Goal: Transaction & Acquisition: Purchase product/service

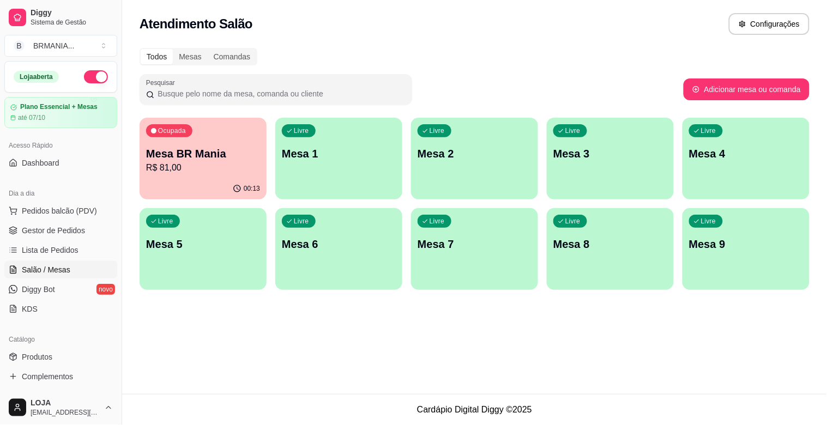
click at [217, 150] on p "Mesa BR Mania" at bounding box center [203, 153] width 114 height 15
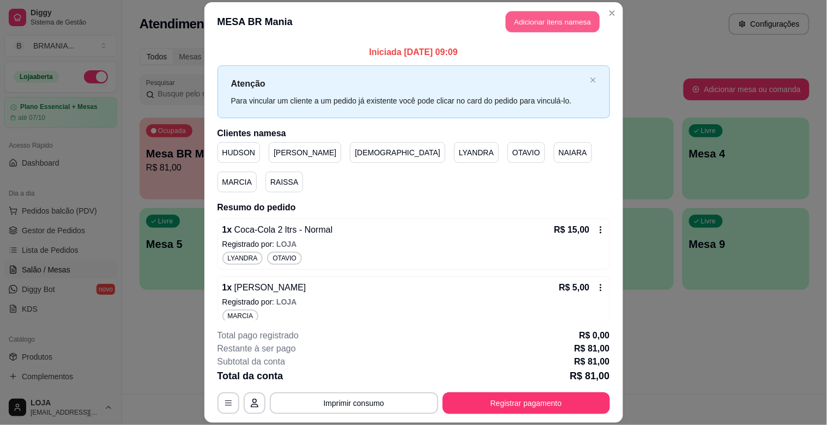
click at [526, 31] on button "Adicionar itens na mesa" at bounding box center [553, 21] width 94 height 21
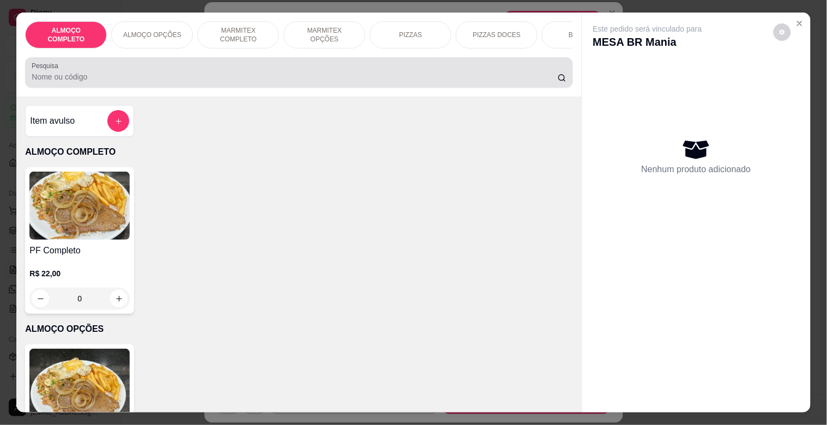
click at [319, 88] on div "Pesquisa" at bounding box center [298, 72] width 547 height 31
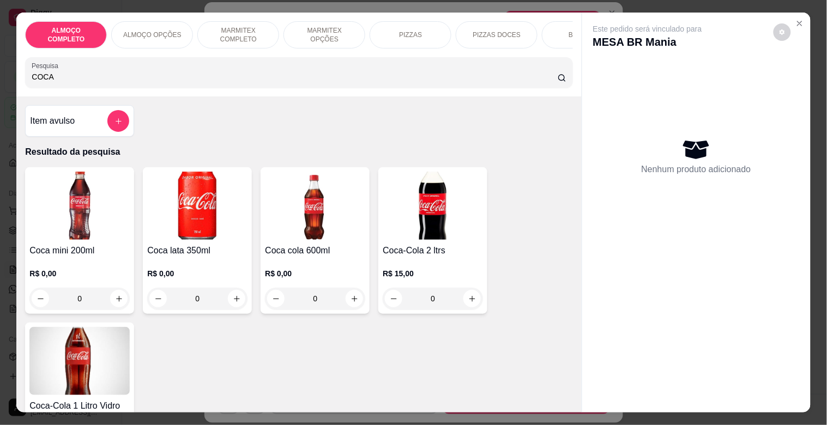
type input "COCA"
click at [189, 233] on img at bounding box center [197, 206] width 100 height 68
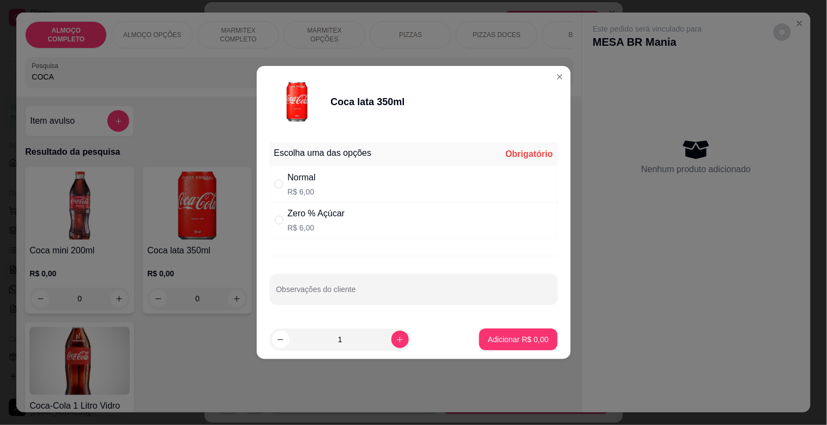
click at [336, 190] on div "Normal R$ 6,00" at bounding box center [414, 184] width 288 height 36
radio input "true"
click at [495, 339] on p "Adicionar R$ 6,00" at bounding box center [518, 339] width 61 height 11
type input "1"
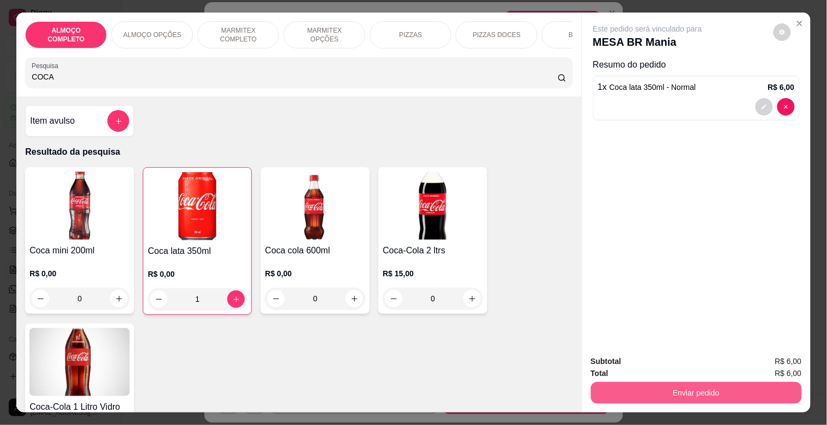
click at [732, 389] on button "Enviar pedido" at bounding box center [696, 393] width 211 height 22
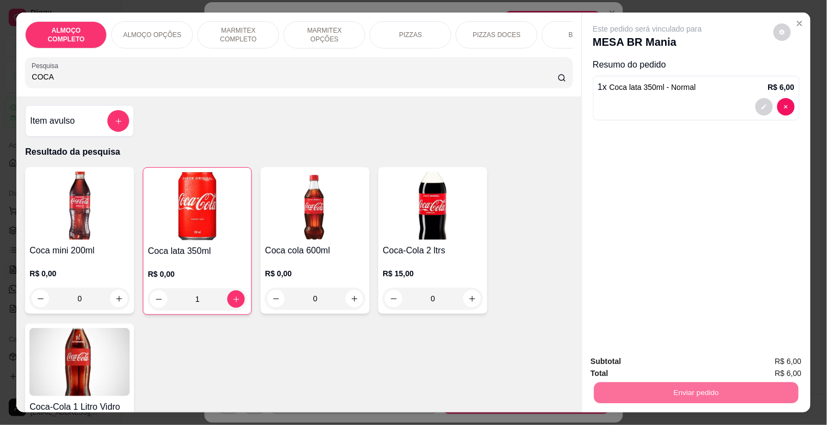
click at [713, 359] on button "Registrar cliente" at bounding box center [701, 361] width 72 height 21
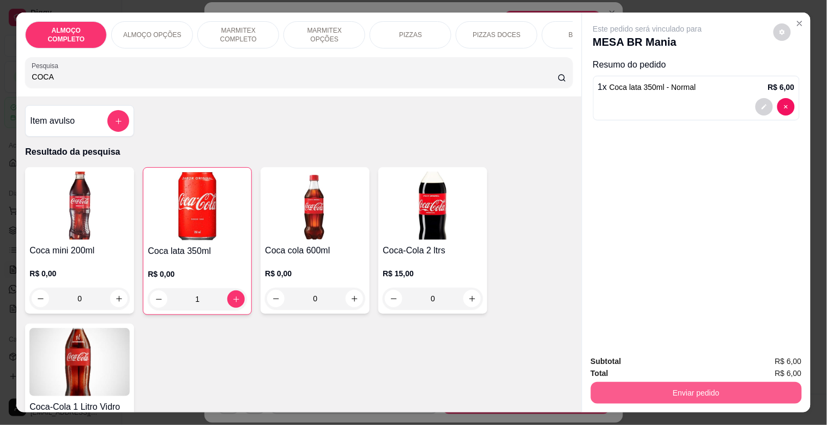
click at [683, 396] on button "Enviar pedido" at bounding box center [696, 393] width 211 height 22
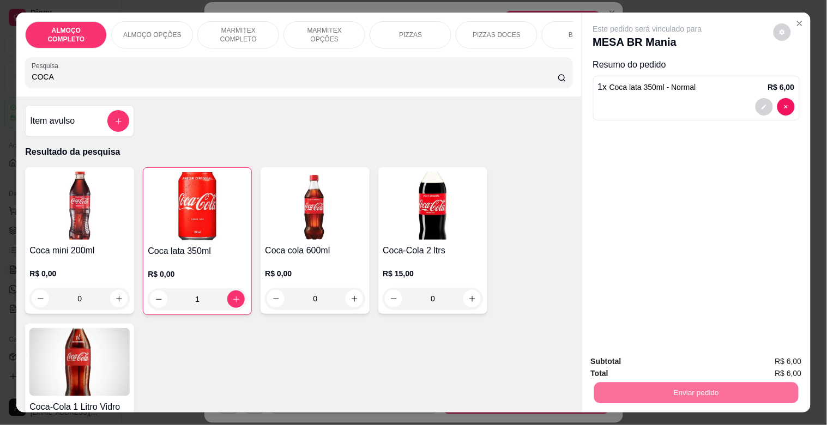
click at [680, 364] on button "Registrar cliente" at bounding box center [701, 361] width 72 height 21
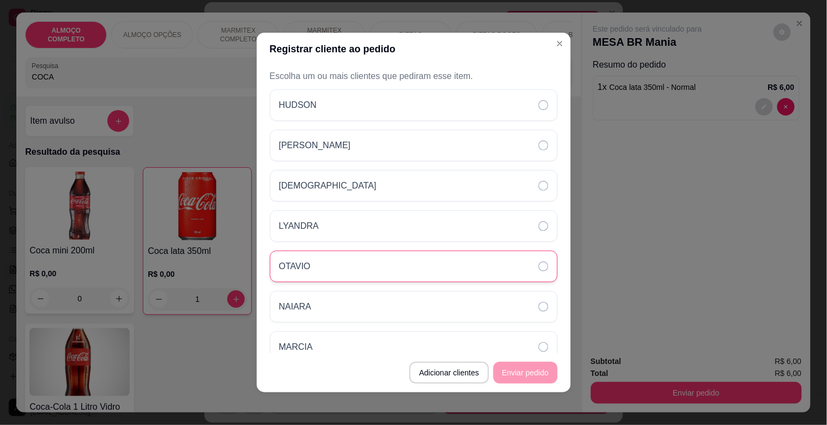
click at [432, 257] on div "OTAVIO" at bounding box center [414, 267] width 288 height 32
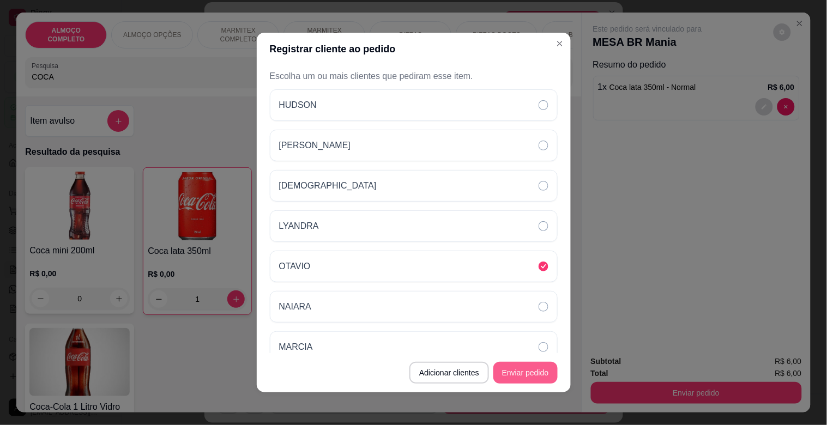
click at [518, 367] on button "Enviar pedido" at bounding box center [525, 373] width 64 height 22
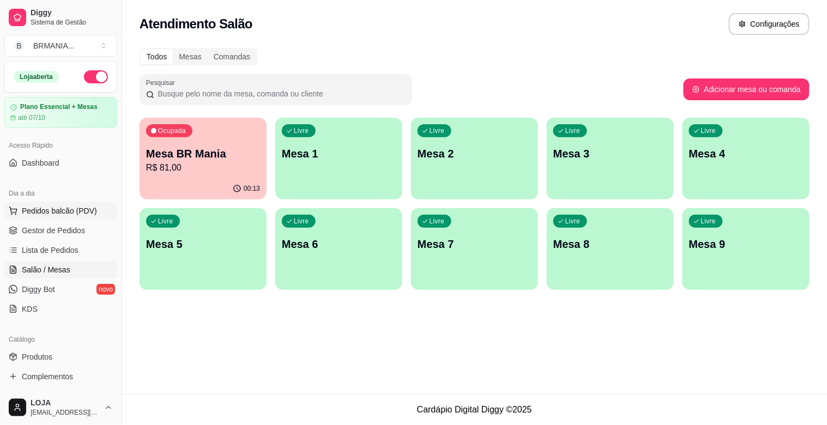
click at [73, 208] on span "Pedidos balcão (PDV)" at bounding box center [59, 211] width 75 height 11
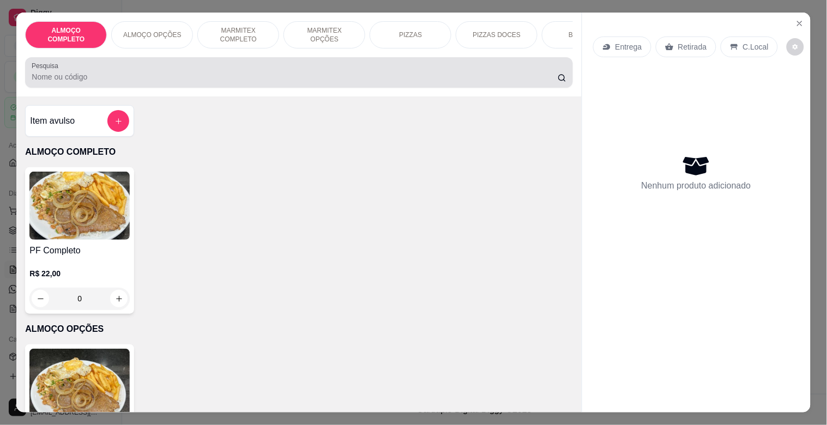
click at [208, 80] on input "Pesquisa" at bounding box center [295, 76] width 526 height 11
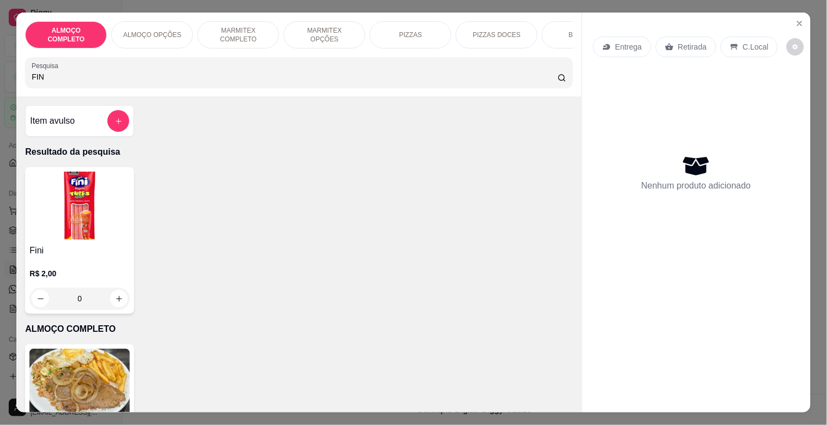
type input "FIN"
click at [124, 222] on img at bounding box center [79, 206] width 100 height 68
click at [88, 225] on img at bounding box center [79, 206] width 100 height 68
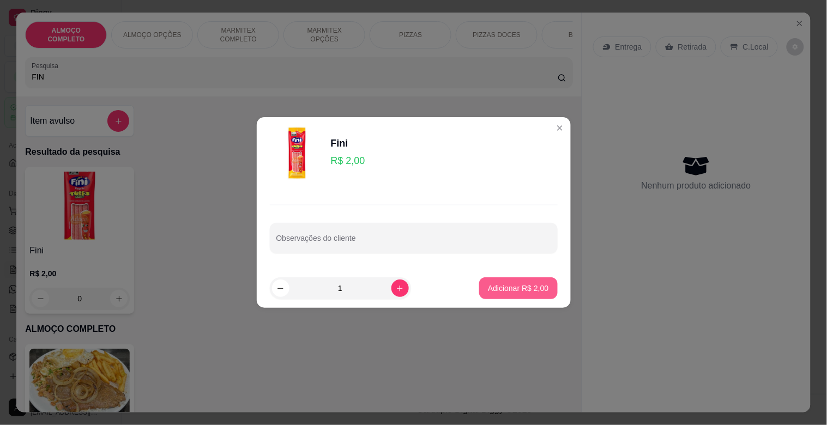
click at [526, 298] on button "Adicionar R$ 2,00" at bounding box center [518, 289] width 78 height 22
type input "1"
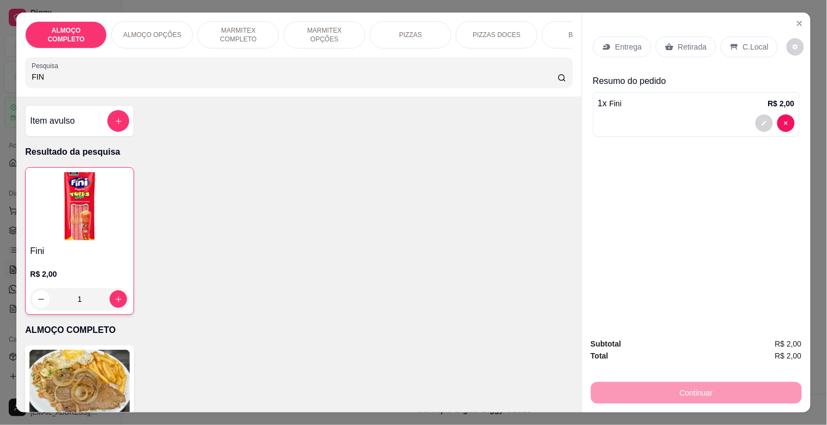
click at [678, 44] on p "Retirada" at bounding box center [692, 46] width 29 height 11
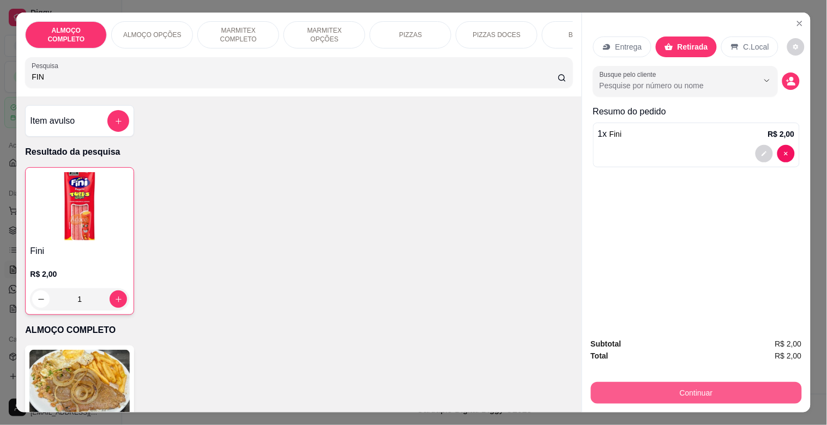
click at [699, 383] on button "Continuar" at bounding box center [696, 393] width 211 height 22
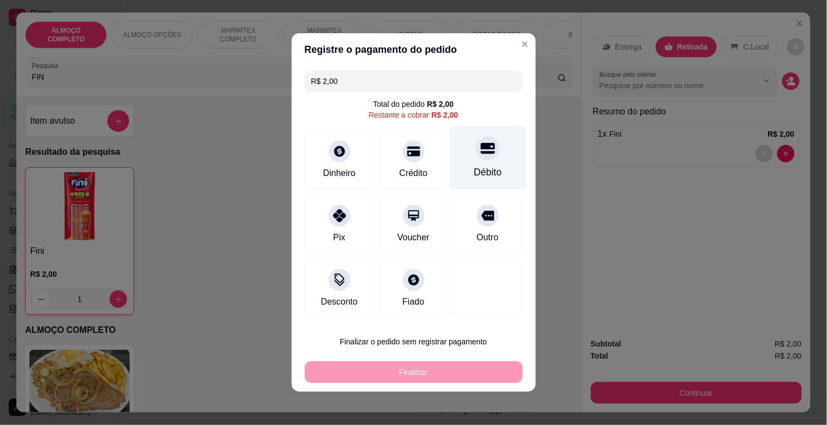
click at [477, 156] on div at bounding box center [488, 148] width 24 height 24
type input "R$ 0,00"
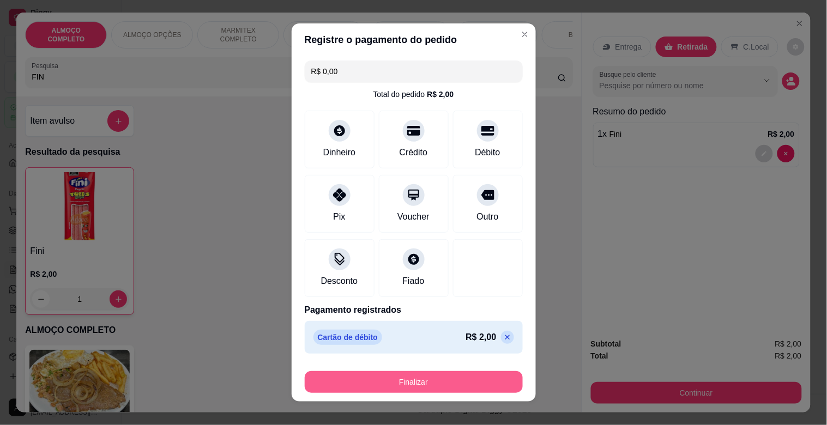
click at [439, 372] on button "Finalizar" at bounding box center [414, 382] width 218 height 22
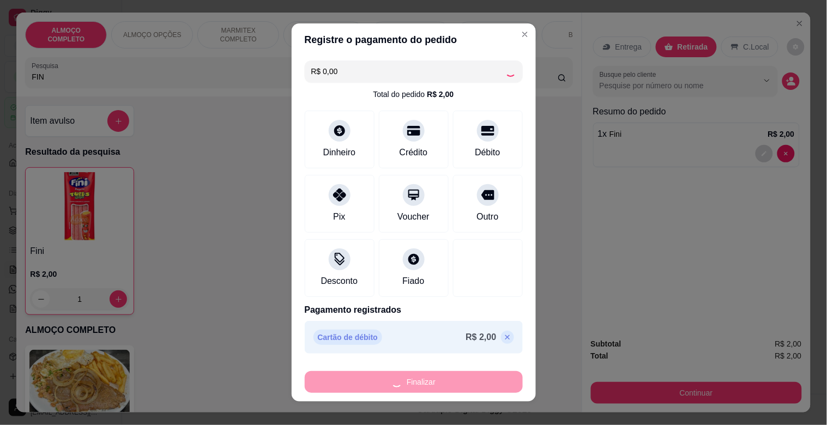
click at [439, 372] on div "Finalizar" at bounding box center [414, 382] width 218 height 22
type input "0"
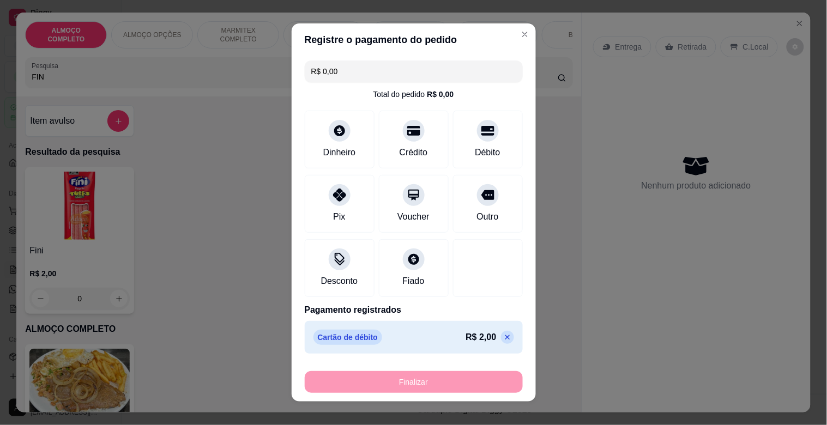
type input "-R$ 2,00"
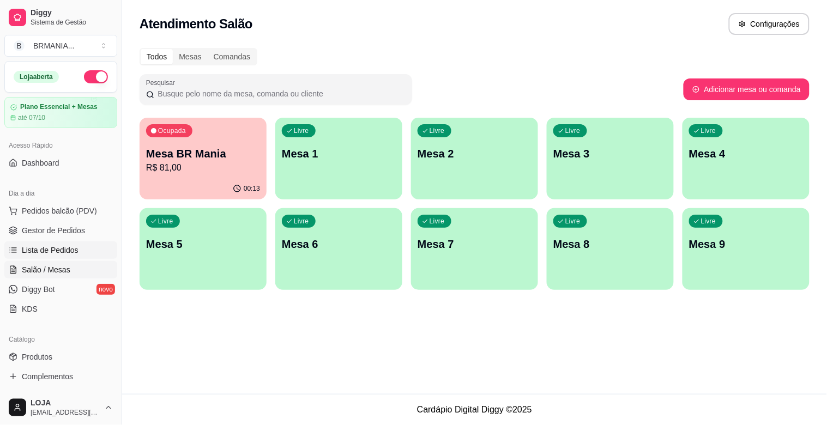
click at [61, 244] on link "Lista de Pedidos" at bounding box center [60, 250] width 113 height 17
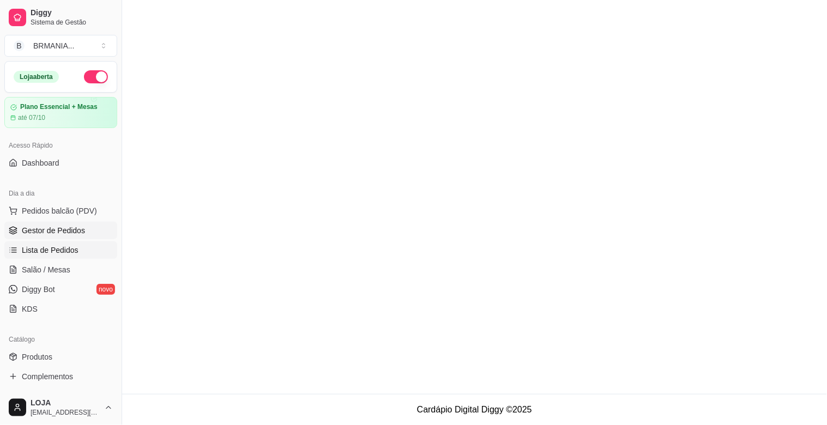
click at [61, 233] on span "Gestor de Pedidos" at bounding box center [53, 230] width 63 height 11
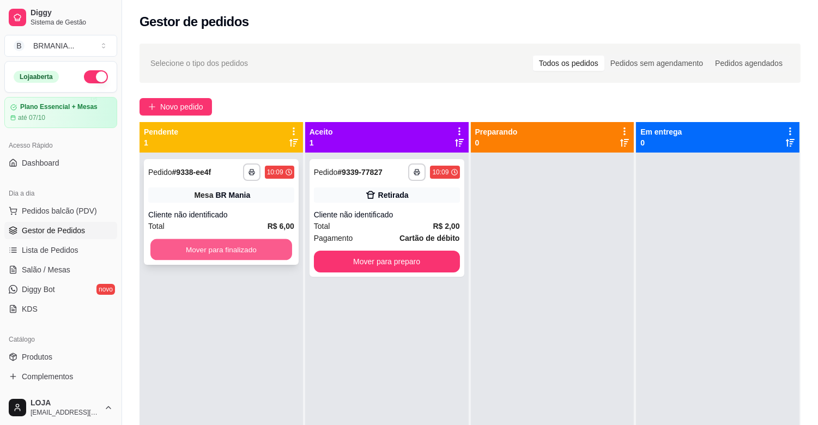
click at [264, 239] on button "Mover para finalizado" at bounding box center [221, 249] width 142 height 21
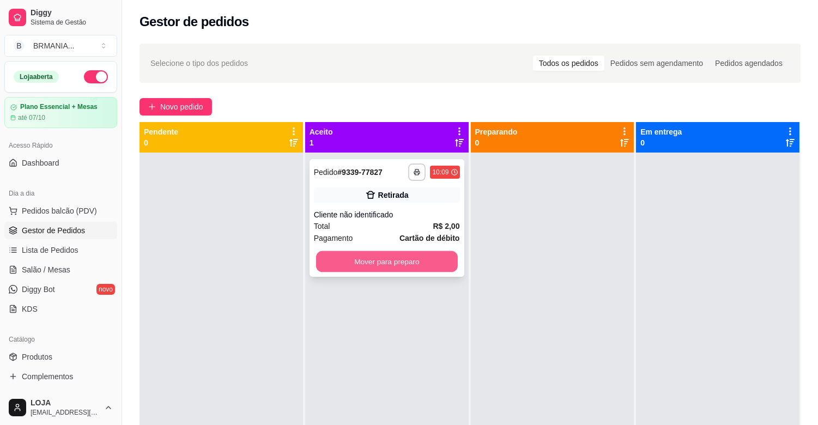
click at [399, 269] on button "Mover para preparo" at bounding box center [387, 261] width 142 height 21
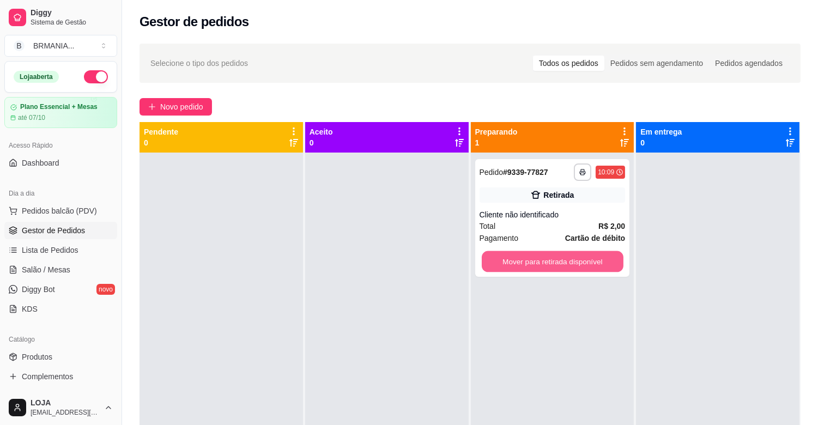
click at [552, 259] on button "Mover para retirada disponível" at bounding box center [553, 261] width 142 height 21
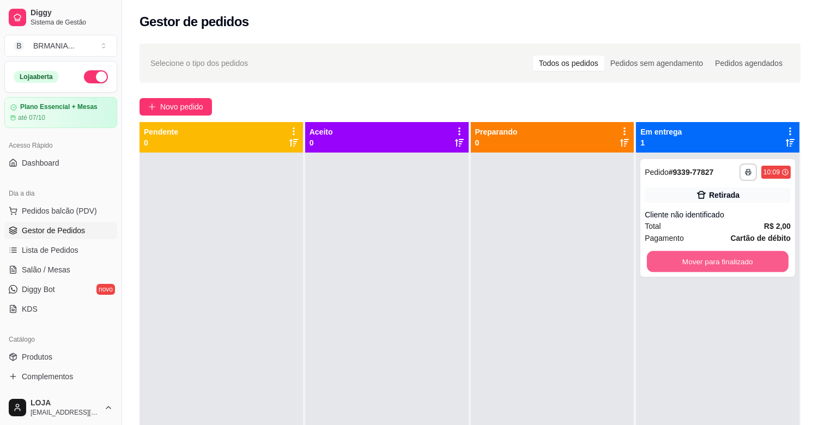
click at [678, 260] on button "Mover para finalizado" at bounding box center [718, 261] width 142 height 21
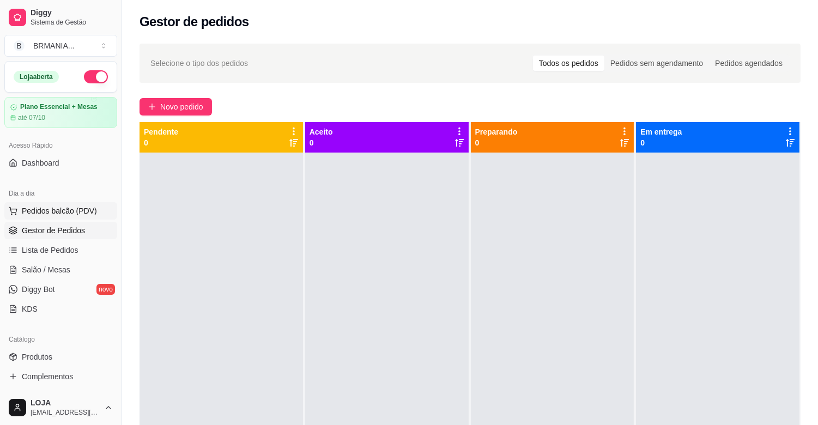
click at [69, 210] on span "Pedidos balcão (PDV)" at bounding box center [59, 211] width 75 height 11
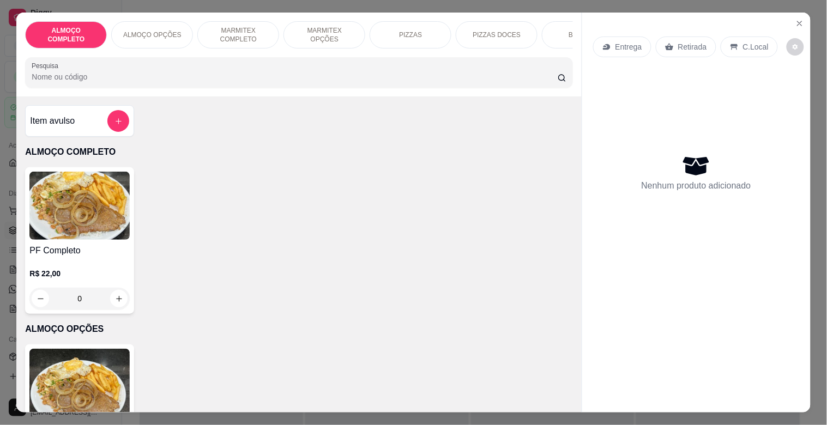
click at [306, 36] on div "MARMITEX OPÇÕES" at bounding box center [325, 34] width 82 height 27
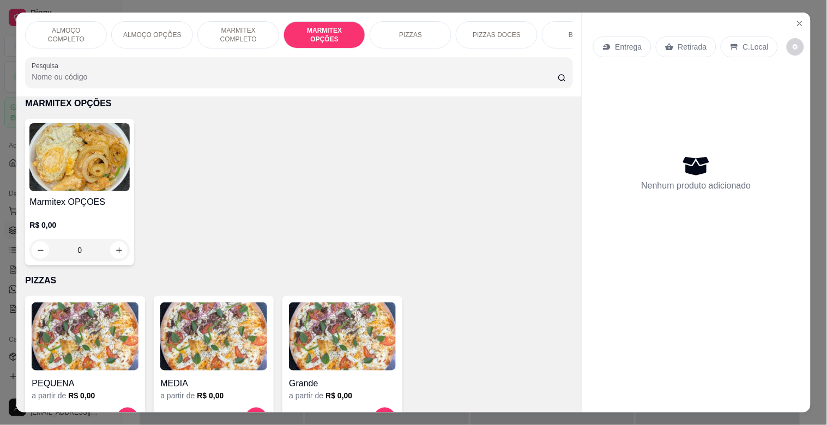
scroll to position [26, 0]
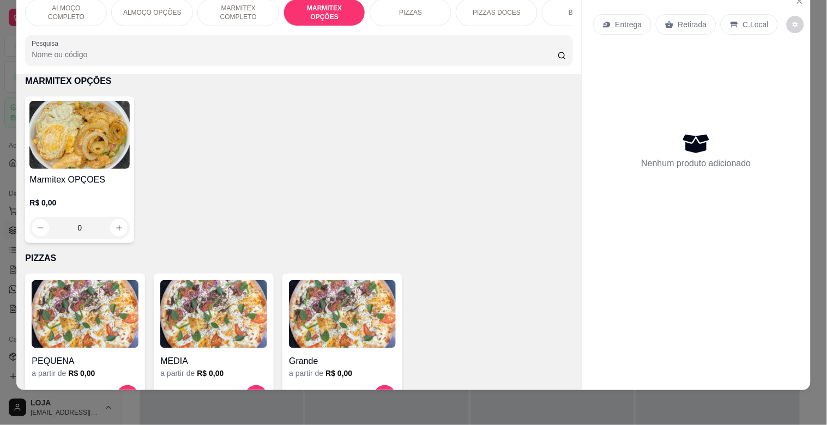
click at [36, 203] on p "R$ 0,00" at bounding box center [79, 202] width 100 height 11
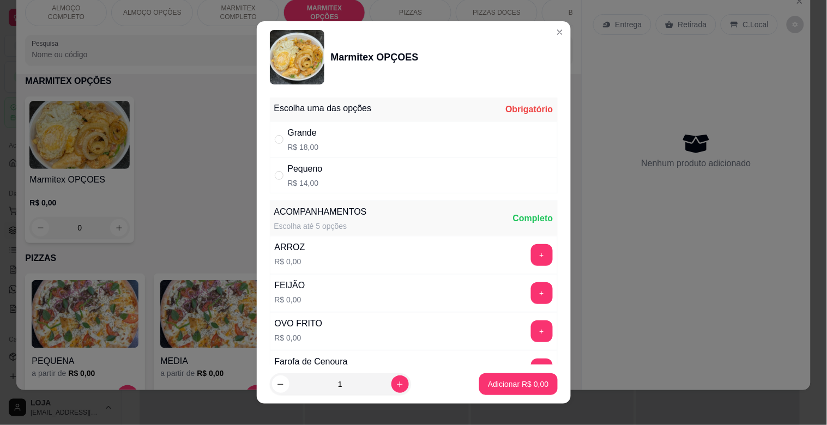
click at [313, 141] on div "Grande R$ 18,00" at bounding box center [414, 140] width 288 height 36
radio input "true"
click at [531, 260] on button "+" at bounding box center [542, 255] width 22 height 22
click at [531, 291] on button "+" at bounding box center [541, 293] width 21 height 21
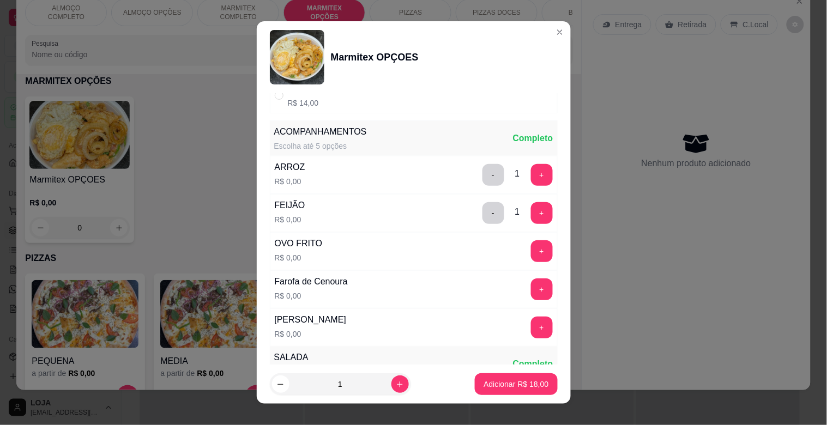
scroll to position [130, 0]
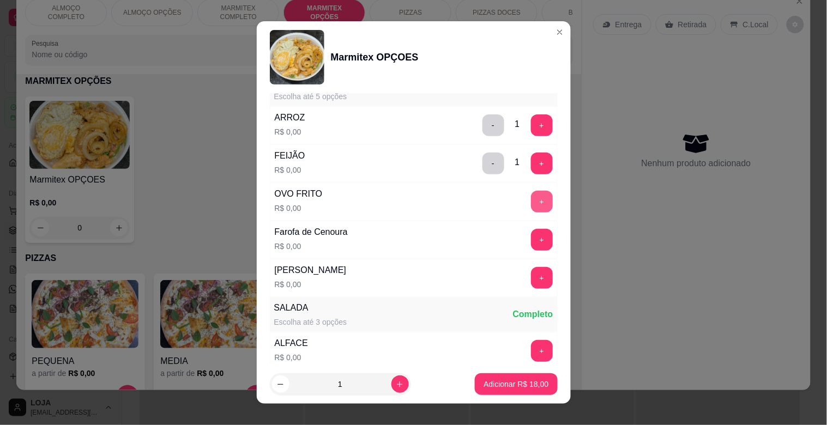
click at [531, 202] on button "+" at bounding box center [542, 202] width 22 height 22
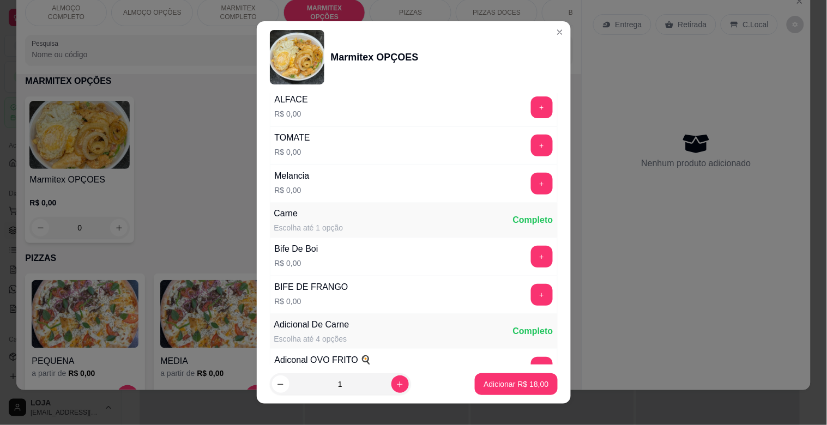
scroll to position [375, 0]
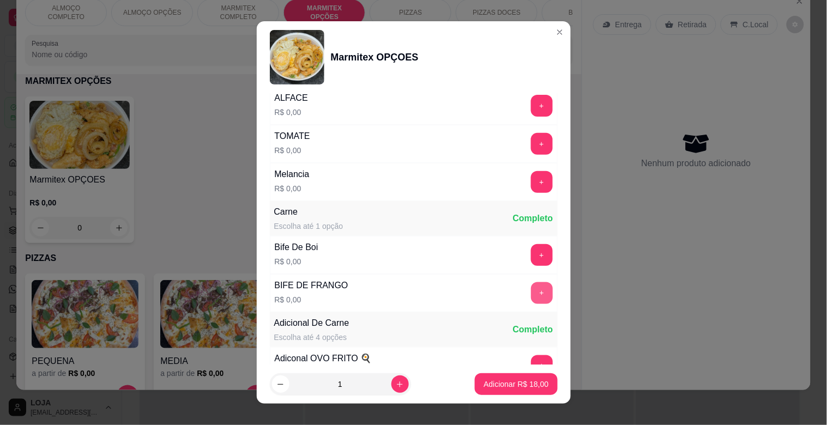
click at [531, 297] on button "+" at bounding box center [542, 293] width 22 height 22
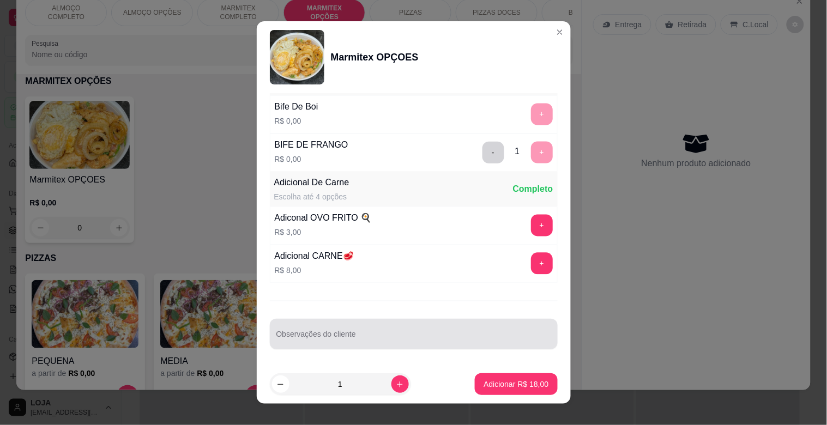
click at [434, 341] on input "Observações do cliente" at bounding box center [413, 338] width 275 height 11
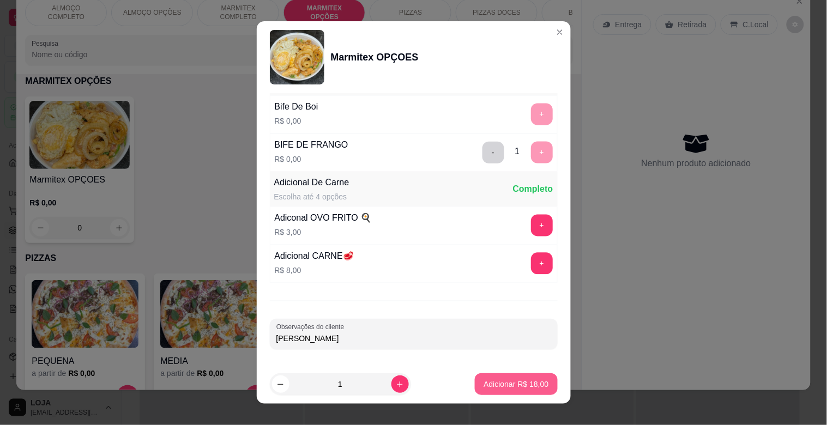
type input "[PERSON_NAME]"
click at [516, 385] on p "Adicionar R$ 18,00" at bounding box center [516, 384] width 65 height 11
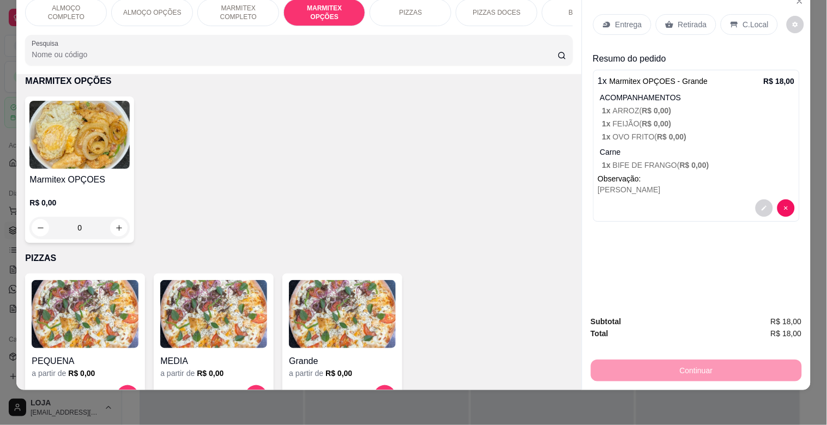
click at [99, 184] on h4 "Marmitex OPÇOES" at bounding box center [79, 179] width 100 height 13
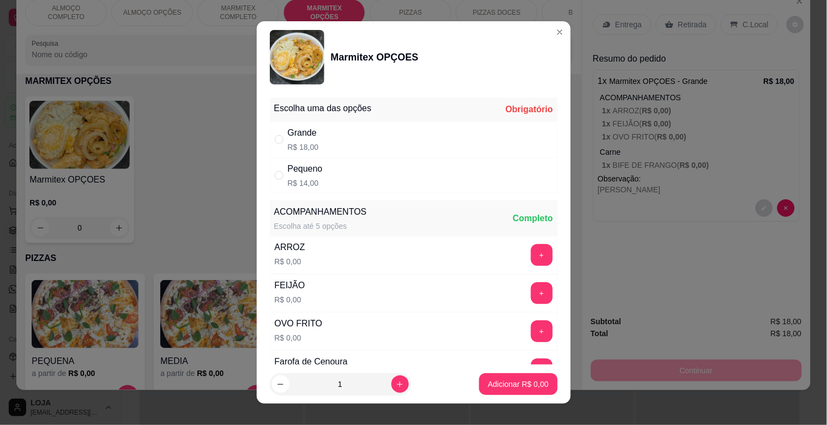
drag, startPoint x: 326, startPoint y: 134, endPoint x: 334, endPoint y: 139, distance: 9.8
click at [329, 137] on div "Grande R$ 18,00" at bounding box center [414, 140] width 288 height 36
radio input "true"
click at [531, 255] on button "+" at bounding box center [542, 255] width 22 height 22
click at [531, 288] on button "+" at bounding box center [542, 293] width 22 height 22
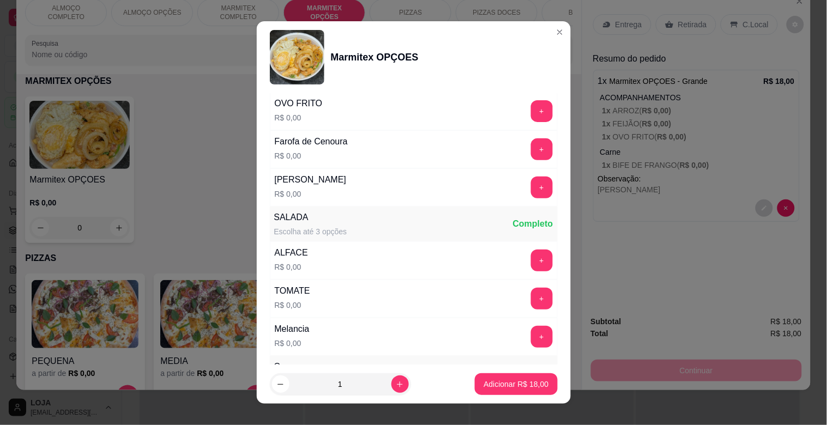
scroll to position [215, 0]
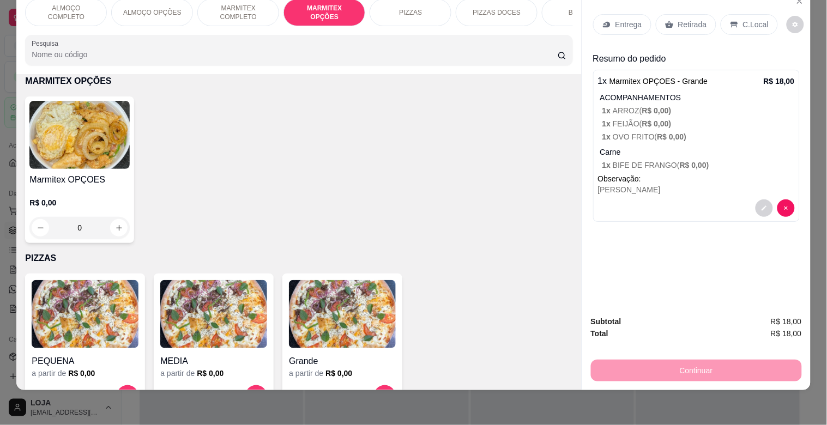
click at [566, 248] on div "Item avulso ALMOÇO COMPLETO PF Completo R$ 22,00 0 ALMOÇO OPÇÕES Prato do dia o…" at bounding box center [298, 232] width 565 height 316
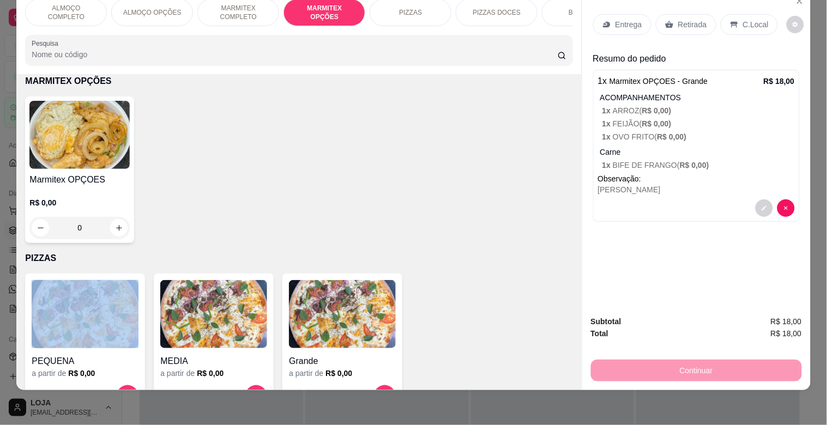
click at [566, 248] on div "Item avulso ALMOÇO COMPLETO PF Completo R$ 22,00 0 ALMOÇO OPÇÕES Prato do dia o…" at bounding box center [298, 232] width 565 height 316
click at [566, 243] on div "Item avulso ALMOÇO COMPLETO PF Completo R$ 22,00 0 ALMOÇO OPÇÕES Prato do dia o…" at bounding box center [298, 232] width 565 height 316
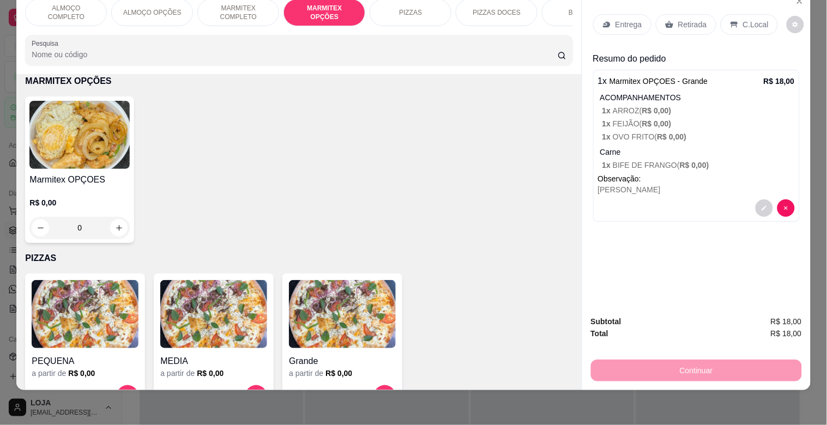
click at [566, 243] on div "Item avulso ALMOÇO COMPLETO PF Completo R$ 22,00 0 ALMOÇO OPÇÕES Prato do dia o…" at bounding box center [298, 232] width 565 height 316
click at [83, 112] on img at bounding box center [79, 135] width 100 height 68
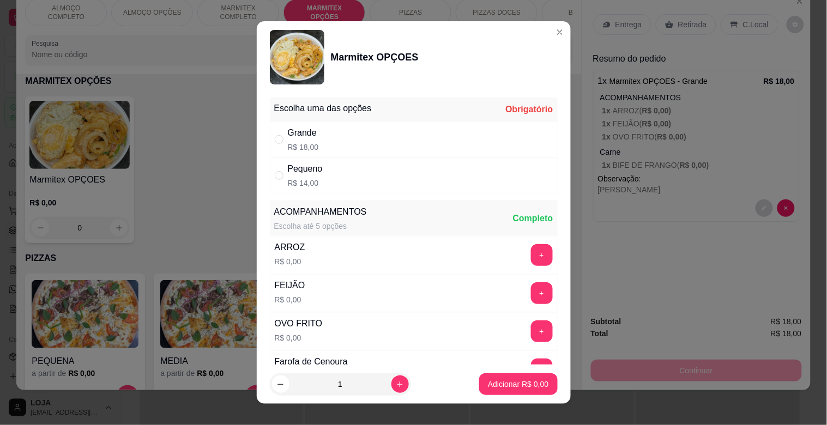
click at [378, 143] on div "Grande R$ 18,00" at bounding box center [414, 140] width 288 height 36
radio input "true"
click at [531, 254] on button "+" at bounding box center [541, 255] width 21 height 21
click at [531, 284] on button "+" at bounding box center [542, 293] width 22 height 22
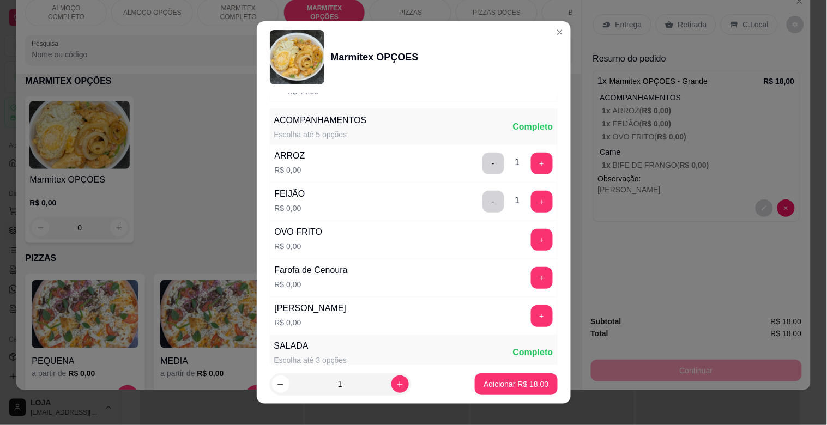
scroll to position [102, 0]
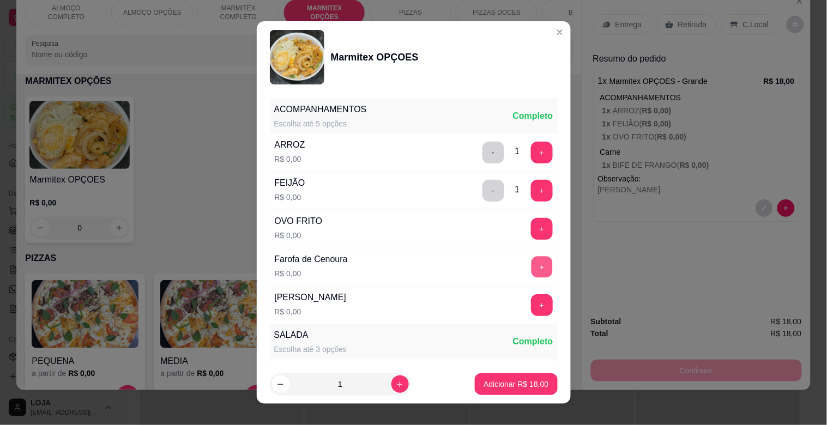
click at [531, 263] on button "+" at bounding box center [541, 267] width 21 height 21
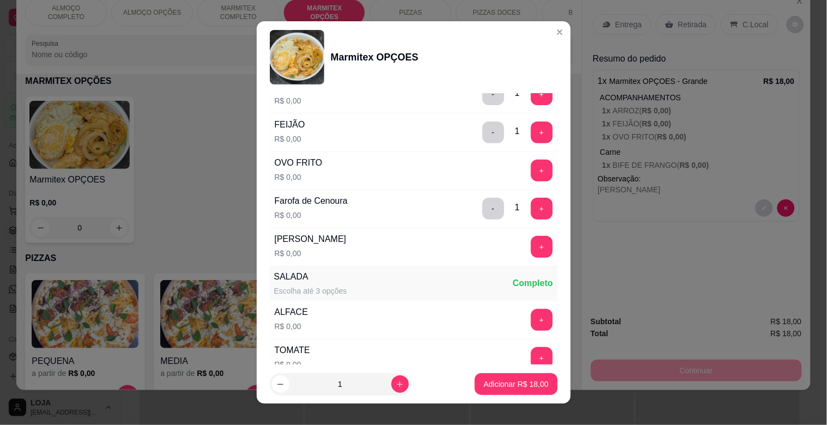
scroll to position [399, 0]
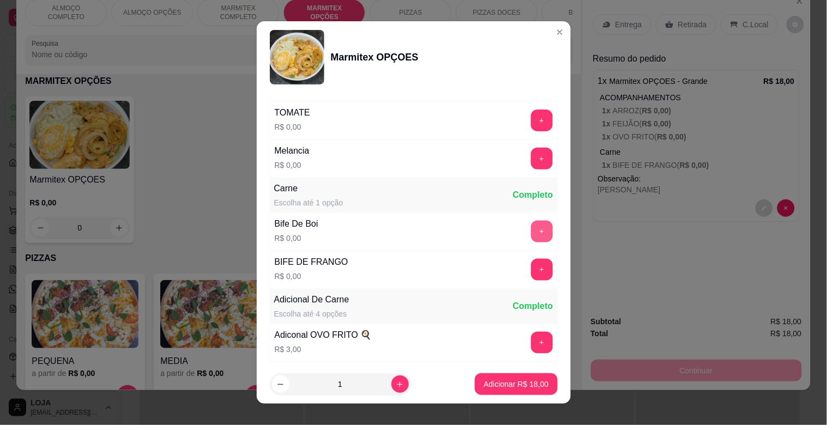
click at [531, 227] on button "+" at bounding box center [542, 232] width 22 height 22
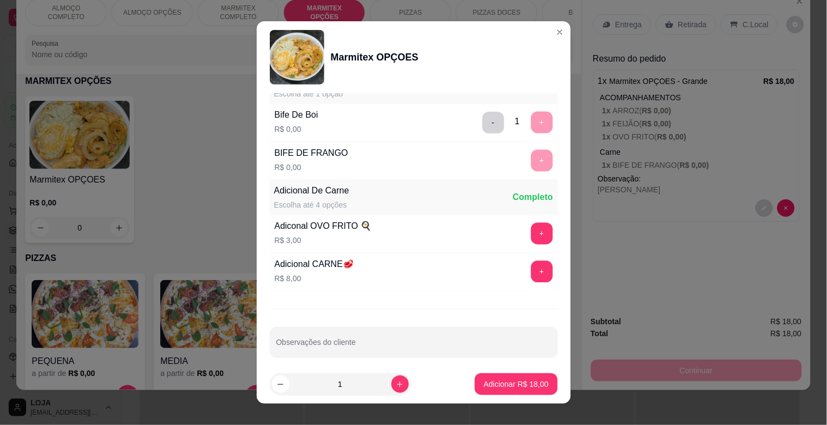
scroll to position [517, 0]
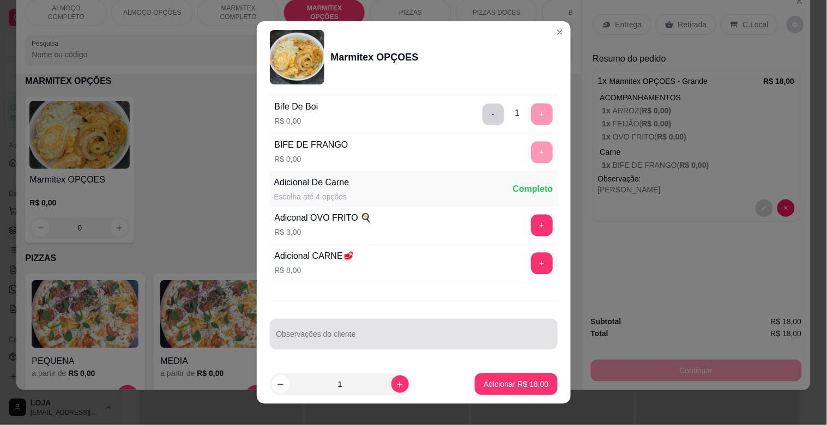
click at [476, 333] on input "Observações do cliente" at bounding box center [413, 338] width 275 height 11
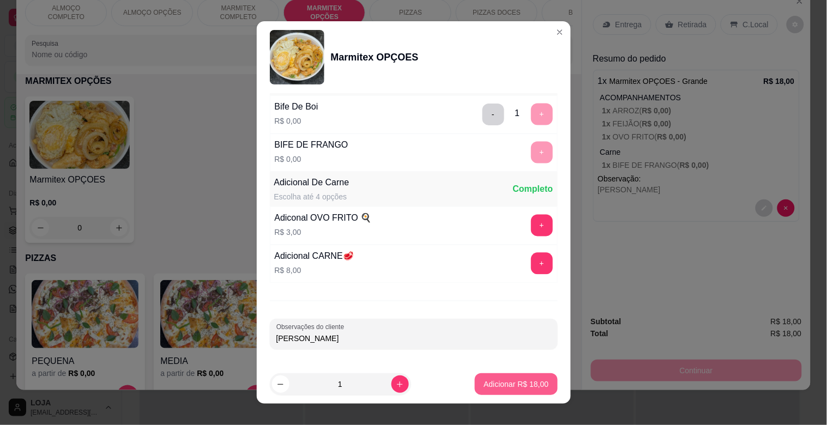
type input "[PERSON_NAME]"
click at [510, 379] on p "Adicionar R$ 18,00" at bounding box center [516, 384] width 65 height 11
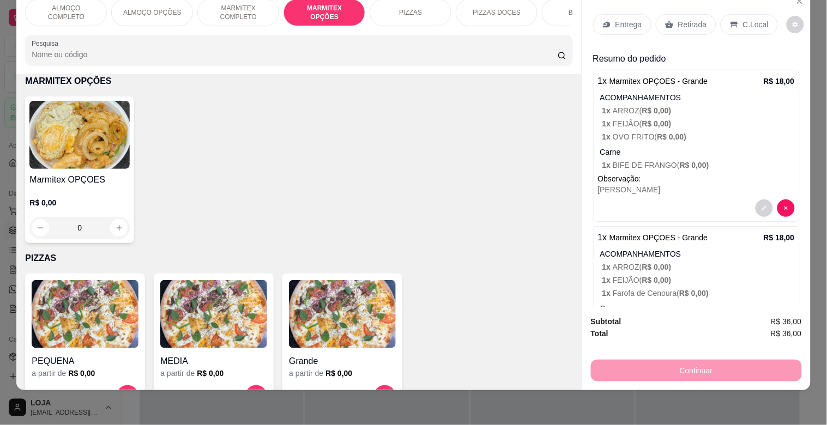
click at [630, 19] on p "Entrega" at bounding box center [629, 24] width 27 height 11
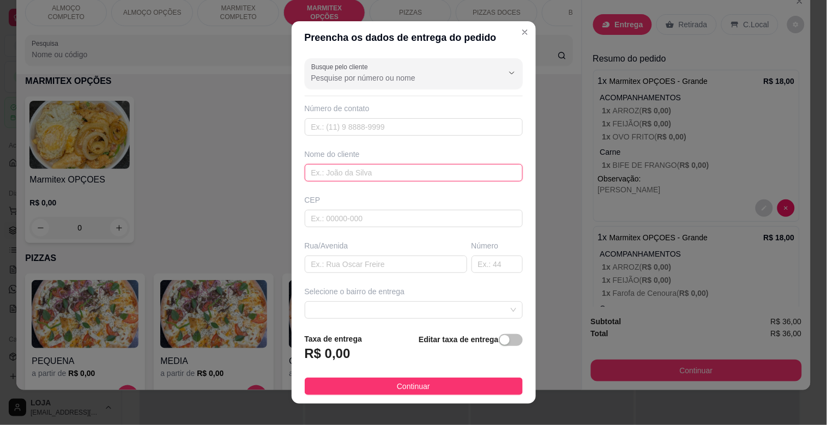
click at [364, 167] on input "text" at bounding box center [414, 172] width 218 height 17
type input "MECANICA PERES"
click at [364, 269] on input "text" at bounding box center [386, 264] width 162 height 17
type input "TOCANTINS"
click at [472, 265] on input "text" at bounding box center [497, 264] width 51 height 17
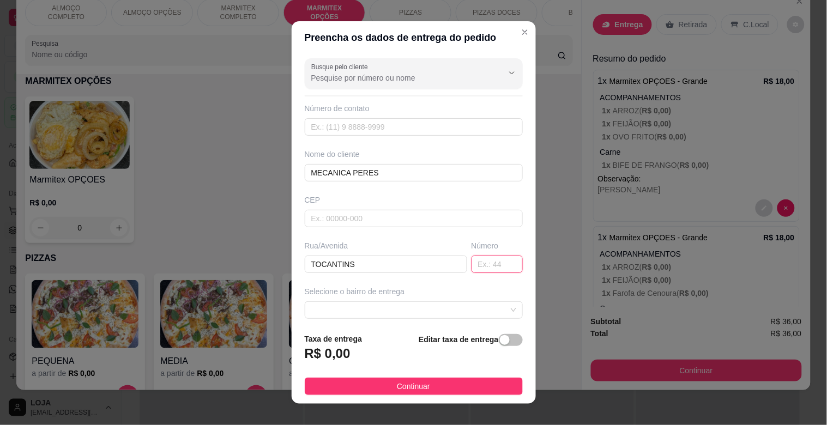
click at [472, 265] on input "text" at bounding box center [497, 264] width 51 height 17
click at [489, 307] on span at bounding box center [413, 310] width 205 height 16
type input "284"
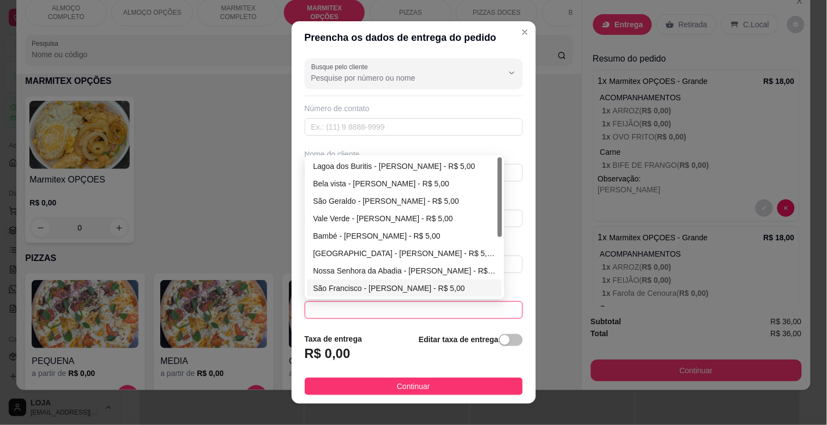
click at [382, 288] on div "São Francisco - [PERSON_NAME] - R$ 5,00" at bounding box center [404, 288] width 183 height 12
type input "[PERSON_NAME]"
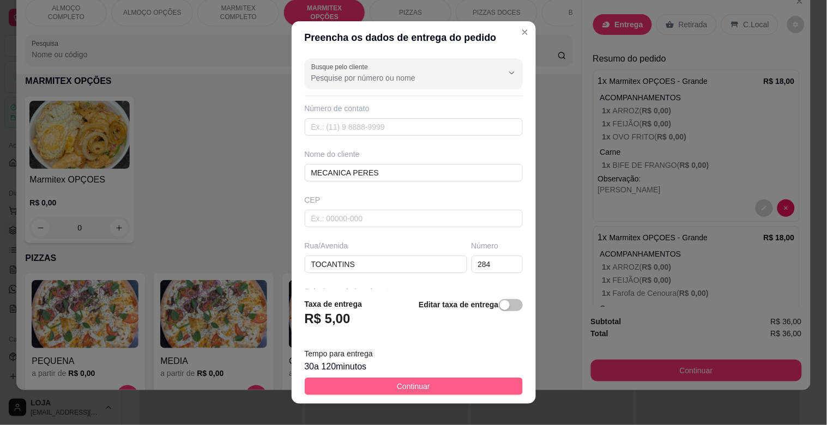
click at [442, 385] on button "Continuar" at bounding box center [414, 386] width 218 height 17
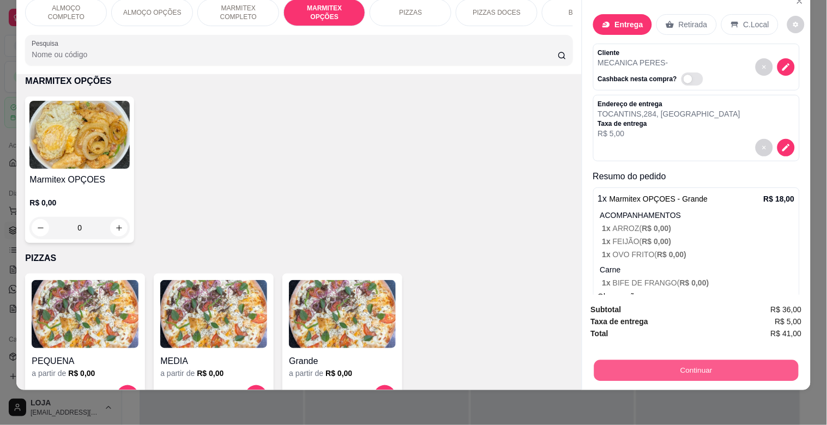
click at [738, 364] on button "Continuar" at bounding box center [696, 370] width 204 height 21
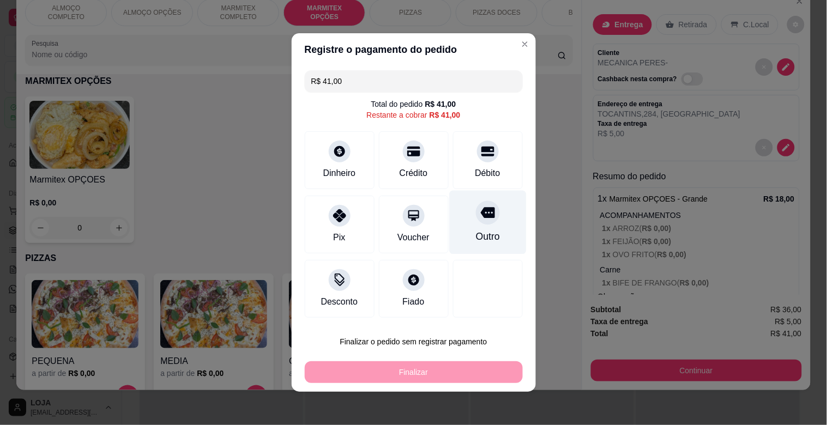
click at [478, 231] on div "Outro" at bounding box center [487, 237] width 24 height 14
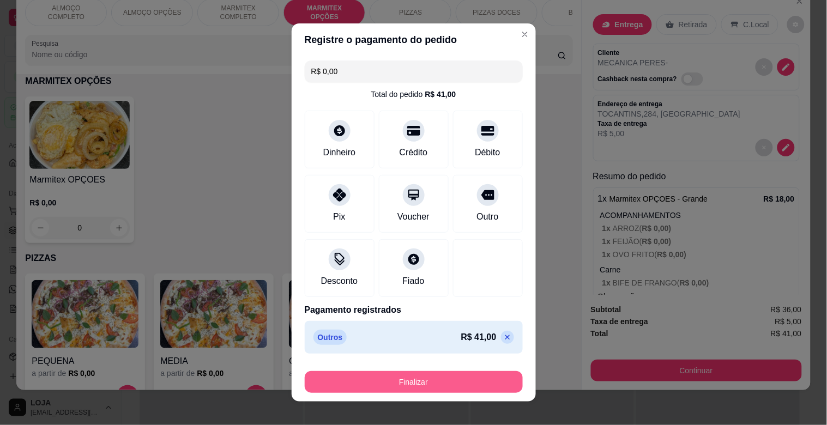
click at [399, 383] on button "Finalizar" at bounding box center [414, 382] width 218 height 22
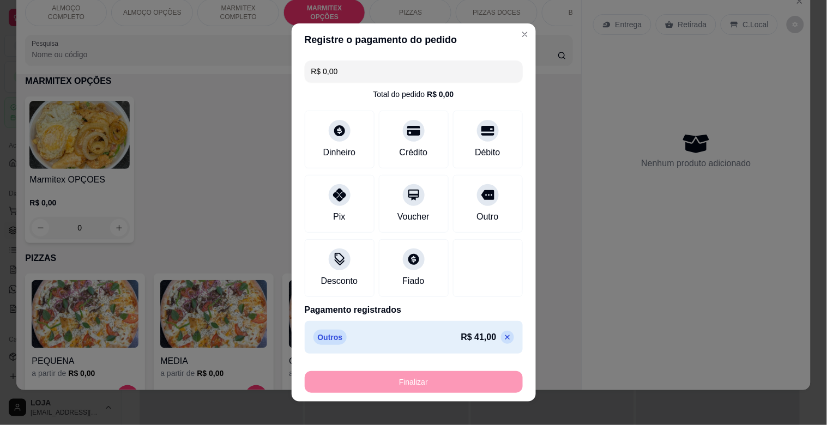
type input "-R$ 41,00"
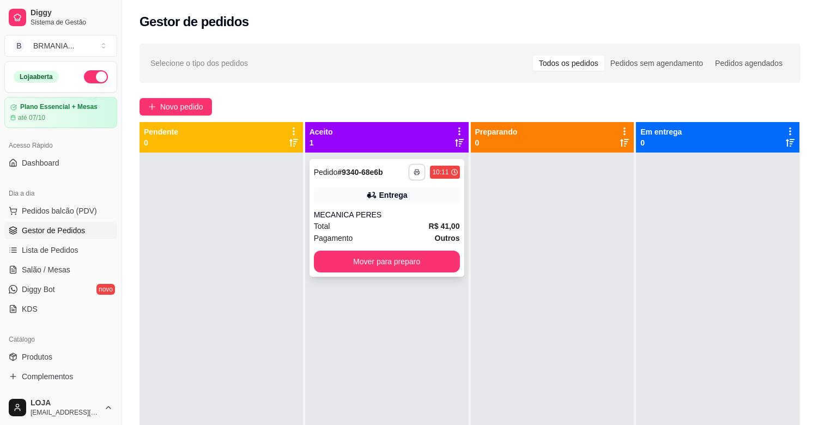
click at [417, 170] on icon "button" at bounding box center [417, 172] width 7 height 7
click at [409, 208] on button "IMPRESSORA" at bounding box center [385, 210] width 79 height 17
drag, startPoint x: 409, startPoint y: 208, endPoint x: 415, endPoint y: 187, distance: 21.6
click at [411, 206] on div "Escolha a impressora IMPRESSORA" at bounding box center [385, 202] width 90 height 37
click at [417, 263] on button "Mover para preparo" at bounding box center [387, 262] width 146 height 22
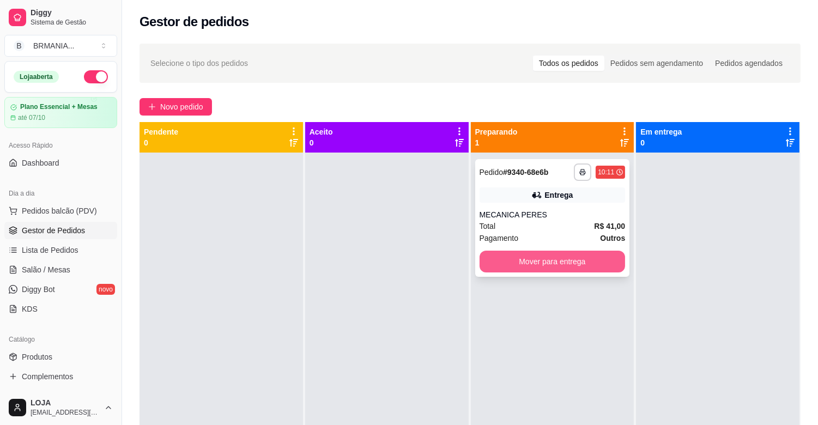
click at [596, 263] on button "Mover para entrega" at bounding box center [553, 262] width 146 height 22
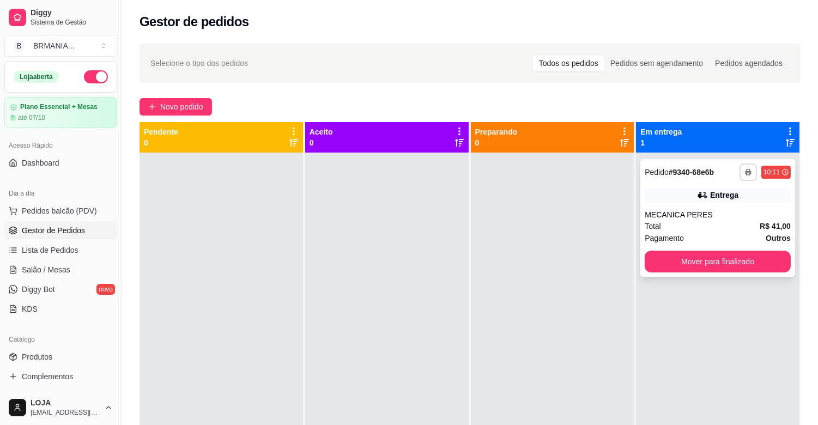
click at [745, 174] on icon "button" at bounding box center [748, 172] width 7 height 7
click at [718, 210] on button "IMPRESSORA" at bounding box center [711, 210] width 76 height 17
click at [718, 210] on div "Escolha a impressora IMPRESSORA" at bounding box center [711, 202] width 90 height 37
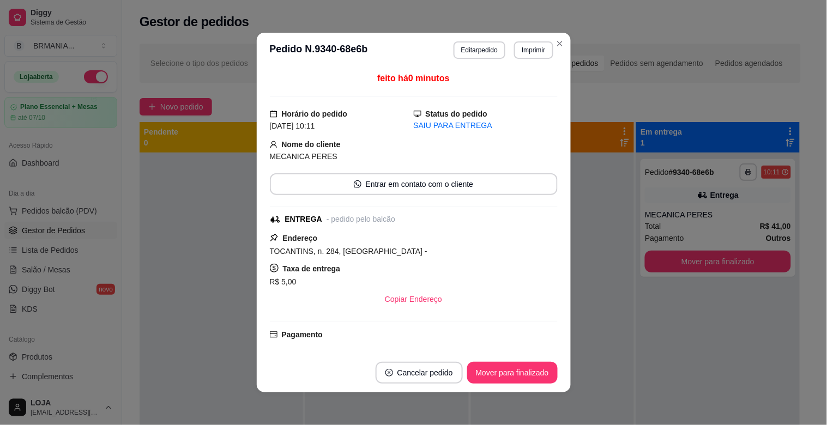
click at [733, 344] on div "**********" at bounding box center [718, 365] width 164 height 425
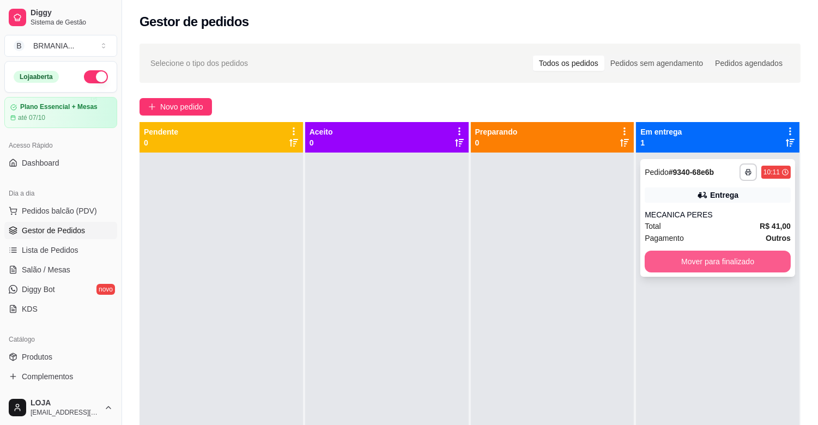
click at [735, 264] on button "Mover para finalizado" at bounding box center [718, 262] width 146 height 22
click at [732, 264] on div "Mover para finalizado" at bounding box center [718, 262] width 146 height 22
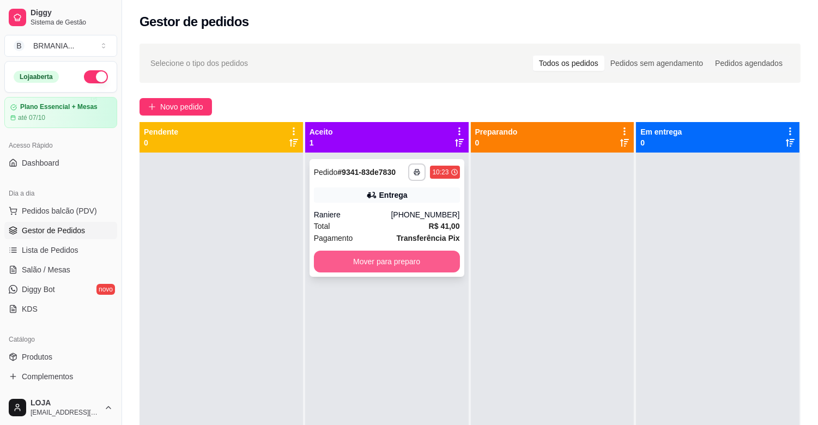
click at [398, 264] on button "Mover para preparo" at bounding box center [387, 262] width 146 height 22
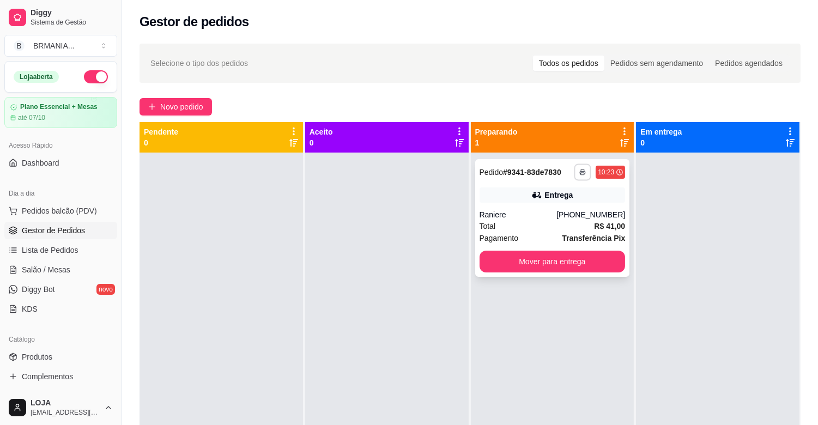
click at [582, 172] on button "button" at bounding box center [583, 172] width 17 height 17
click at [559, 213] on button "IMPRESSORA" at bounding box center [548, 210] width 79 height 17
click at [559, 213] on div "Escolha a impressora IMPRESSORA" at bounding box center [548, 202] width 90 height 37
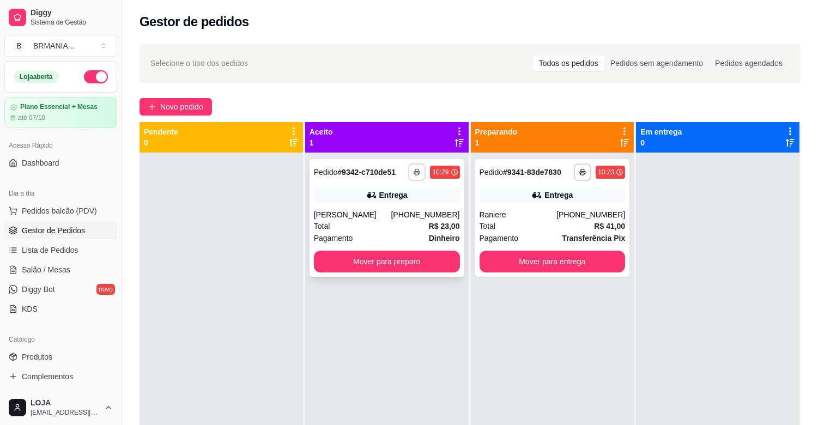
click at [416, 173] on rect "button" at bounding box center [416, 174] width 3 height 2
click at [400, 206] on button "IMPRESSORA" at bounding box center [385, 210] width 79 height 17
click at [382, 220] on div "Total R$ 23,00" at bounding box center [387, 226] width 146 height 12
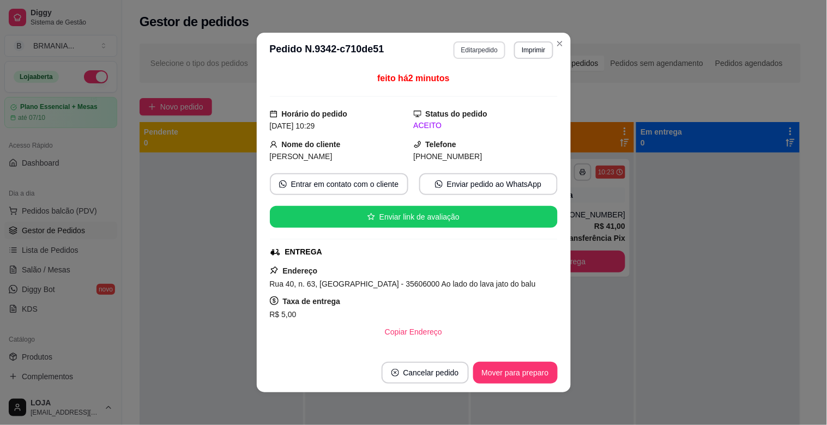
click at [482, 52] on button "Editar pedido" at bounding box center [480, 49] width 52 height 17
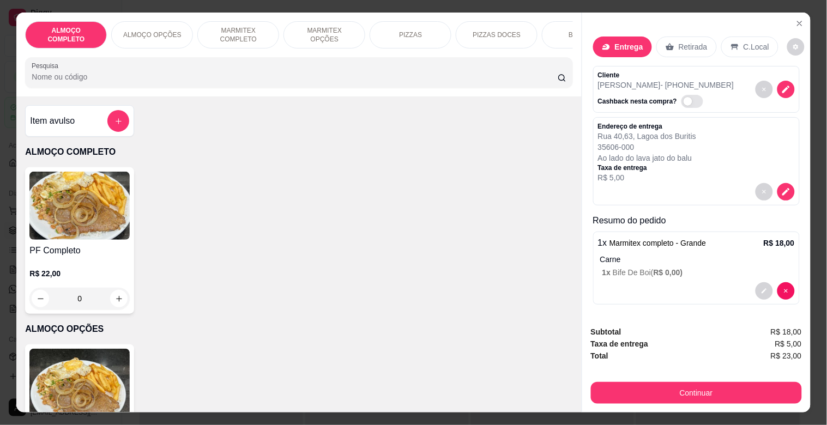
click at [683, 384] on button "Continuar" at bounding box center [696, 393] width 211 height 22
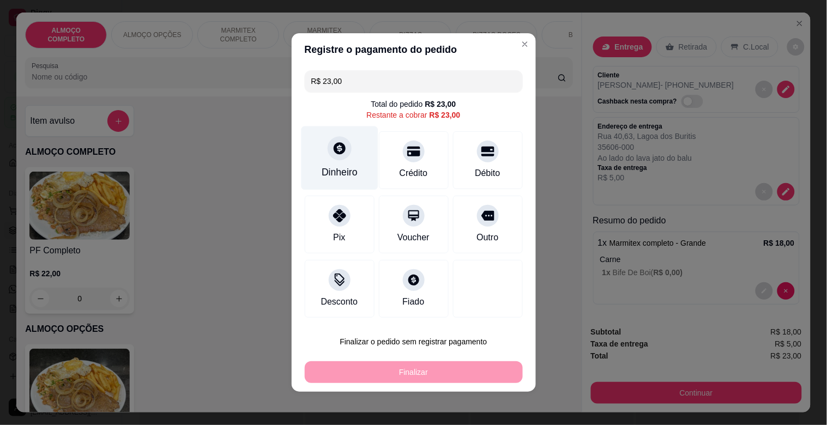
click at [350, 150] on div "Dinheiro" at bounding box center [339, 158] width 77 height 64
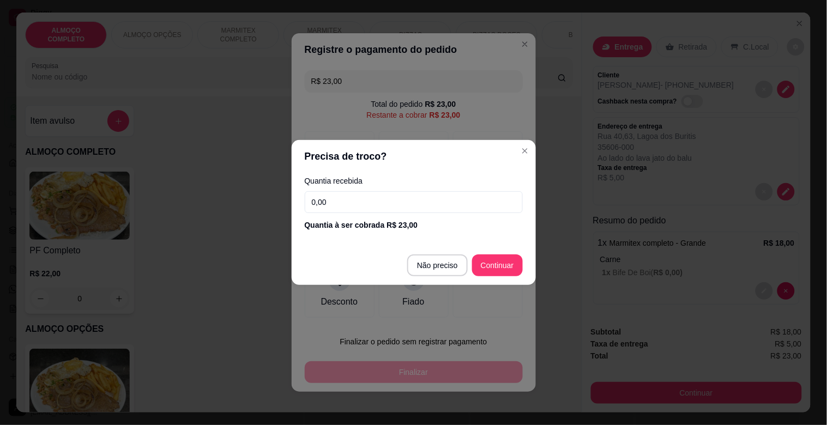
click at [353, 197] on input "0,00" at bounding box center [414, 202] width 218 height 22
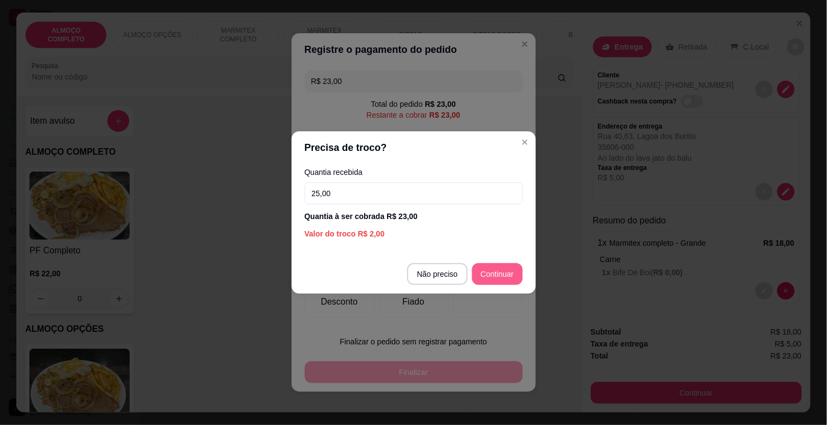
type input "25,00"
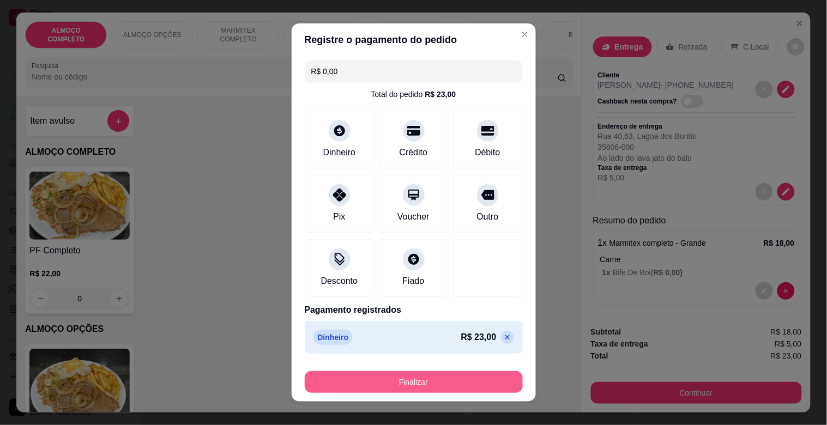
click at [417, 387] on button "Finalizar" at bounding box center [414, 382] width 218 height 22
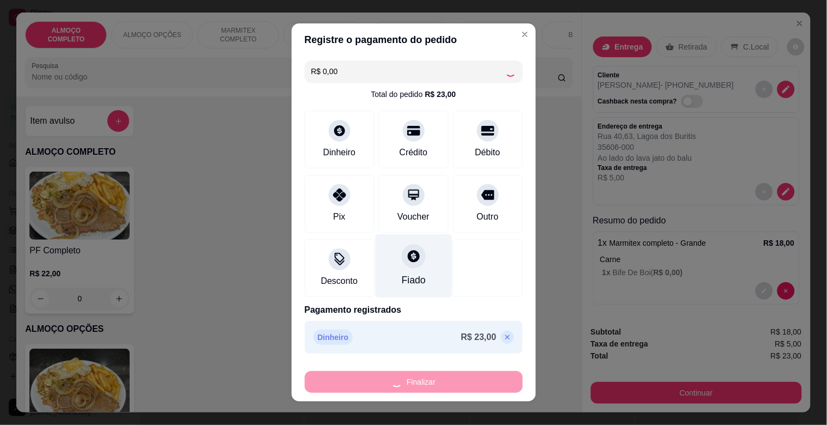
type input "-R$ 23,00"
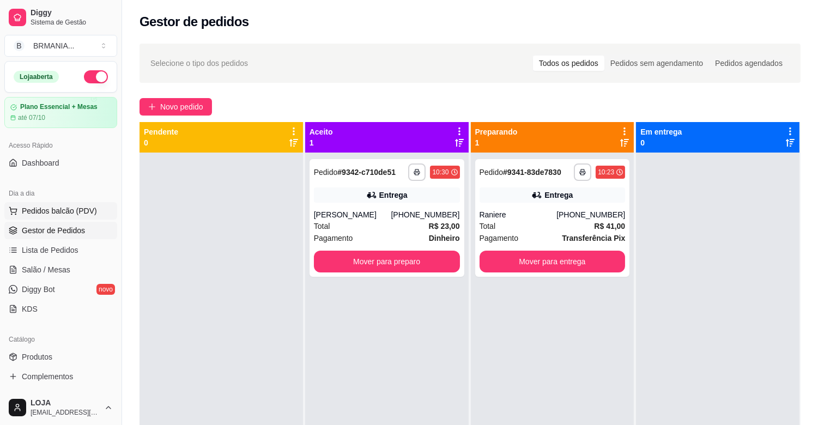
click at [78, 212] on span "Pedidos balcão (PDV)" at bounding box center [59, 211] width 75 height 11
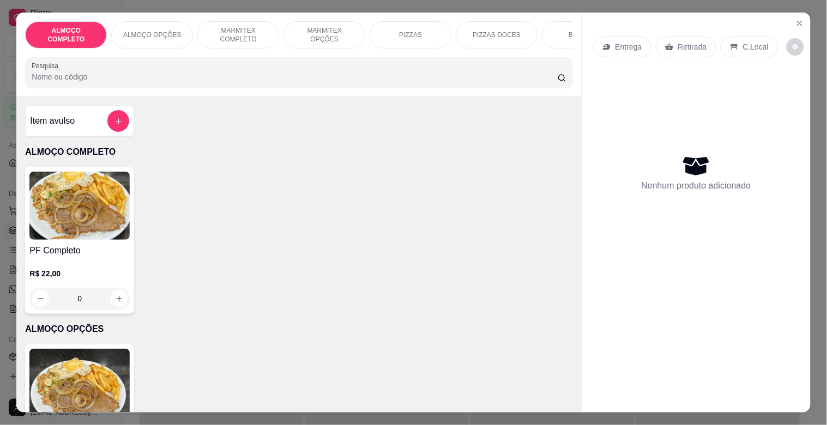
click at [99, 211] on img at bounding box center [79, 206] width 100 height 68
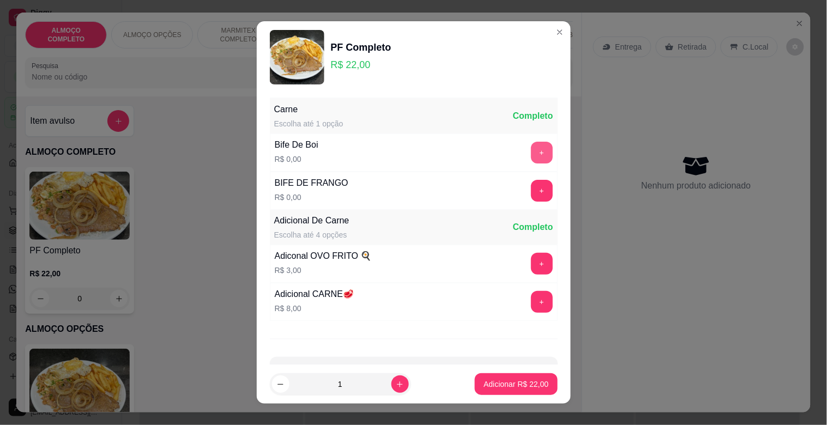
click at [531, 150] on button "+" at bounding box center [542, 153] width 22 height 22
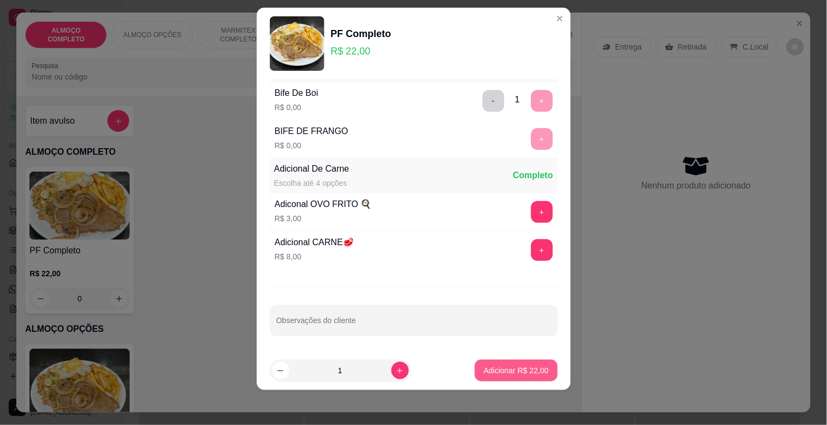
click at [515, 370] on p "Adicionar R$ 22,00" at bounding box center [516, 370] width 65 height 11
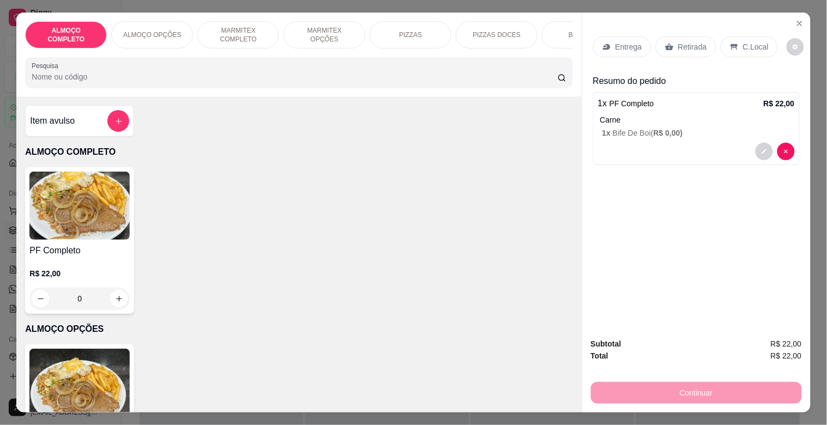
click at [691, 41] on p "Retirada" at bounding box center [692, 46] width 29 height 11
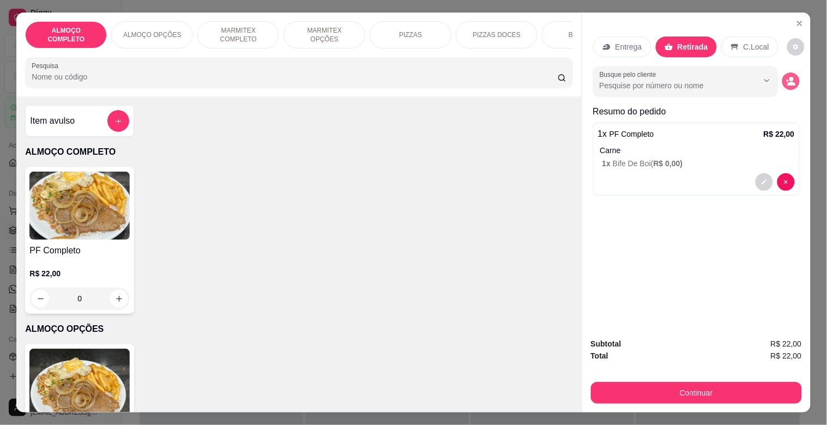
click at [787, 82] on icon "decrease-product-quantity" at bounding box center [791, 84] width 8 height 4
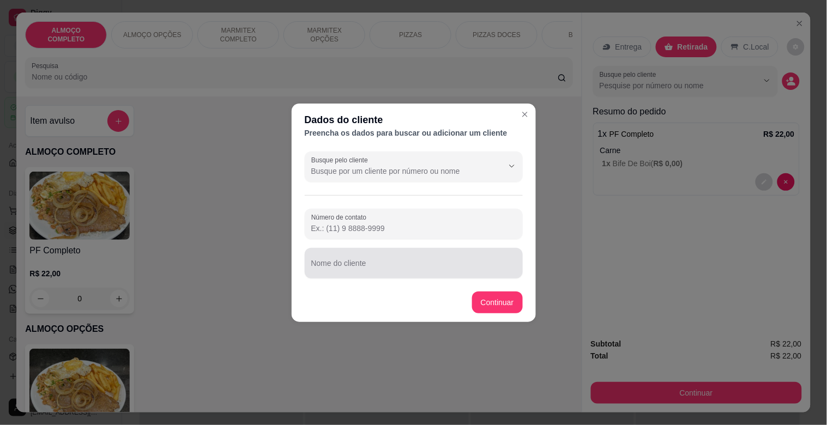
click at [416, 264] on input "Nome do cliente" at bounding box center [413, 267] width 205 height 11
type input "[PERSON_NAME] MODERNA"
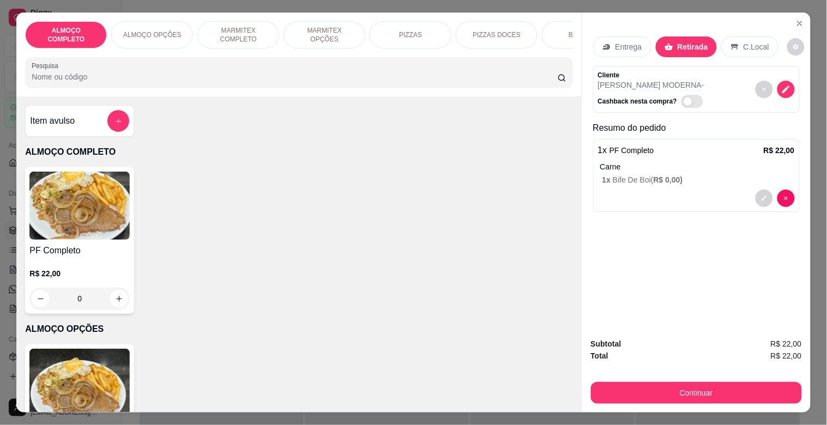
click at [497, 301] on div "PF Completo R$ 22,00 0" at bounding box center [298, 240] width 547 height 147
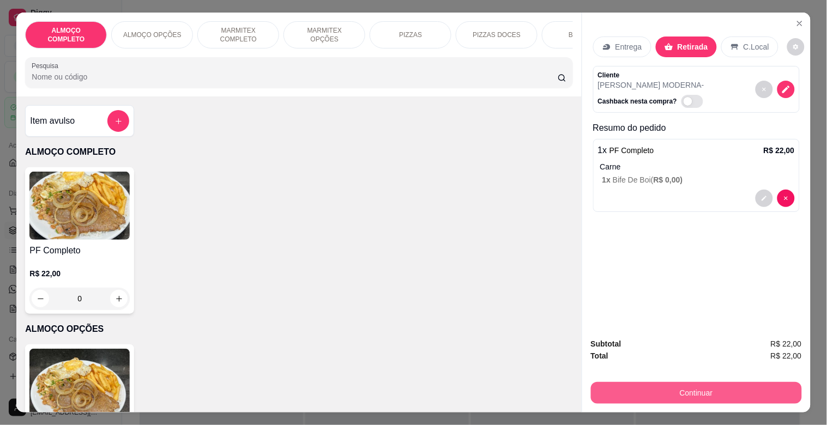
click at [677, 393] on button "Continuar" at bounding box center [696, 393] width 211 height 22
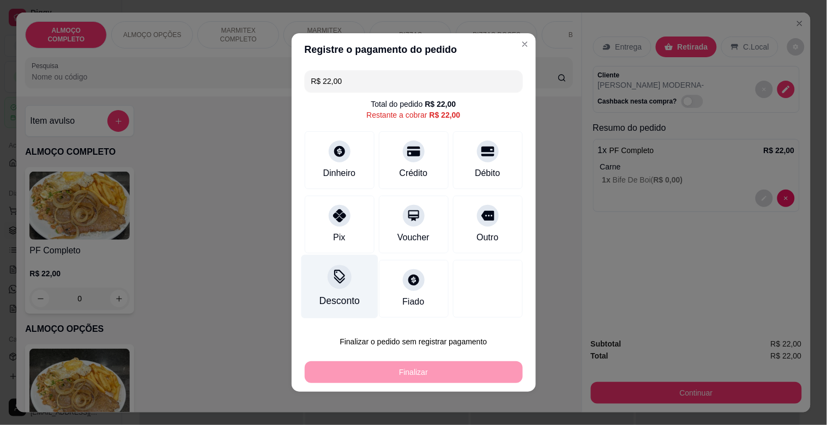
click at [318, 286] on div "Desconto" at bounding box center [339, 287] width 77 height 64
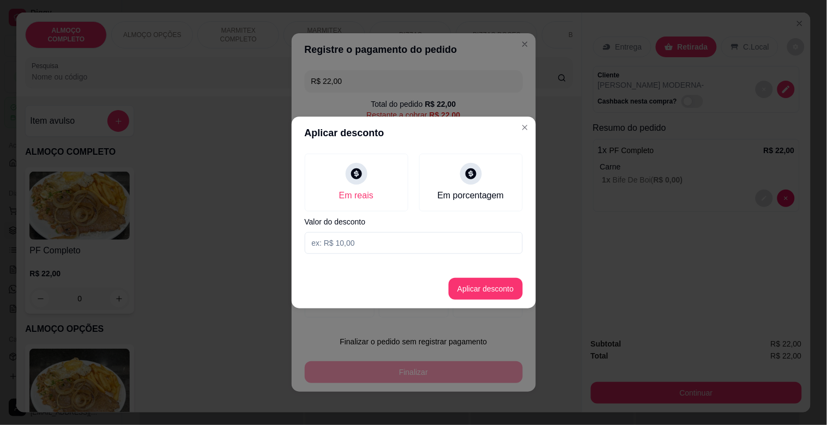
click at [366, 235] on input at bounding box center [414, 243] width 218 height 22
type input "2,00"
click at [473, 281] on button "Aplicar desconto" at bounding box center [486, 289] width 74 height 22
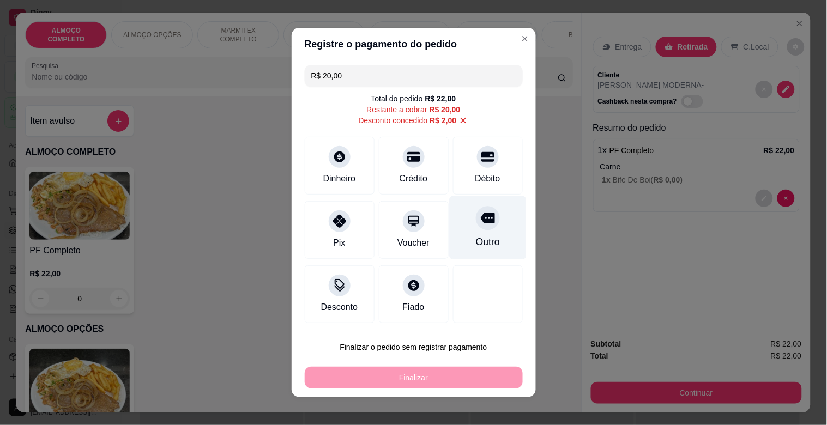
click at [464, 230] on div "Outro" at bounding box center [487, 228] width 77 height 64
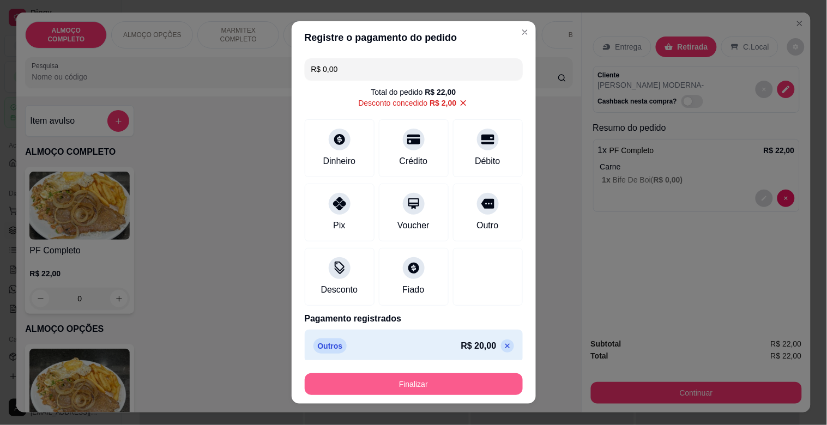
click at [404, 381] on button "Finalizar" at bounding box center [414, 384] width 218 height 22
click at [404, 381] on div "Finalizar" at bounding box center [414, 384] width 218 height 22
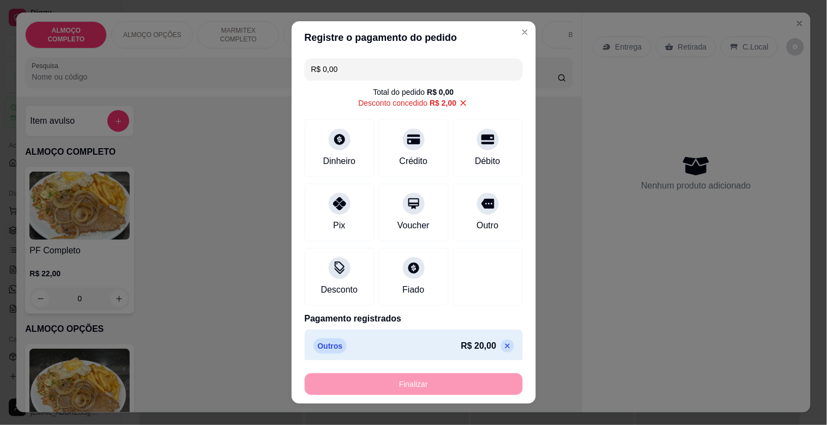
type input "-R$ 22,00"
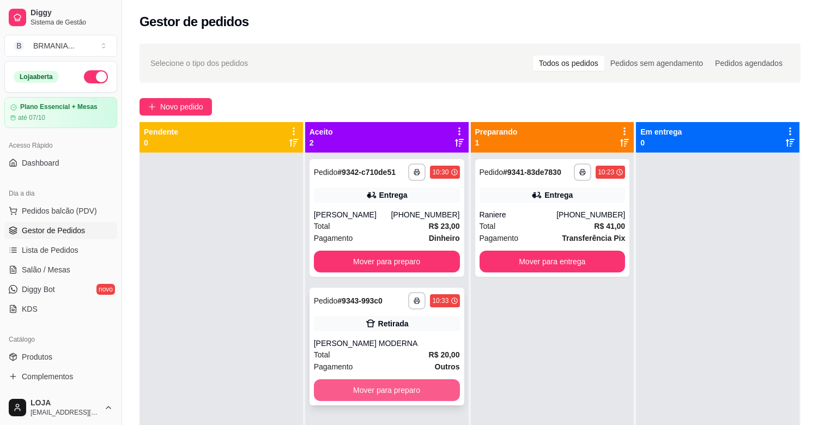
click at [391, 383] on button "Mover para preparo" at bounding box center [387, 390] width 146 height 22
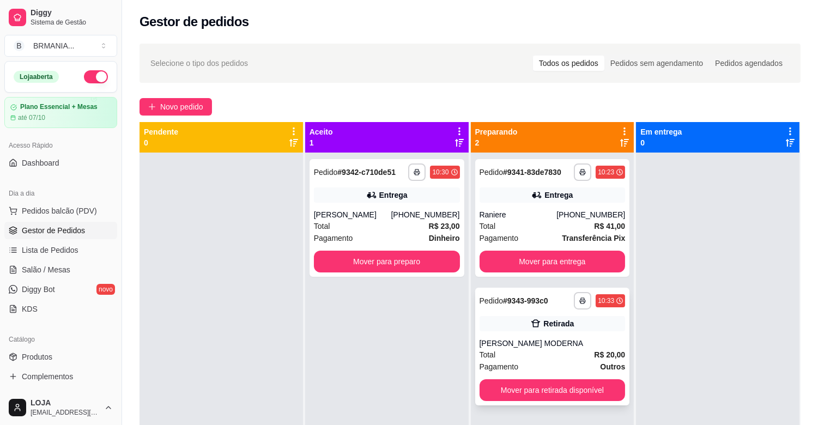
click at [613, 378] on div "**********" at bounding box center [552, 347] width 155 height 118
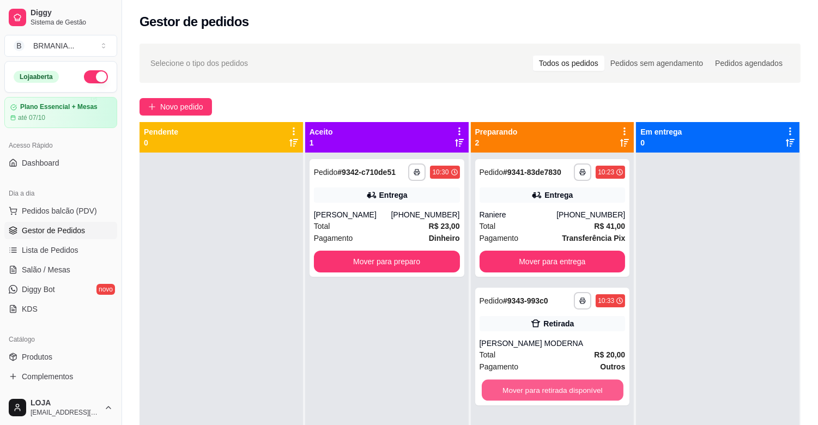
click at [599, 384] on button "Mover para retirada disponível" at bounding box center [553, 390] width 142 height 21
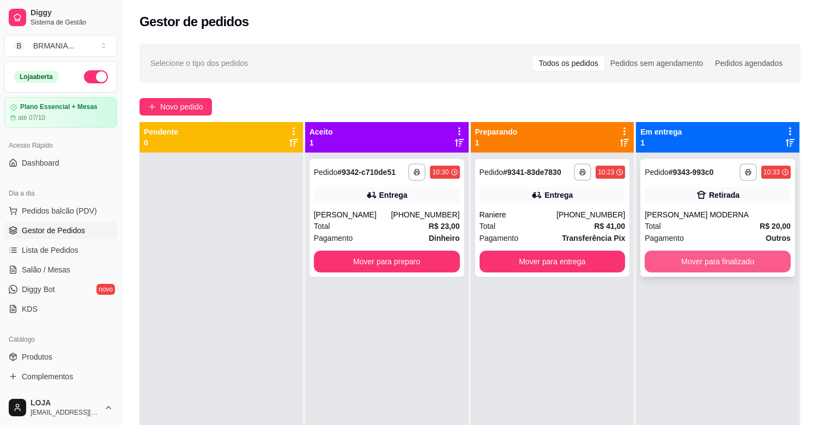
click at [704, 255] on button "Mover para finalizado" at bounding box center [718, 262] width 146 height 22
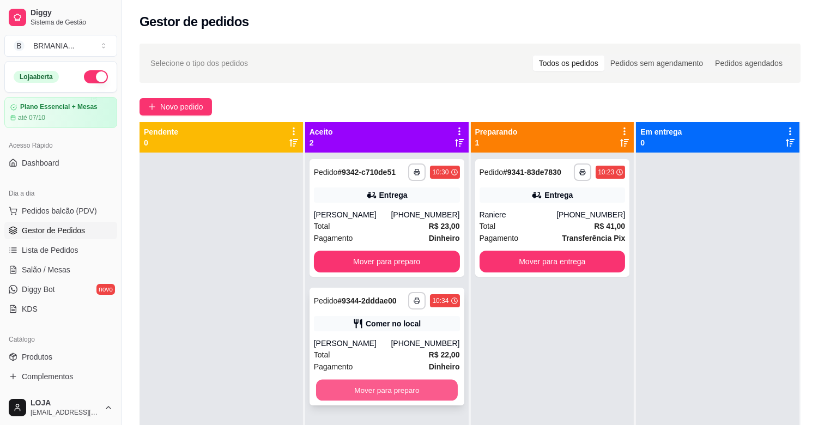
click at [423, 393] on button "Mover para preparo" at bounding box center [387, 390] width 142 height 21
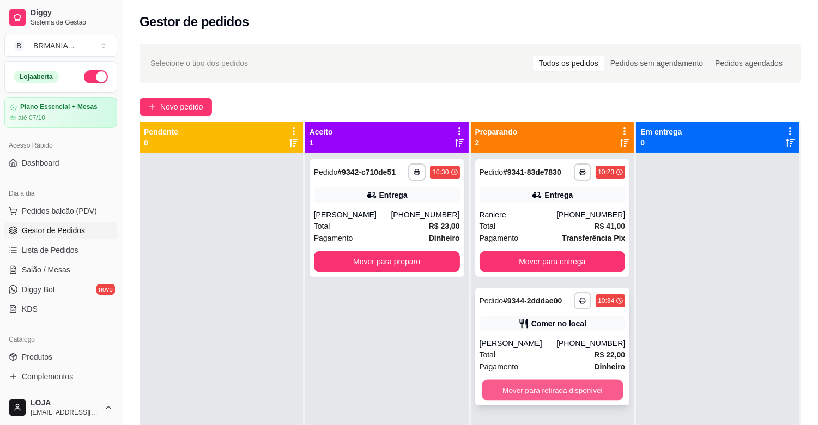
click at [555, 386] on button "Mover para retirada disponível" at bounding box center [553, 390] width 142 height 21
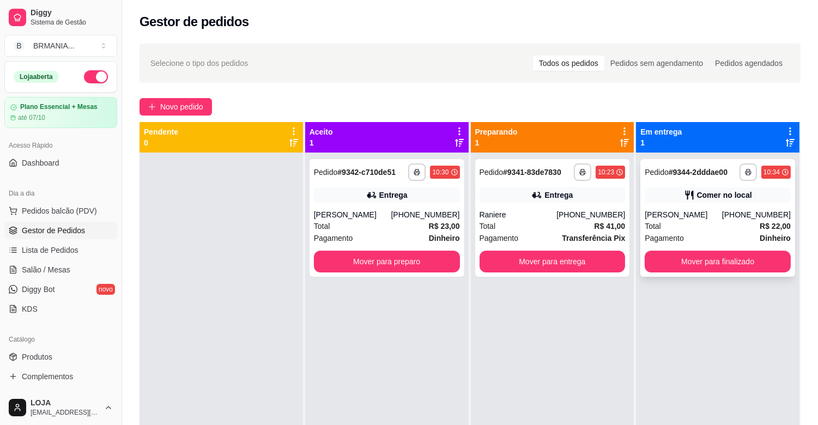
click at [712, 189] on div "Comer no local" at bounding box center [718, 195] width 146 height 15
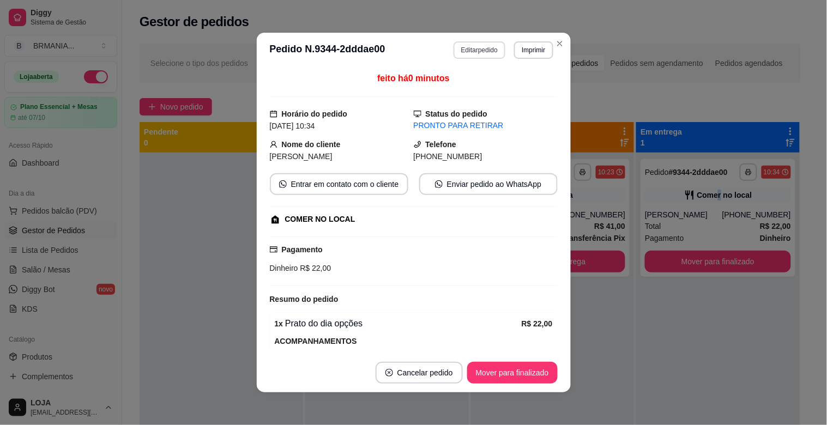
click at [477, 47] on button "Editar pedido" at bounding box center [480, 49] width 52 height 17
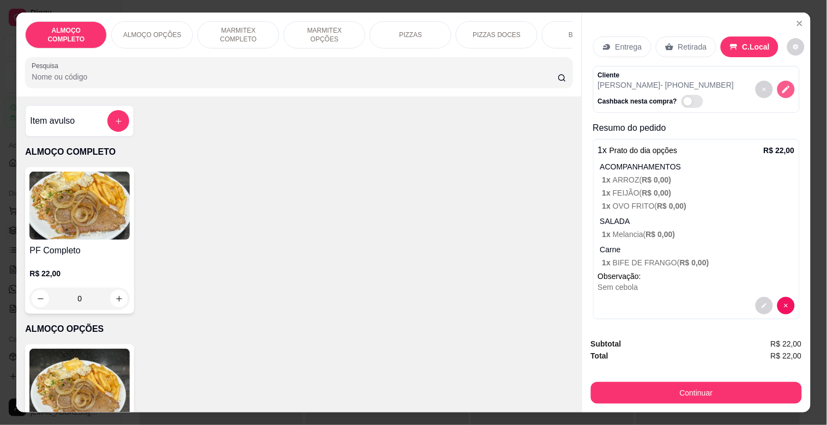
click at [781, 85] on icon "decrease-product-quantity" at bounding box center [786, 90] width 10 height 10
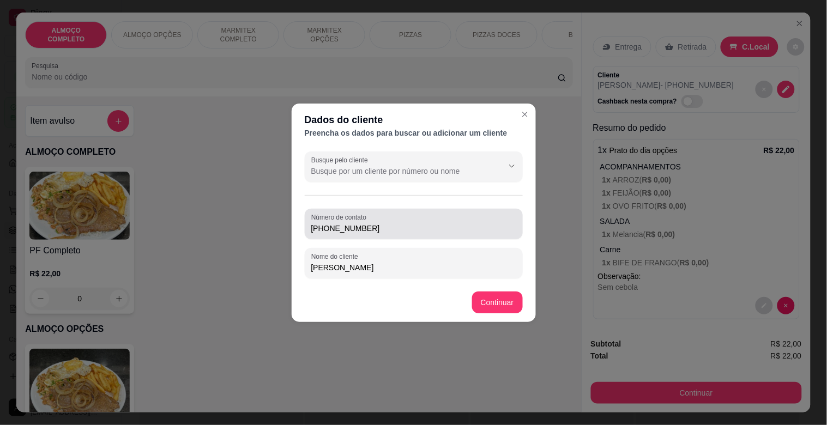
click at [389, 224] on input "[PHONE_NUMBER]" at bounding box center [413, 228] width 205 height 11
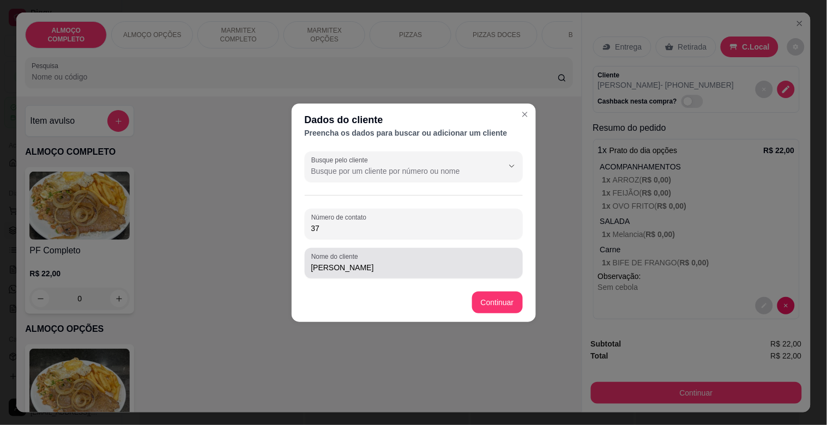
type input "3"
click at [370, 273] on input "[PERSON_NAME]" at bounding box center [413, 267] width 205 height 11
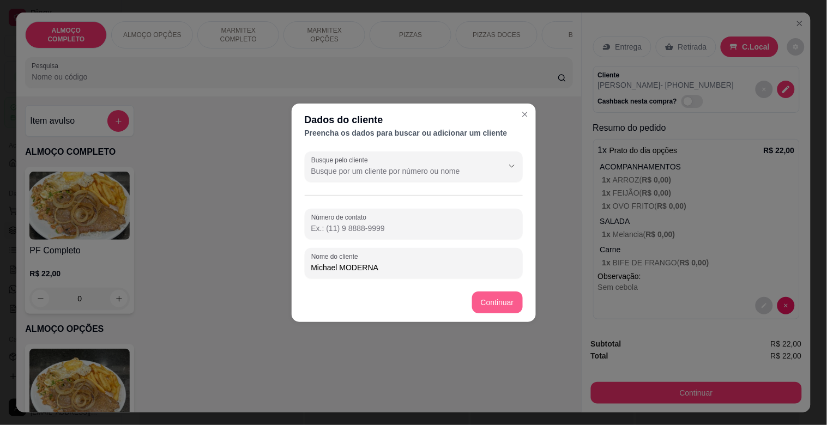
type input "Michael MODERNA"
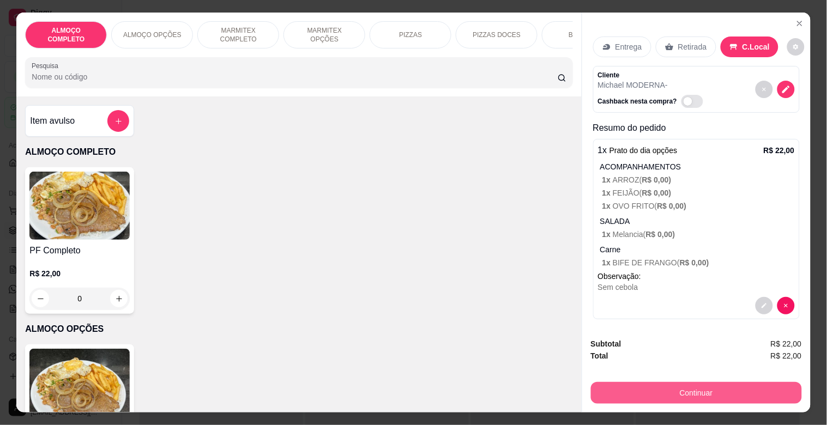
click at [696, 388] on button "Continuar" at bounding box center [696, 393] width 211 height 22
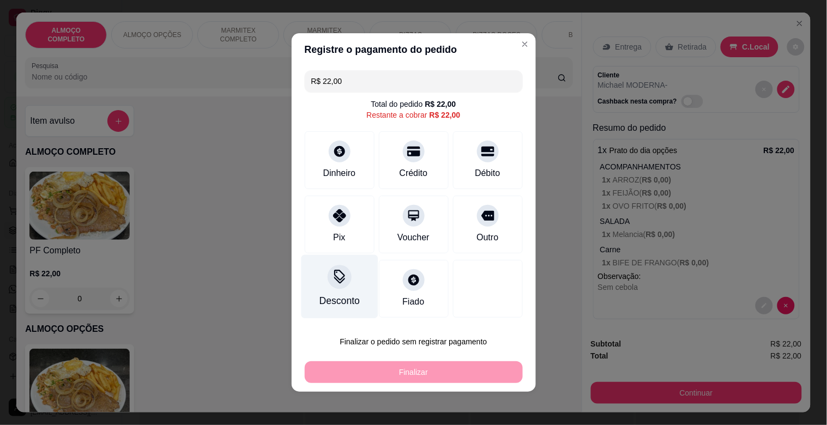
click at [341, 286] on div at bounding box center [340, 277] width 24 height 24
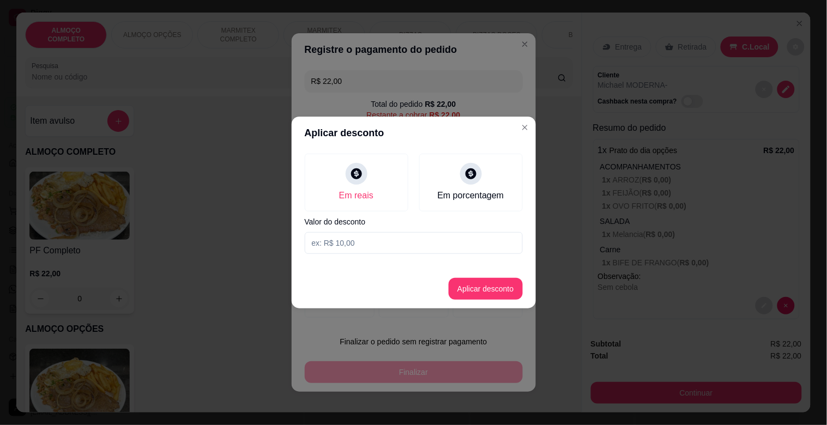
click at [357, 243] on input at bounding box center [414, 243] width 218 height 22
type input "2,00"
click at [487, 304] on footer "Aplicar desconto" at bounding box center [414, 288] width 244 height 39
click at [472, 286] on button "Aplicar desconto" at bounding box center [485, 289] width 71 height 21
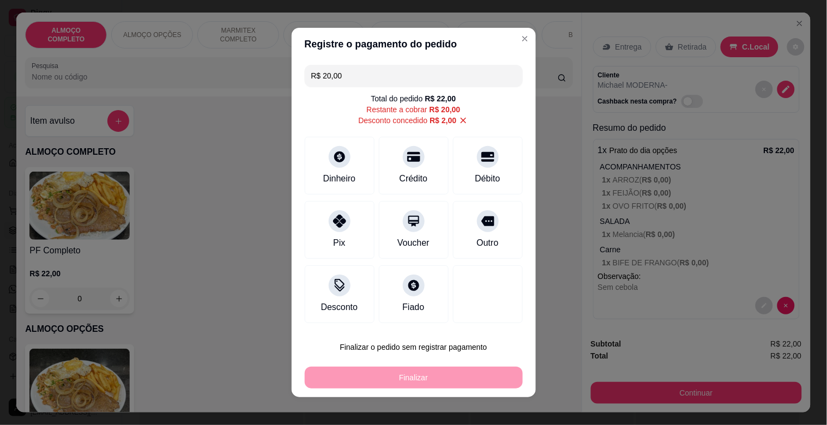
drag, startPoint x: 475, startPoint y: 232, endPoint x: 500, endPoint y: 358, distance: 128.4
click at [476, 233] on div "Outro" at bounding box center [488, 230] width 70 height 58
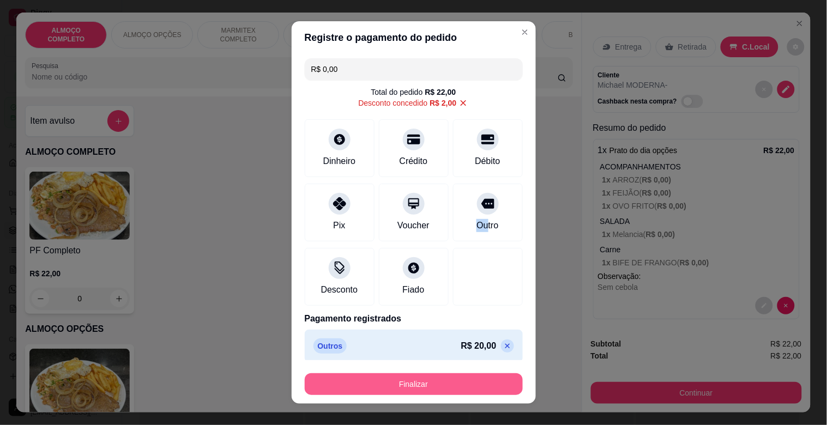
click at [442, 383] on button "Finalizar" at bounding box center [414, 384] width 218 height 22
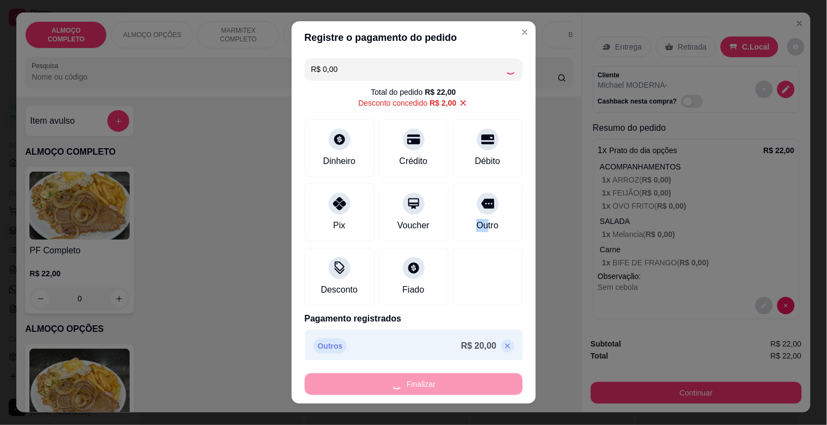
type input "-R$ 22,00"
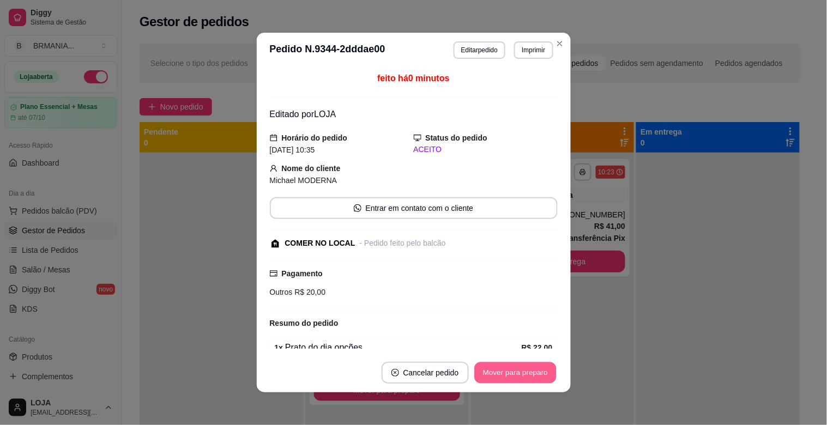
click at [515, 372] on button "Mover para preparo" at bounding box center [515, 373] width 82 height 21
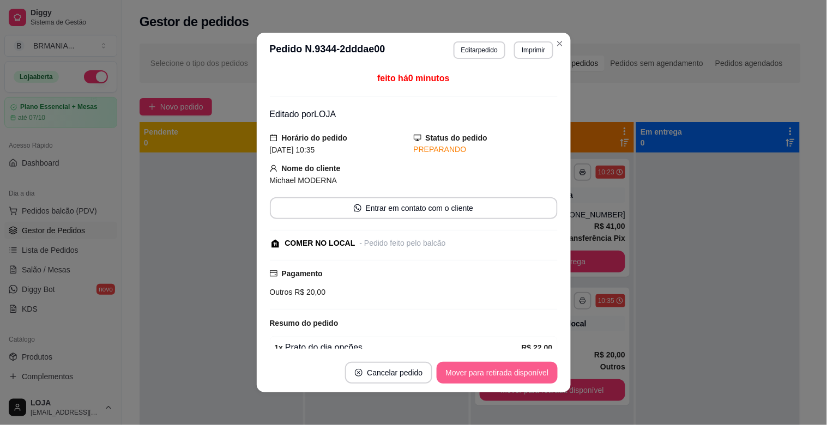
click at [524, 373] on button "Mover para retirada disponível" at bounding box center [497, 373] width 120 height 22
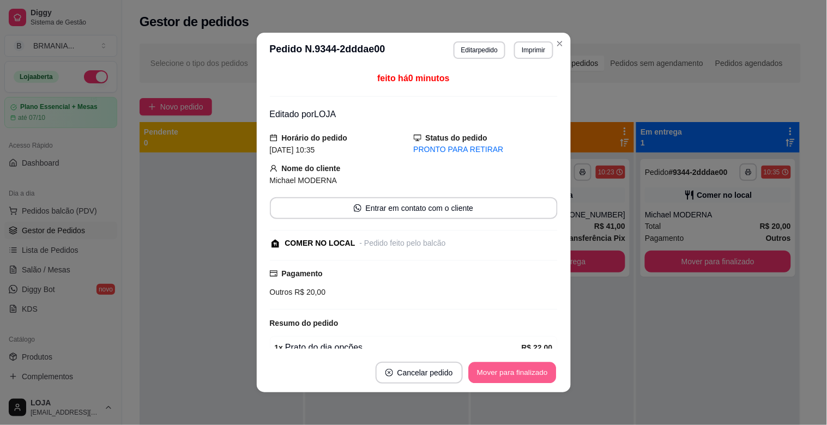
click at [524, 373] on button "Mover para finalizado" at bounding box center [512, 373] width 88 height 21
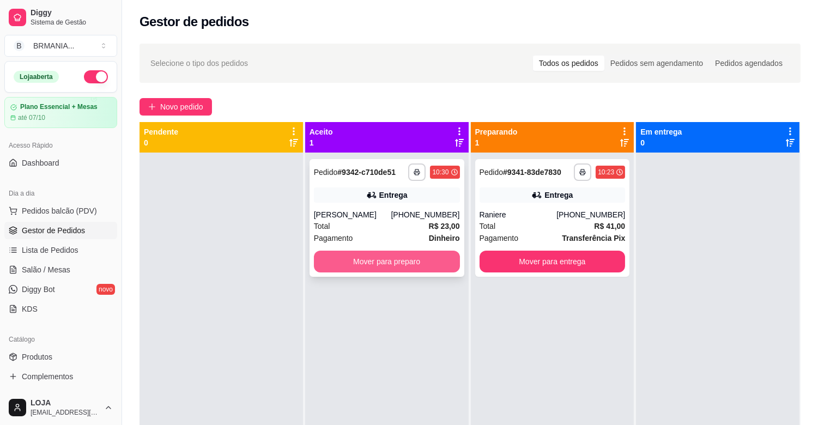
click at [399, 258] on button "Mover para preparo" at bounding box center [387, 262] width 146 height 22
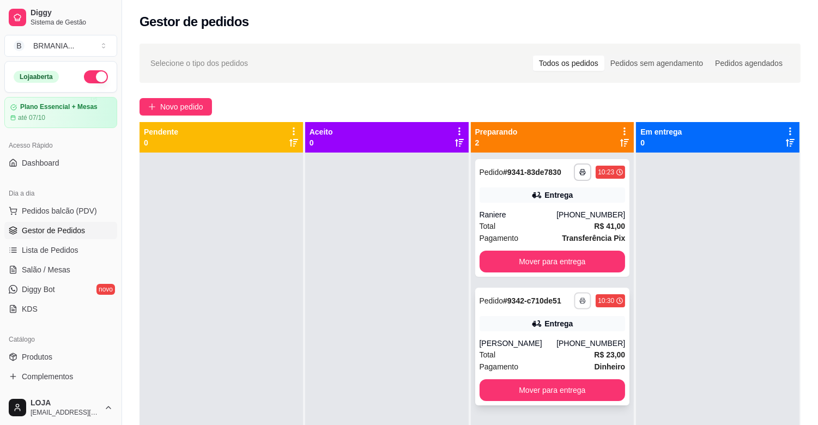
click at [581, 304] on button "button" at bounding box center [583, 300] width 17 height 17
click at [546, 339] on button "IMPRESSORA" at bounding box center [548, 338] width 79 height 17
drag, startPoint x: 104, startPoint y: 189, endPoint x: 99, endPoint y: 208, distance: 19.2
click at [104, 205] on div "Loja aberta Plano Essencial + Mesas até 07/10 Acesso Rápido Dashboard Dia a dia…" at bounding box center [61, 225] width 122 height 329
click at [85, 206] on span "Pedidos balcão (PDV)" at bounding box center [59, 211] width 75 height 11
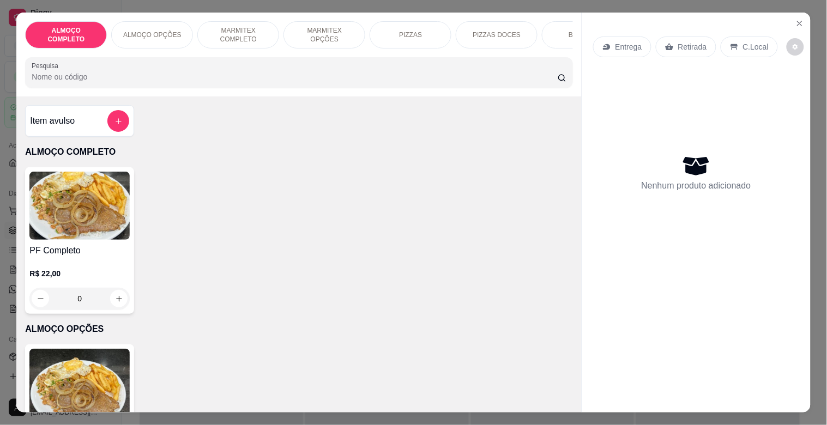
click at [233, 40] on div "MARMITEX COMPLETO" at bounding box center [238, 34] width 82 height 27
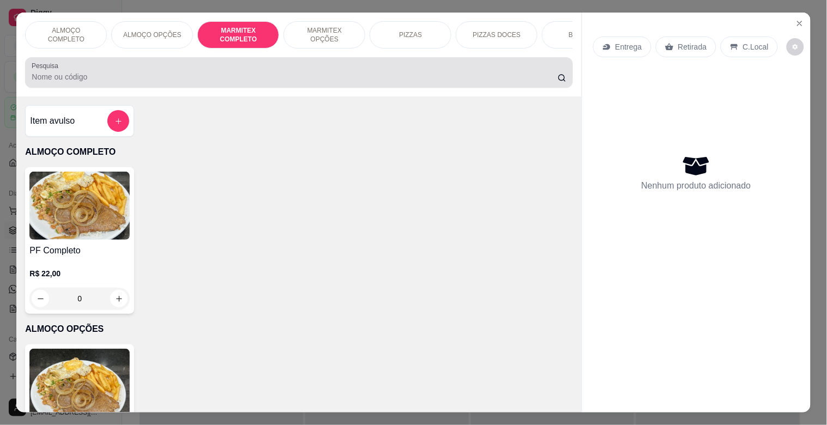
scroll to position [26, 0]
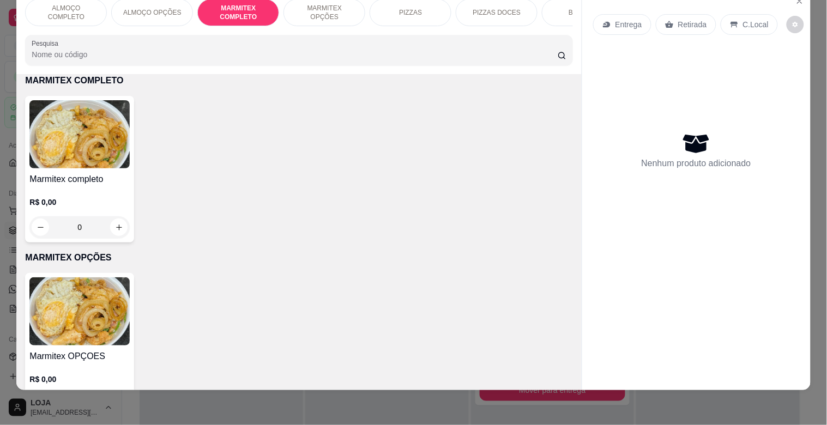
click at [112, 124] on img at bounding box center [79, 134] width 100 height 68
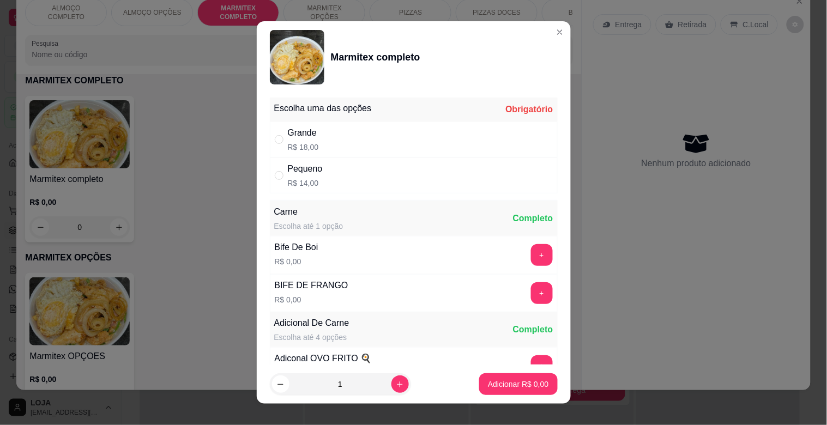
click at [331, 138] on div "Grande R$ 18,00" at bounding box center [414, 140] width 288 height 36
radio input "true"
click at [531, 256] on button "+" at bounding box center [542, 255] width 22 height 22
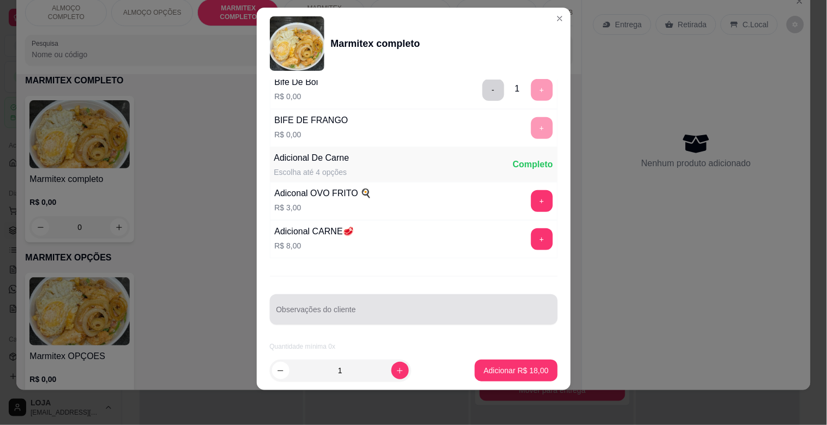
scroll to position [153, 0]
click at [361, 309] on input "Observações do cliente" at bounding box center [413, 314] width 275 height 11
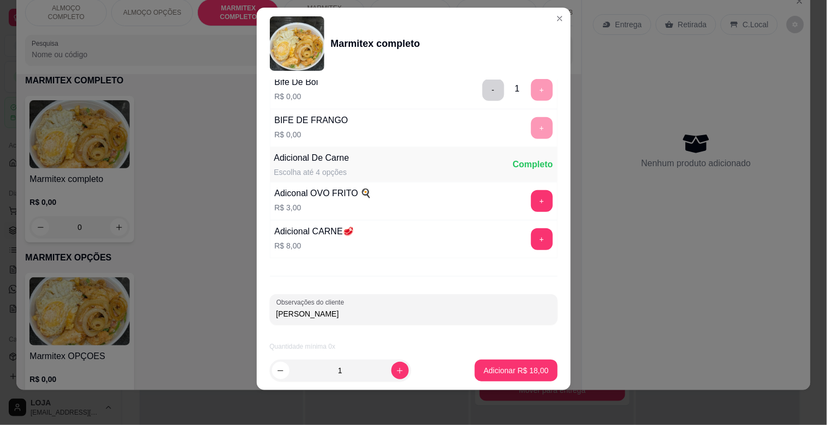
type input "[PERSON_NAME]"
click at [484, 374] on p "Adicionar R$ 18,00" at bounding box center [516, 370] width 65 height 11
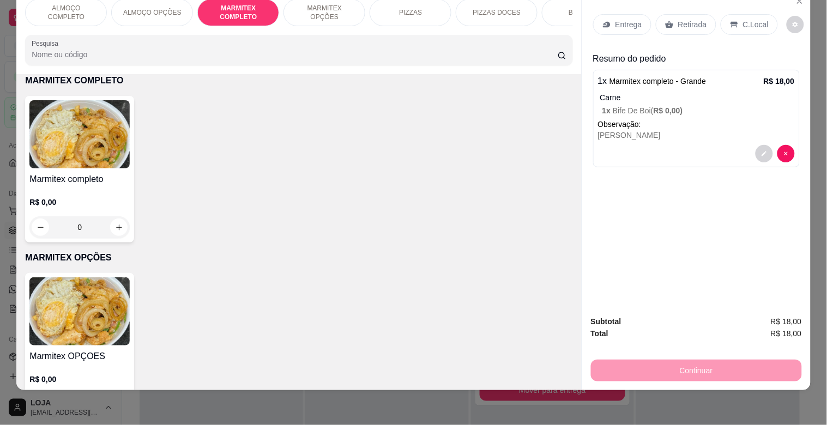
click at [44, 128] on img at bounding box center [79, 134] width 100 height 68
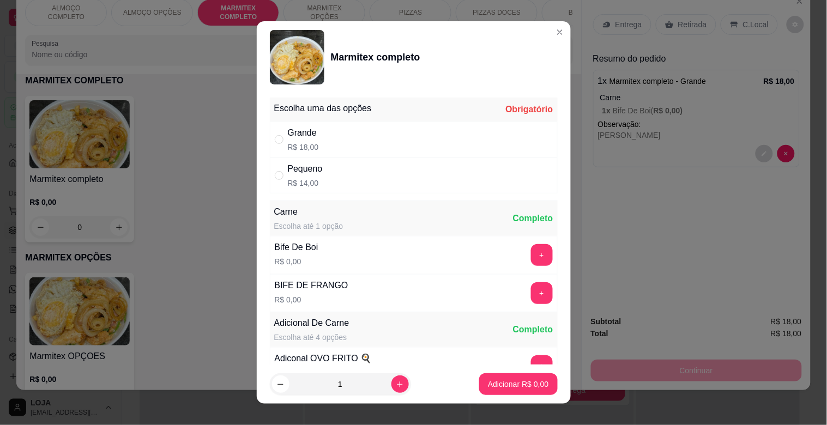
drag, startPoint x: 296, startPoint y: 128, endPoint x: 333, endPoint y: 143, distance: 39.6
click at [298, 128] on div "Grande" at bounding box center [303, 132] width 31 height 13
radio input "true"
click at [531, 291] on button "+" at bounding box center [542, 293] width 22 height 22
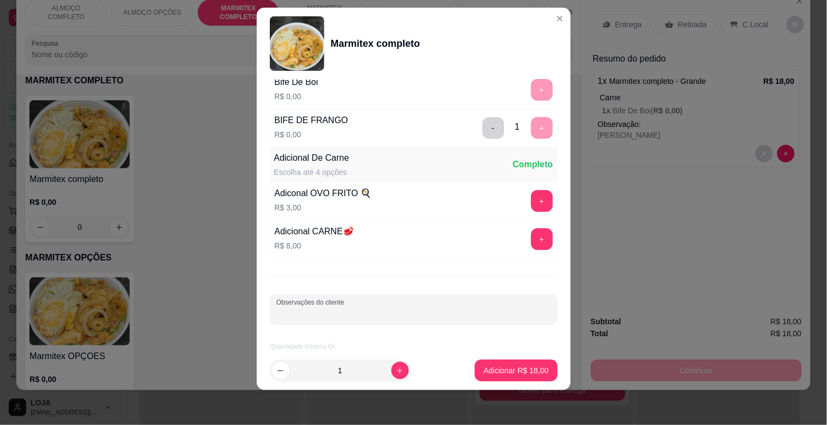
click at [349, 311] on input "Observações do cliente" at bounding box center [413, 314] width 275 height 11
type input "GIOVANI"
click at [509, 364] on button "Adicionar R$ 18,00" at bounding box center [516, 371] width 82 height 22
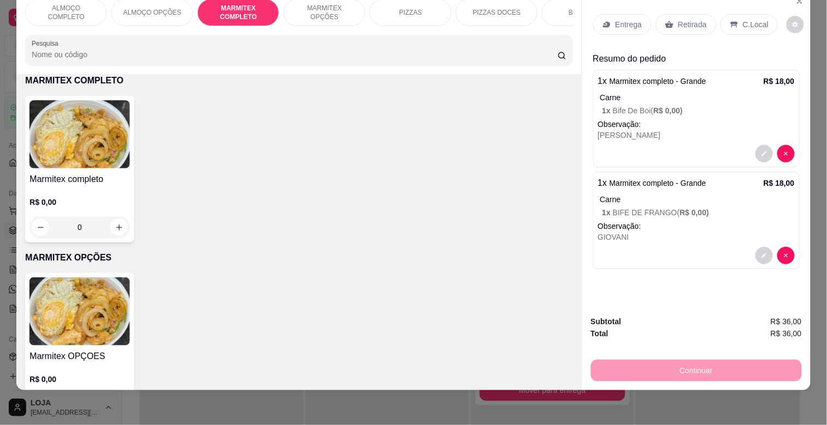
click at [628, 19] on p "Entrega" at bounding box center [629, 24] width 27 height 11
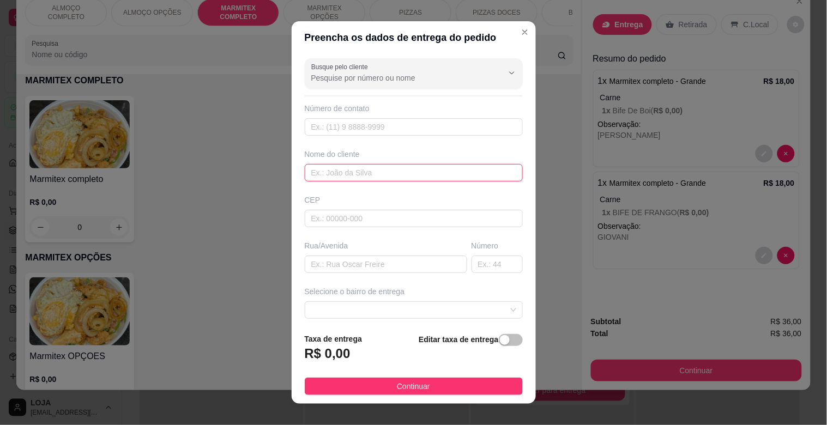
click at [335, 173] on input "text" at bounding box center [414, 172] width 218 height 17
click at [492, 307] on span at bounding box center [413, 310] width 205 height 16
type input "TRACTEL"
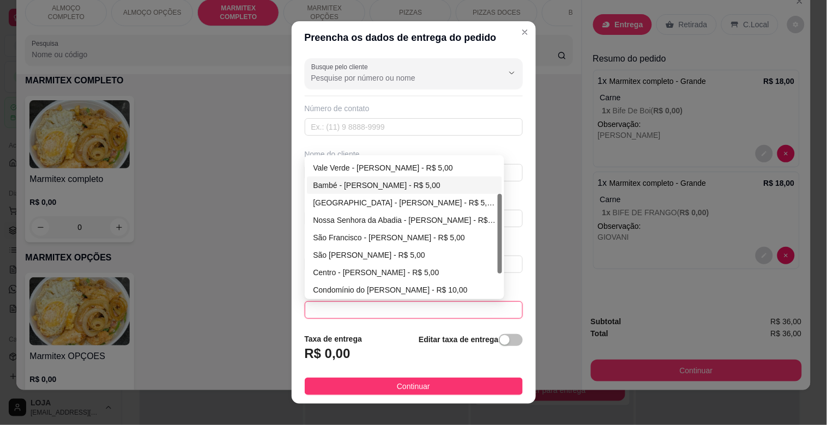
scroll to position [64, 0]
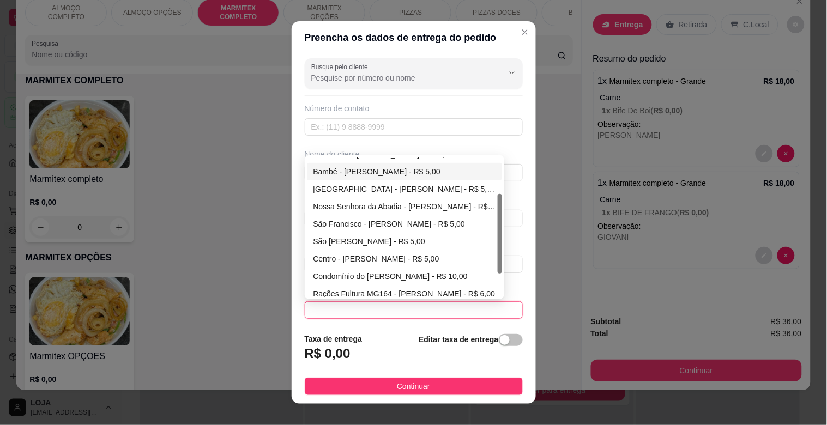
drag, startPoint x: 495, startPoint y: 231, endPoint x: 461, endPoint y: 263, distance: 47.1
click at [498, 269] on div at bounding box center [500, 234] width 4 height 80
click at [347, 261] on div "Centro - [PERSON_NAME] - R$ 5,00" at bounding box center [404, 259] width 183 height 12
type input "[PERSON_NAME]"
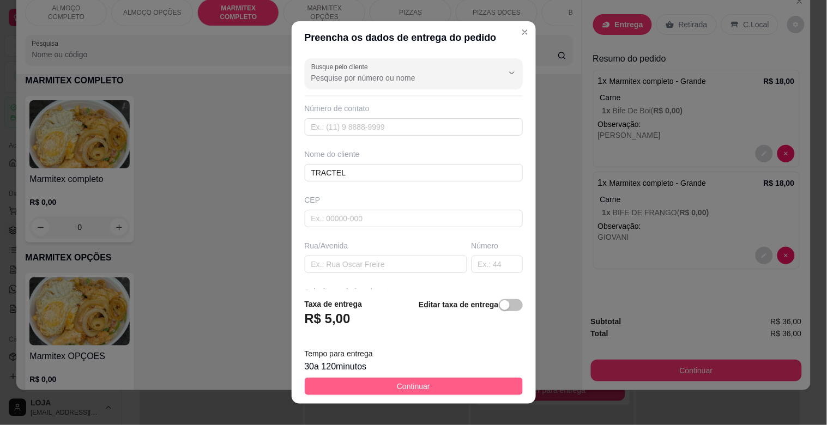
click at [413, 382] on span "Continuar" at bounding box center [413, 387] width 33 height 12
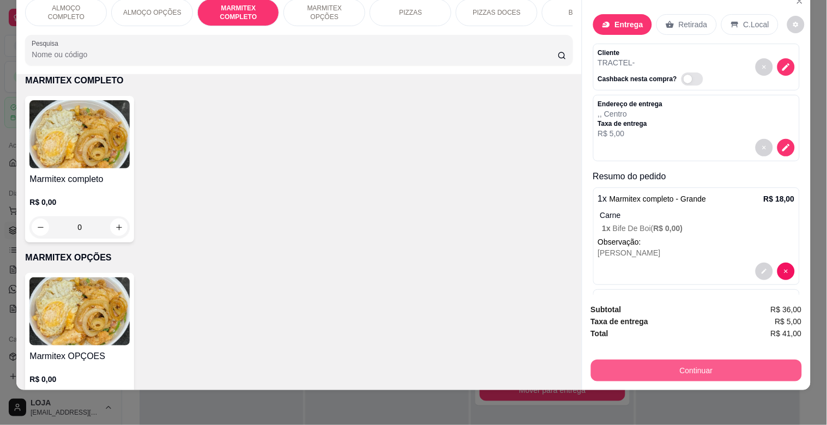
click at [662, 360] on button "Continuar" at bounding box center [696, 371] width 211 height 22
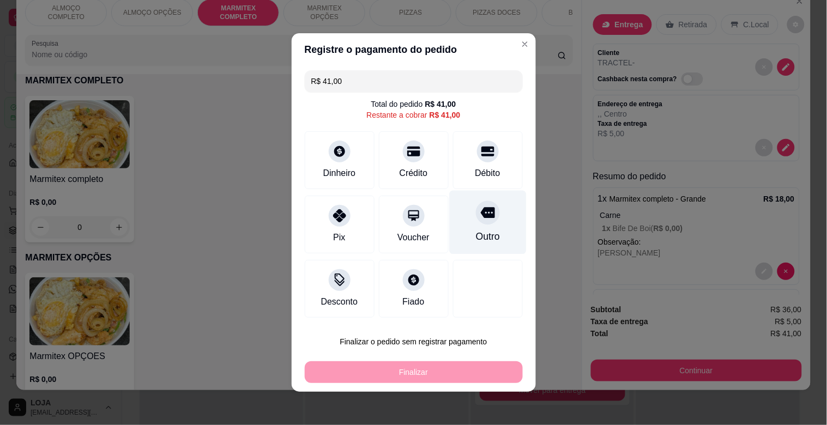
click at [475, 252] on div "Outro" at bounding box center [487, 223] width 77 height 64
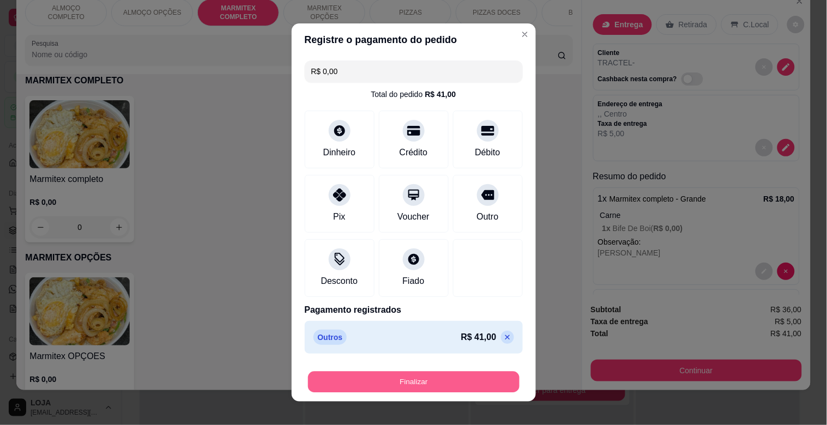
click at [444, 379] on button "Finalizar" at bounding box center [414, 382] width 212 height 21
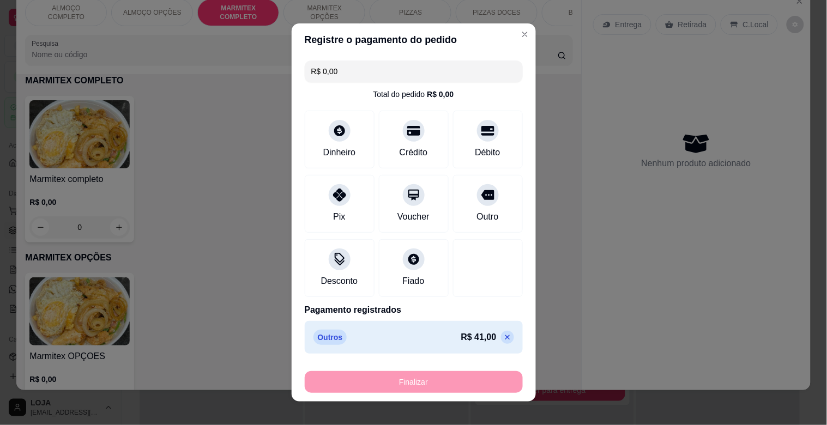
type input "-R$ 41,00"
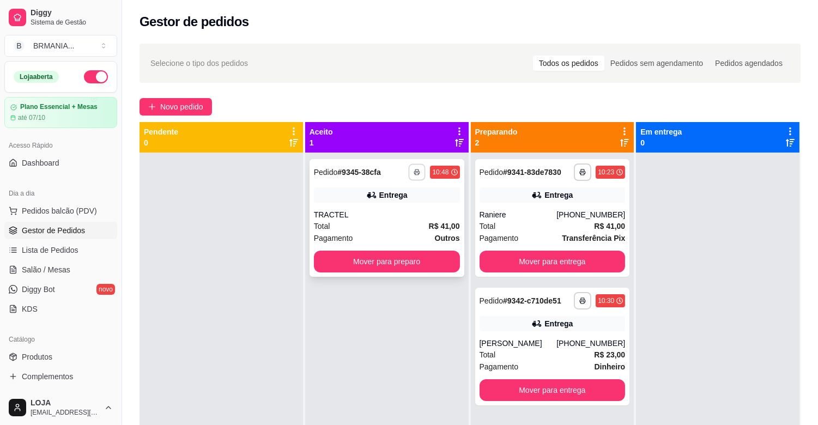
click at [414, 174] on icon "button" at bounding box center [417, 172] width 7 height 7
click at [393, 202] on button "IMPRESSORA" at bounding box center [385, 210] width 79 height 17
click at [415, 174] on icon "button" at bounding box center [417, 172] width 7 height 7
click at [395, 207] on button "IMPRESSORA" at bounding box center [385, 210] width 79 height 17
click at [416, 260] on button "Mover para preparo" at bounding box center [387, 262] width 146 height 22
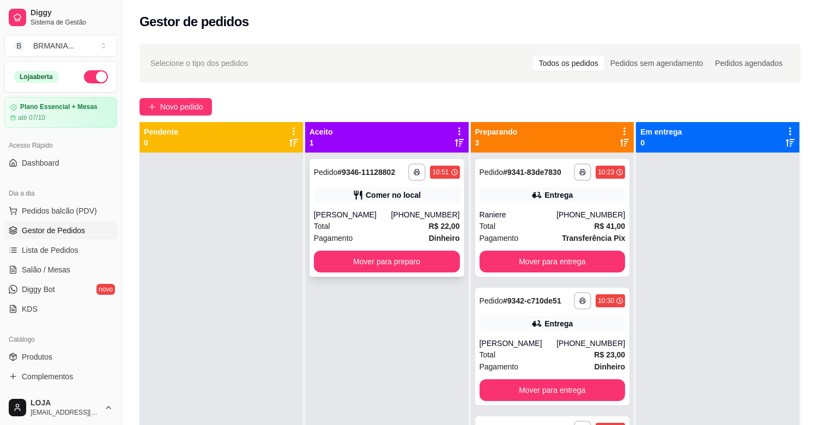
click at [429, 222] on strong "R$ 22,00" at bounding box center [444, 226] width 31 height 9
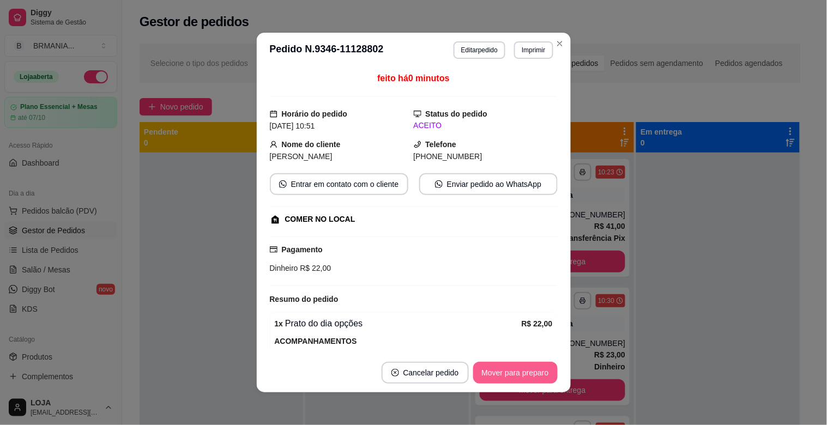
click at [504, 369] on button "Mover para preparo" at bounding box center [515, 373] width 85 height 22
click at [505, 369] on div "Mover para preparo" at bounding box center [515, 373] width 85 height 22
click at [525, 373] on button "Mover para preparo" at bounding box center [515, 373] width 82 height 21
click at [491, 375] on button "Mover para retirada disponível" at bounding box center [497, 373] width 120 height 22
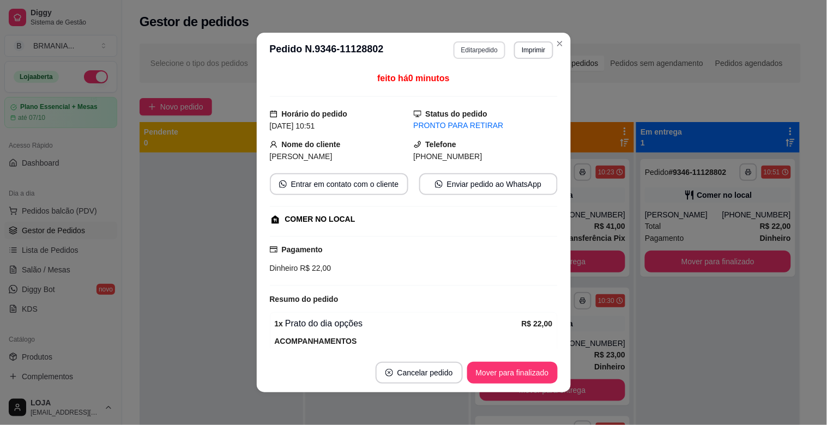
click at [472, 51] on button "Editar pedido" at bounding box center [480, 49] width 52 height 17
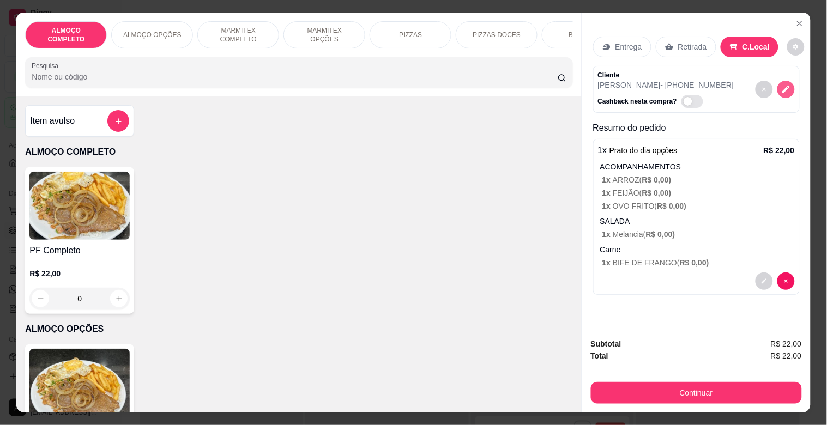
click at [782, 87] on icon "decrease-product-quantity" at bounding box center [786, 90] width 8 height 8
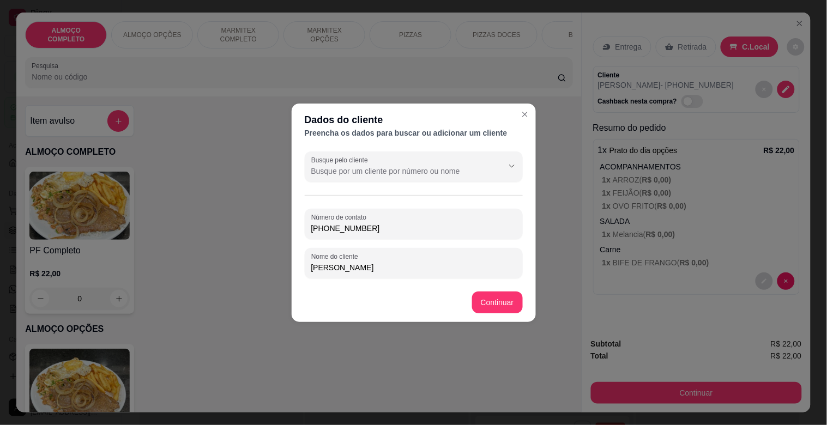
drag, startPoint x: 337, startPoint y: 227, endPoint x: 291, endPoint y: 227, distance: 45.8
click at [292, 227] on div "Busque pelo cliente Número de contato [PHONE_NUMBER] Nome do cliente [PERSON_NA…" at bounding box center [414, 215] width 244 height 136
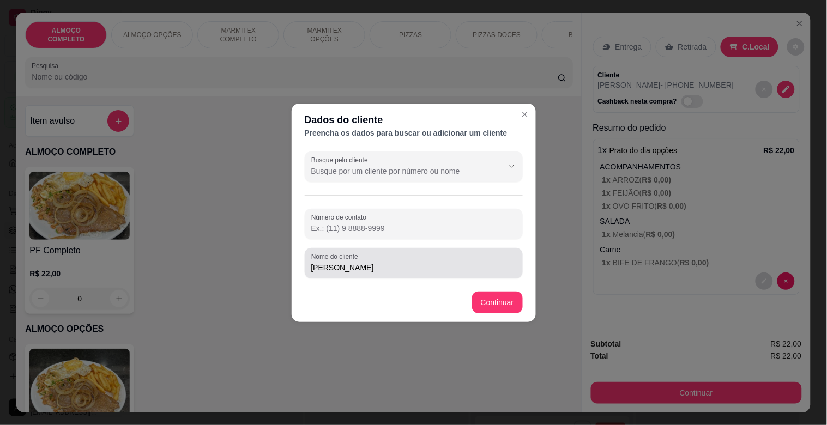
click at [396, 264] on input "[PERSON_NAME]" at bounding box center [413, 267] width 205 height 11
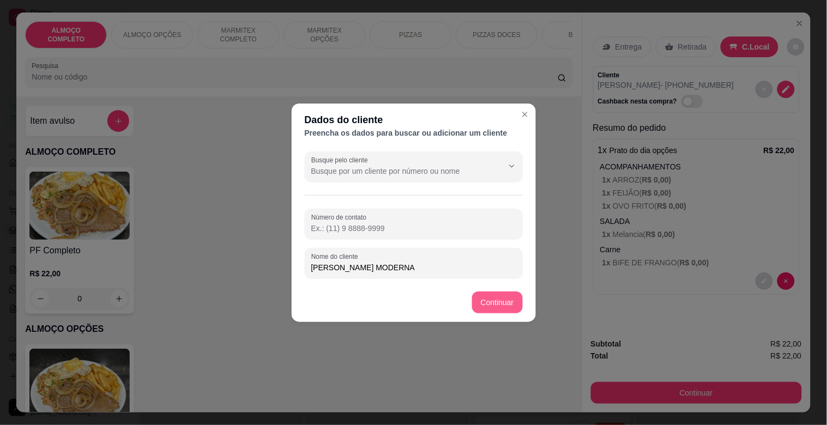
type input "[PERSON_NAME] MODERNA"
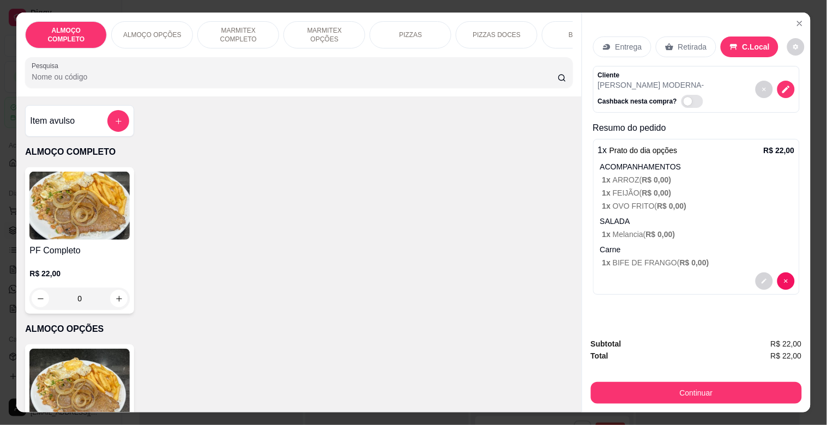
click at [667, 383] on button "Continuar" at bounding box center [696, 393] width 211 height 22
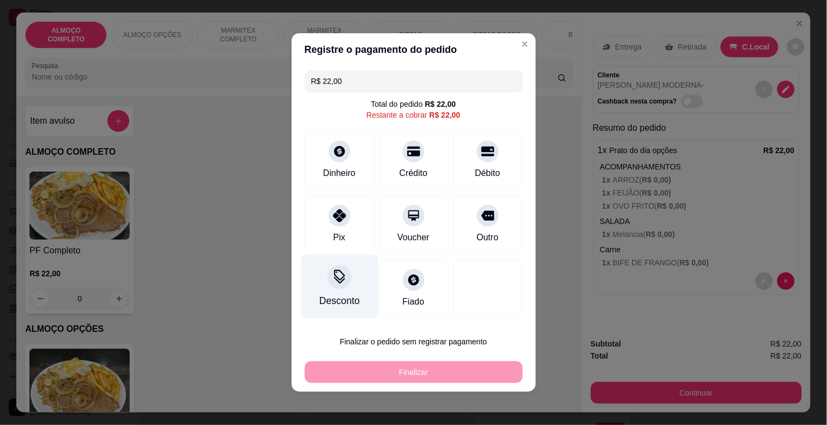
click at [317, 290] on div "Desconto" at bounding box center [339, 287] width 77 height 64
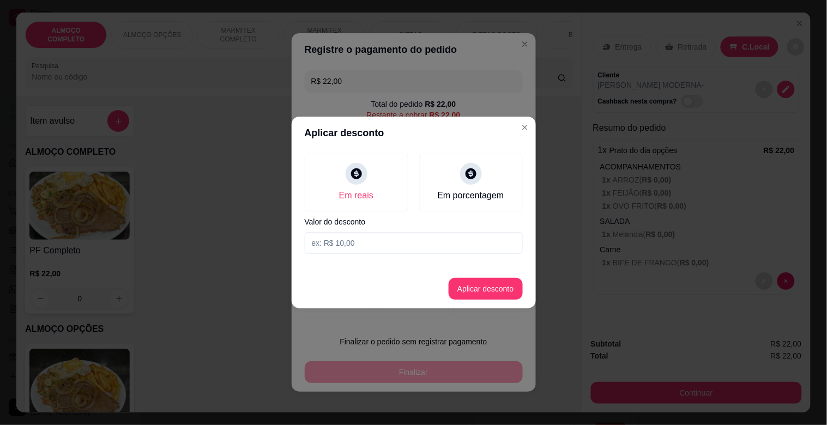
click at [344, 245] on input at bounding box center [414, 243] width 218 height 22
type input "2,00"
click at [494, 291] on button "Aplicar desconto" at bounding box center [486, 289] width 74 height 22
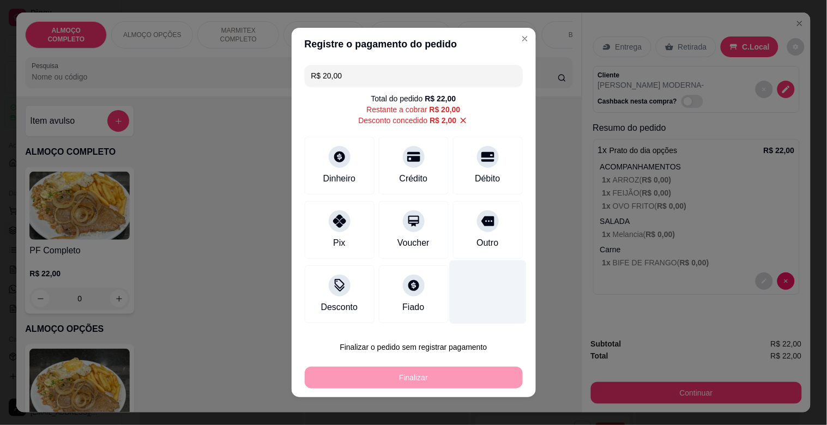
drag, startPoint x: 472, startPoint y: 233, endPoint x: 462, endPoint y: 279, distance: 46.8
click at [473, 232] on div "Outro" at bounding box center [488, 230] width 70 height 58
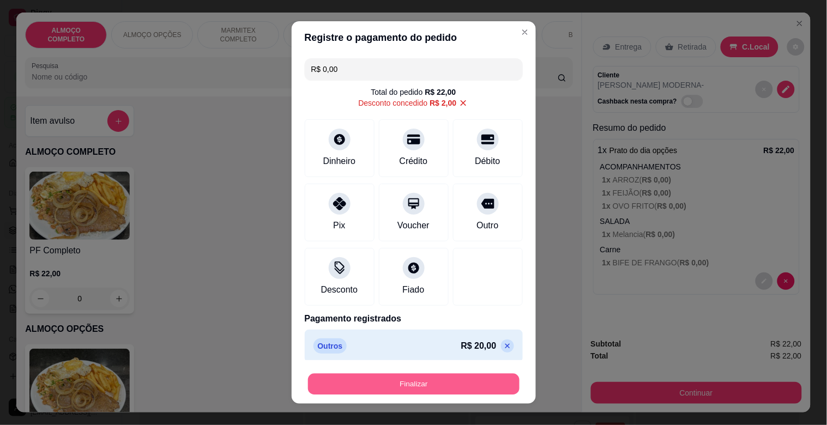
click at [424, 378] on button "Finalizar" at bounding box center [414, 384] width 212 height 21
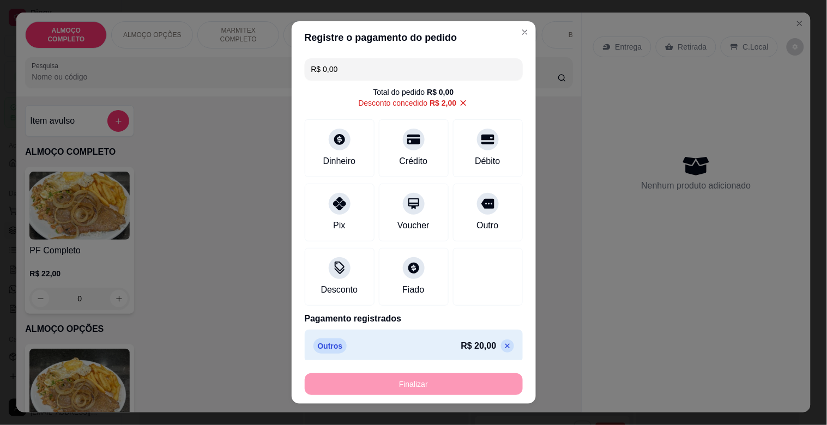
type input "-R$ 22,00"
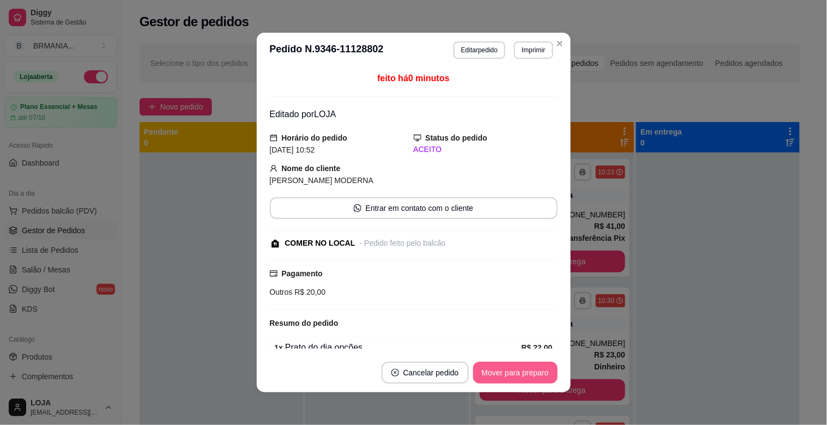
click at [530, 379] on button "Mover para preparo" at bounding box center [515, 373] width 85 height 22
click at [530, 379] on div "Mover para preparo" at bounding box center [515, 373] width 85 height 22
click at [532, 375] on button "Mover para retirada disponível" at bounding box center [497, 373] width 120 height 22
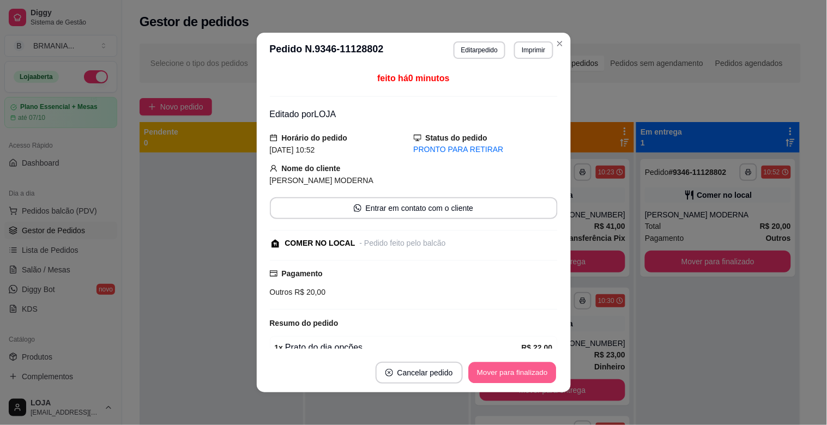
click at [538, 373] on button "Mover para finalizado" at bounding box center [512, 373] width 88 height 21
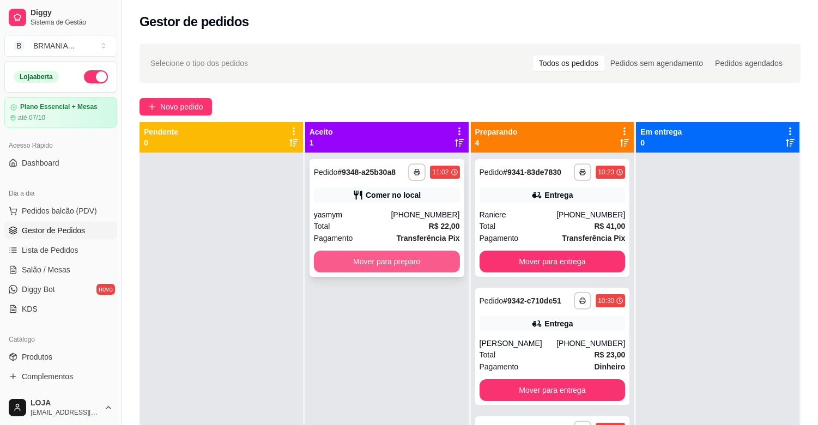
click at [406, 266] on button "Mover para preparo" at bounding box center [387, 262] width 146 height 22
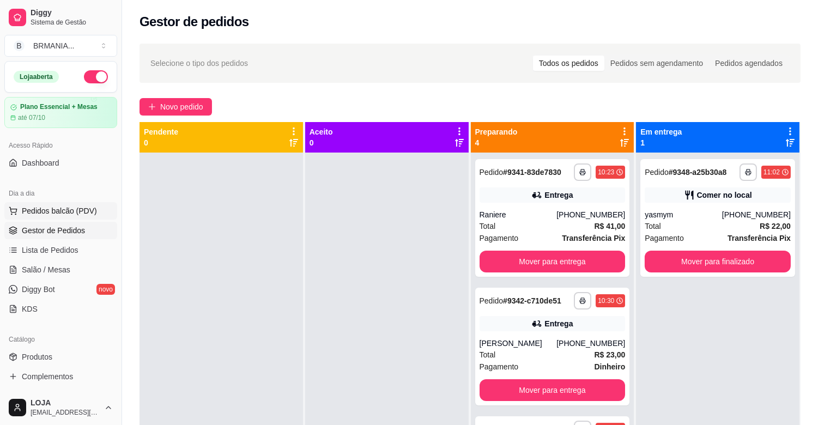
click at [72, 216] on button "Pedidos balcão (PDV)" at bounding box center [60, 210] width 113 height 17
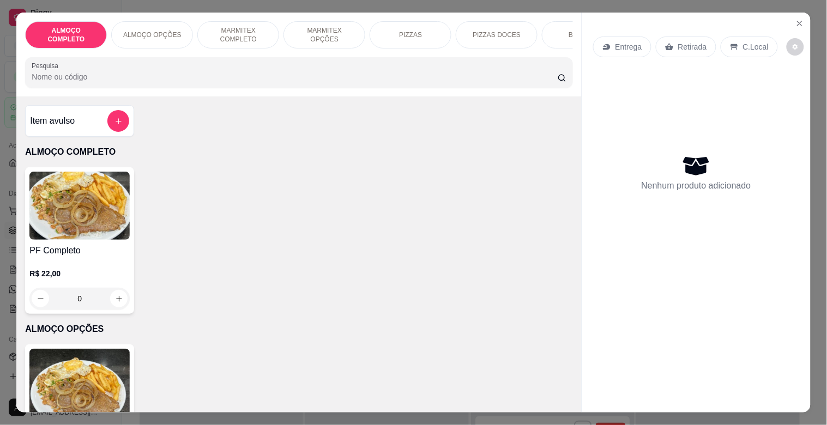
click at [227, 29] on p "MARMITEX COMPLETO" at bounding box center [238, 34] width 63 height 17
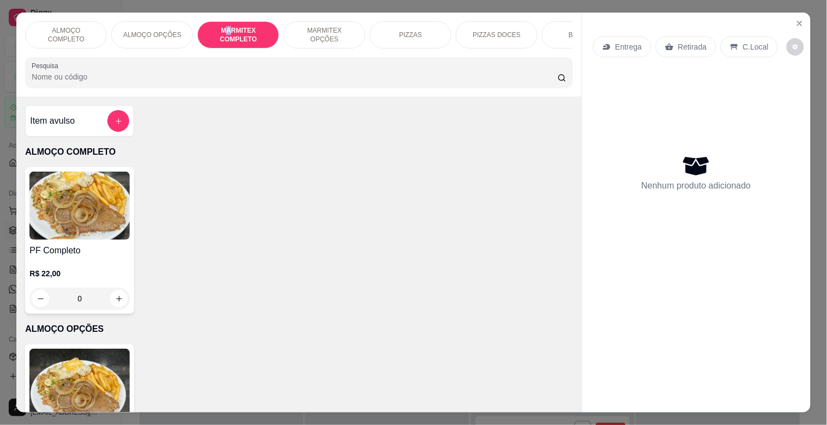
scroll to position [26, 0]
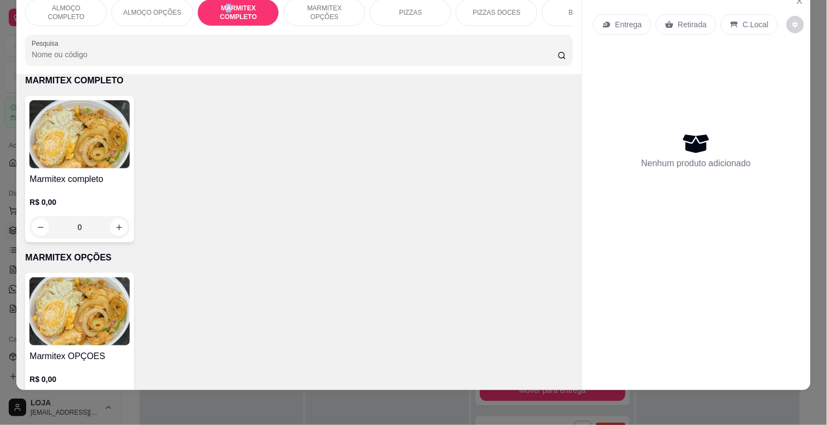
click at [52, 148] on img at bounding box center [79, 134] width 100 height 68
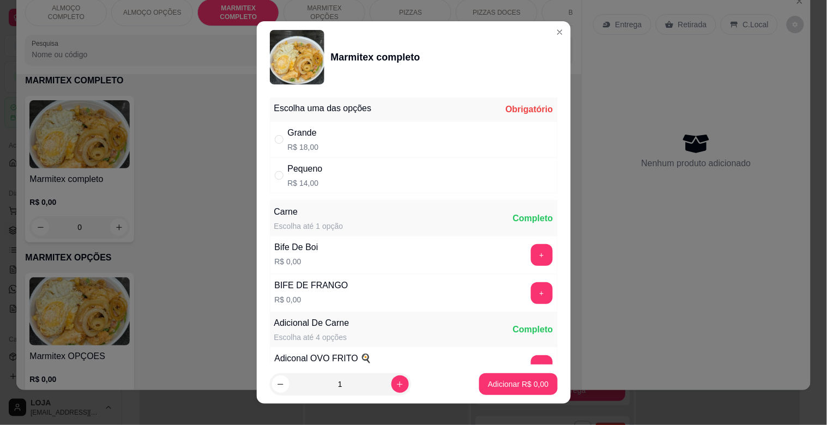
click at [292, 132] on div "Grande" at bounding box center [303, 132] width 31 height 13
radio input "true"
click at [475, 385] on button "Adicionar R$ 18,00" at bounding box center [516, 384] width 82 height 22
type input "1"
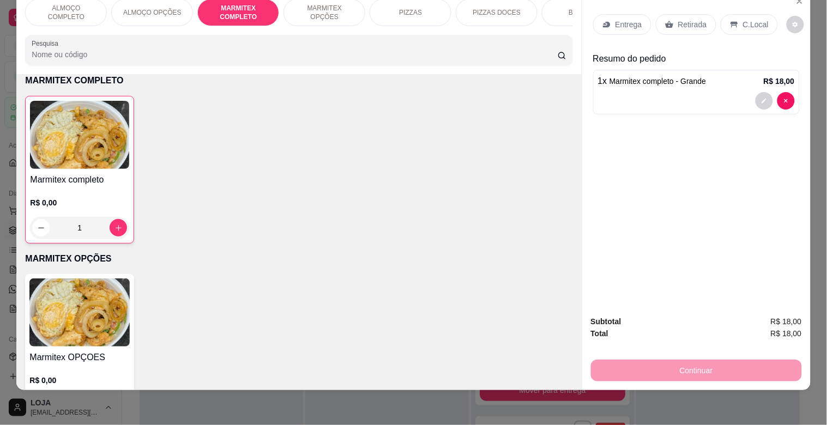
click at [743, 14] on div "C.Local" at bounding box center [749, 24] width 57 height 21
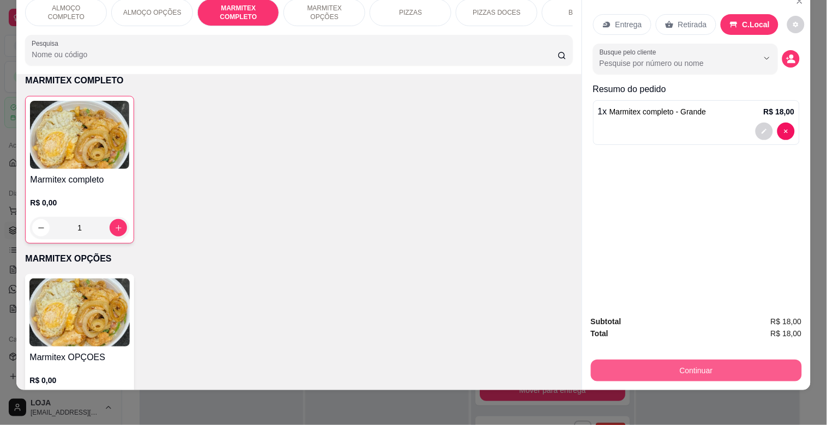
click at [695, 361] on button "Continuar" at bounding box center [696, 371] width 211 height 22
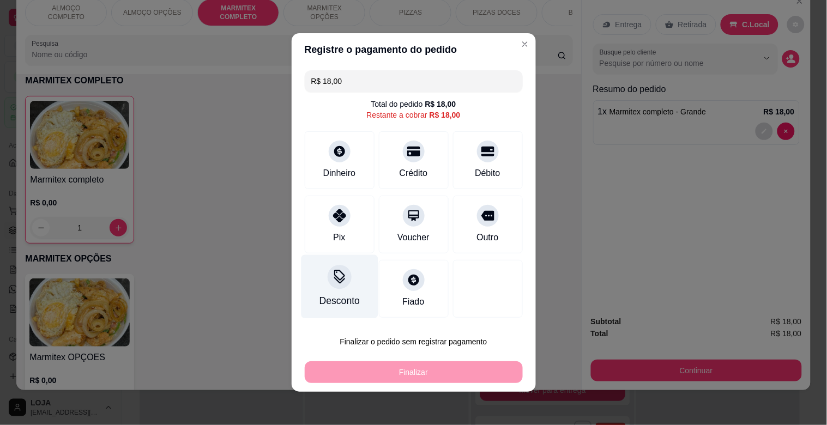
click at [341, 292] on div "Desconto" at bounding box center [339, 287] width 77 height 64
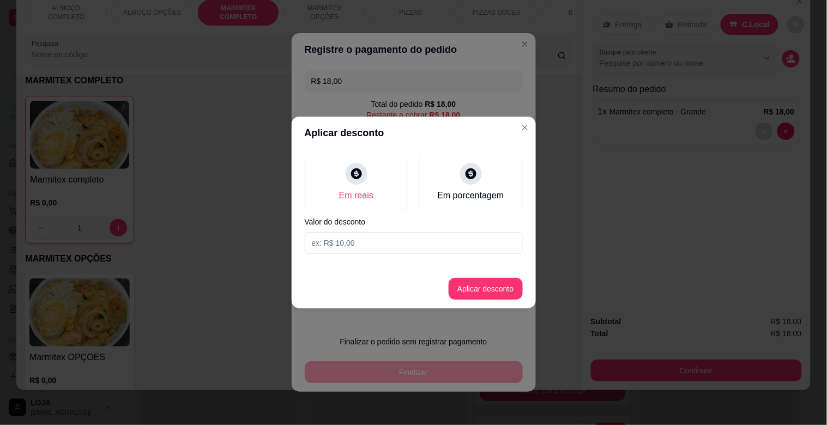
click at [400, 248] on input at bounding box center [414, 243] width 218 height 22
type input "1,00"
click at [480, 290] on button "Aplicar desconto" at bounding box center [486, 289] width 74 height 22
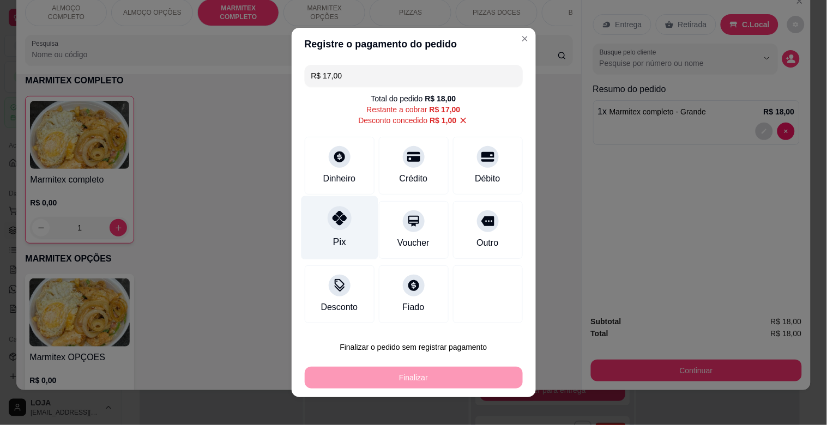
click at [342, 231] on div "Pix" at bounding box center [339, 228] width 77 height 64
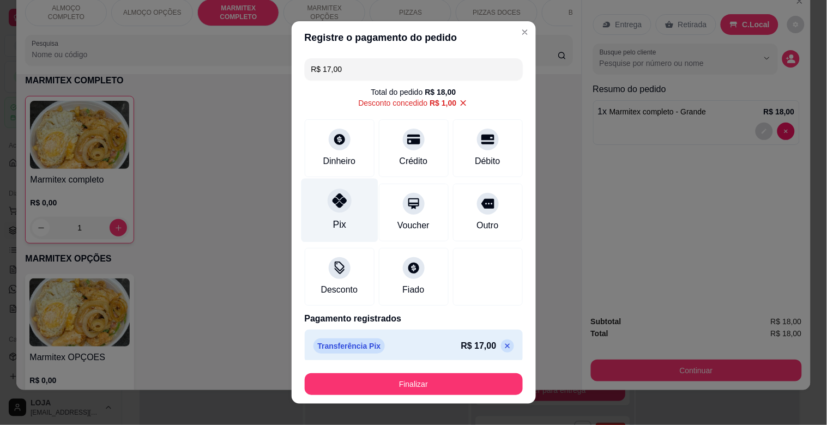
type input "R$ 0,00"
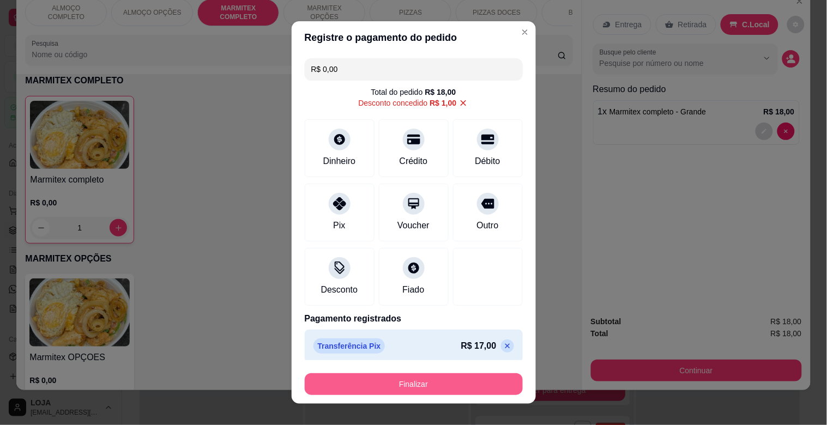
click at [432, 382] on button "Finalizar" at bounding box center [414, 384] width 218 height 22
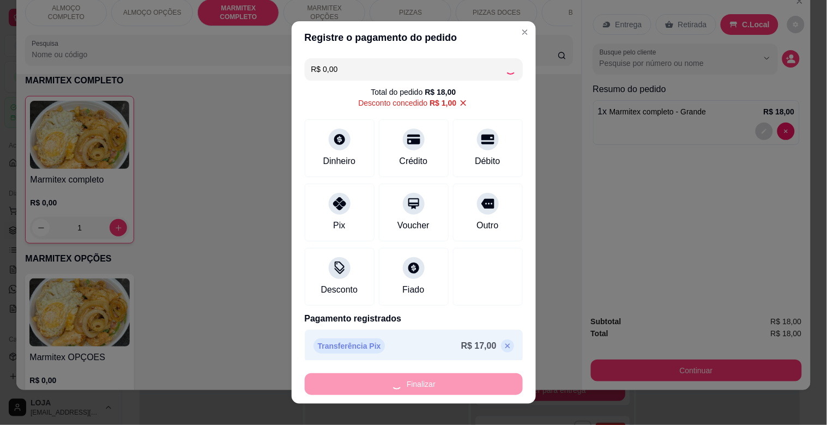
type input "0"
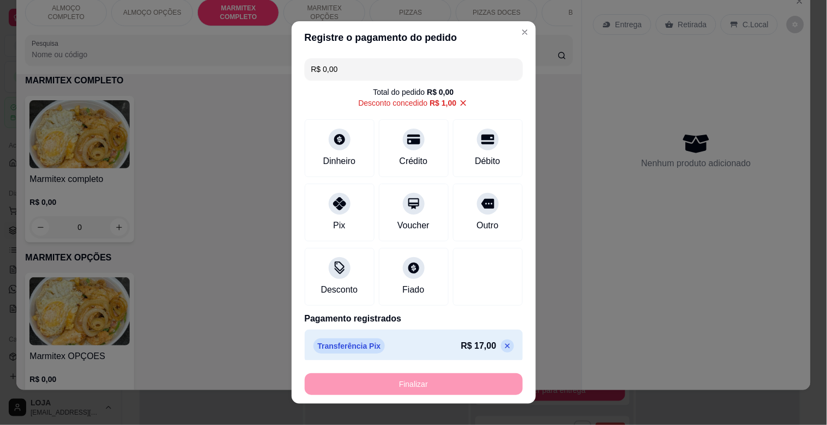
type input "-R$ 18,00"
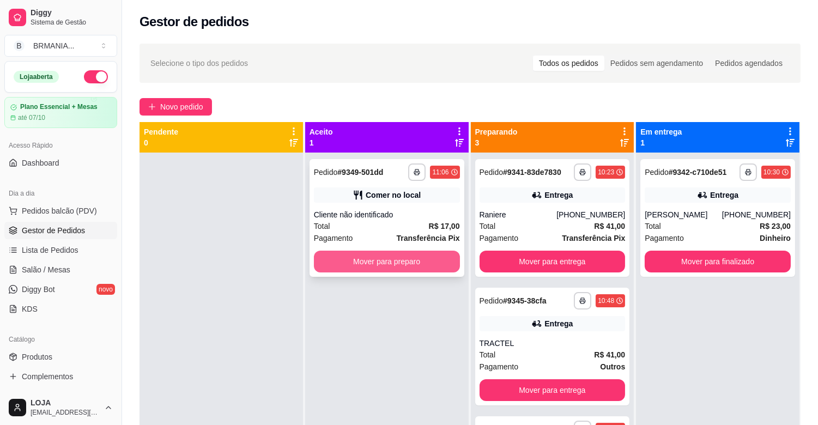
click at [363, 268] on button "Mover para preparo" at bounding box center [387, 262] width 146 height 22
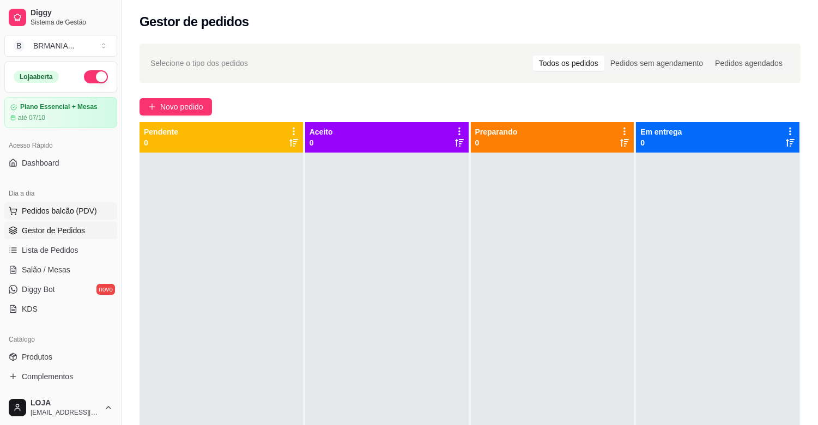
click at [60, 206] on span "Pedidos balcão (PDV)" at bounding box center [59, 211] width 75 height 11
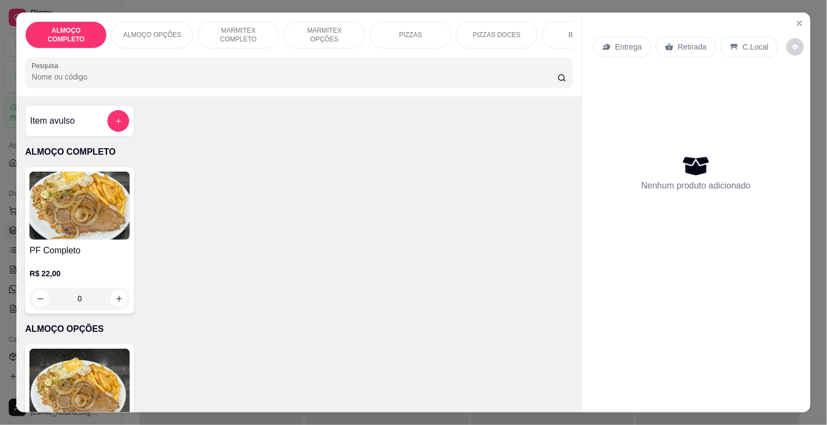
click at [232, 27] on p "MARMITEX COMPLETO" at bounding box center [238, 34] width 63 height 17
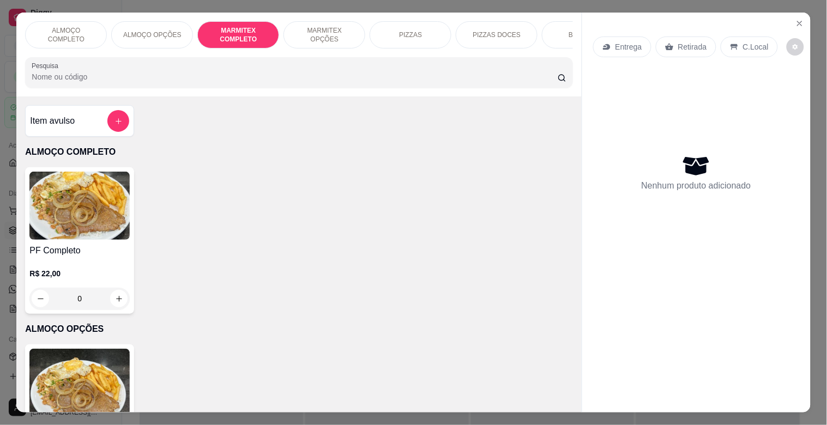
scroll to position [26, 0]
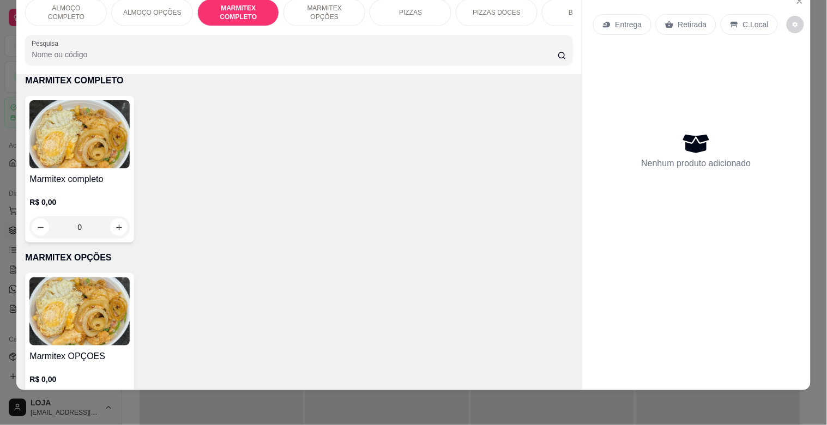
click at [107, 126] on img at bounding box center [79, 134] width 100 height 68
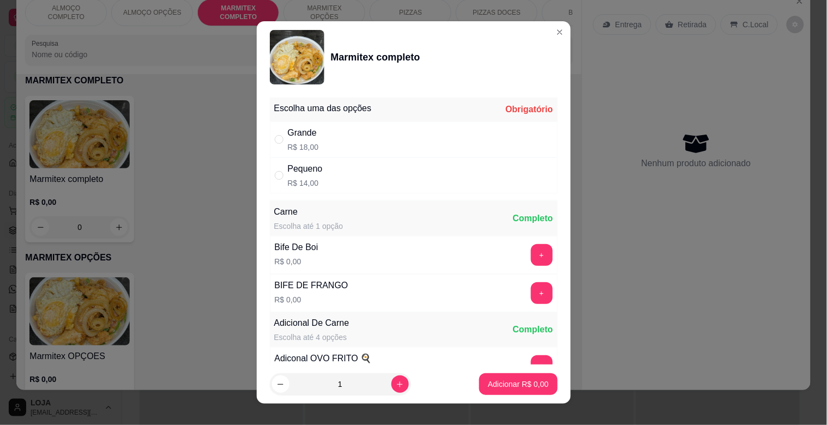
click at [310, 173] on div "Pequeno" at bounding box center [305, 168] width 35 height 13
radio input "true"
click at [521, 388] on p "Adicionar R$ 14,00" at bounding box center [516, 384] width 65 height 11
type input "1"
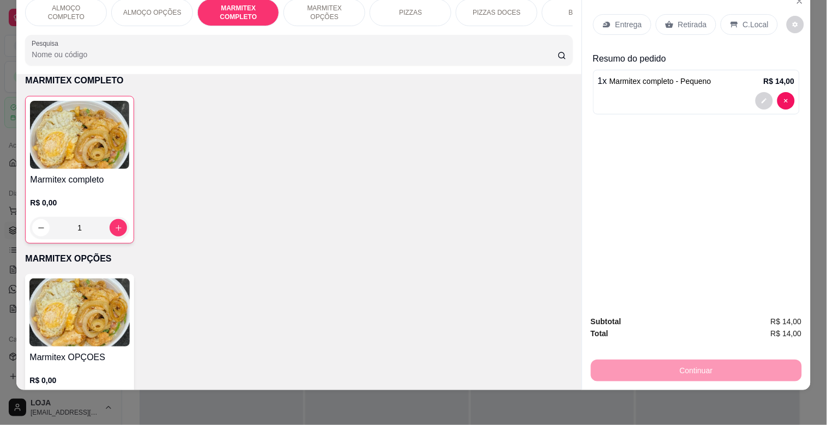
click at [730, 20] on icon at bounding box center [734, 24] width 9 height 9
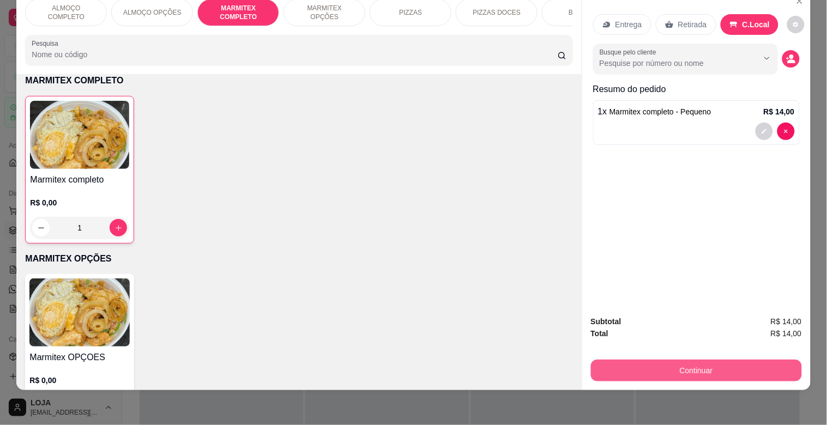
click at [694, 361] on button "Continuar" at bounding box center [696, 371] width 211 height 22
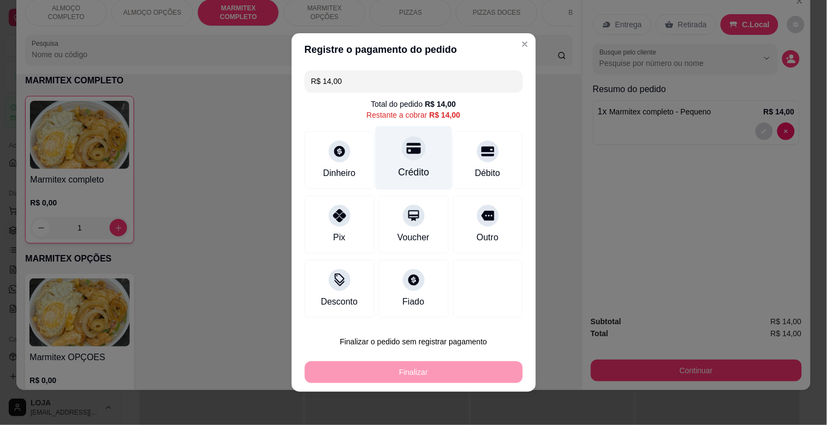
click at [418, 165] on div "Crédito" at bounding box center [413, 158] width 77 height 64
type input "R$ 0,00"
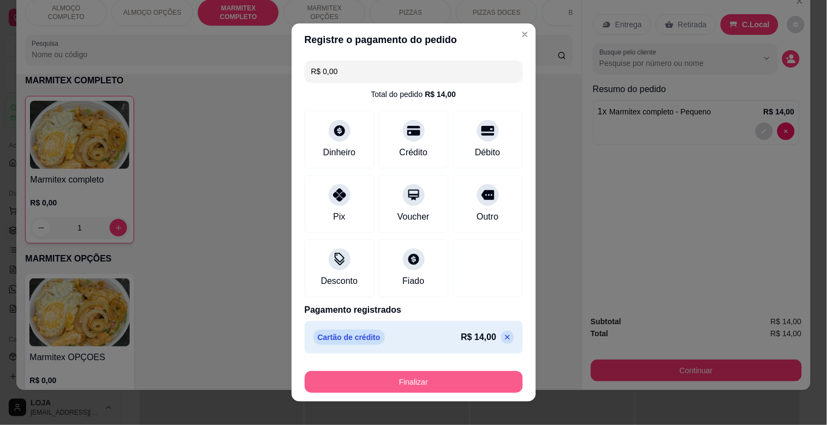
click at [457, 381] on button "Finalizar" at bounding box center [414, 382] width 218 height 22
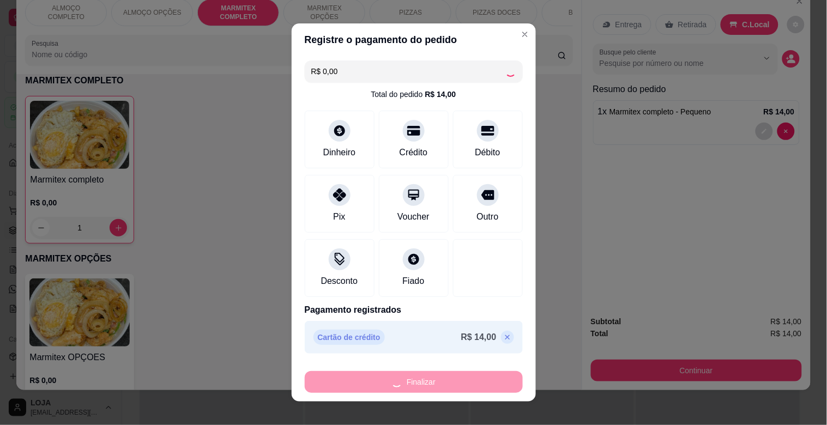
type input "0"
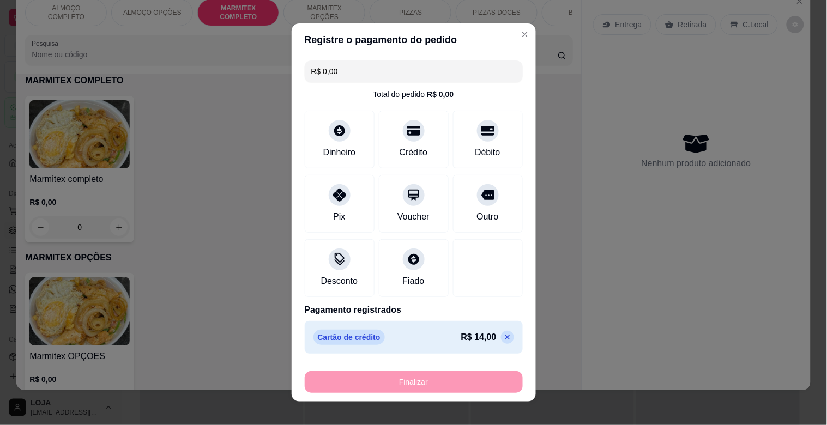
type input "-R$ 14,00"
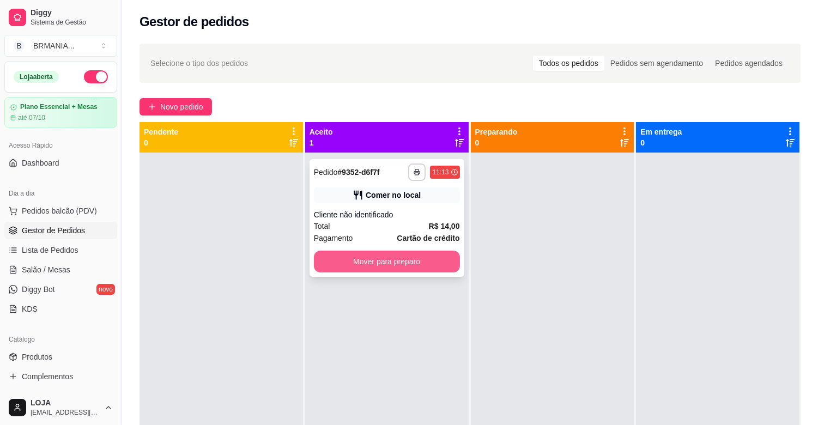
click at [401, 254] on button "Mover para preparo" at bounding box center [387, 262] width 146 height 22
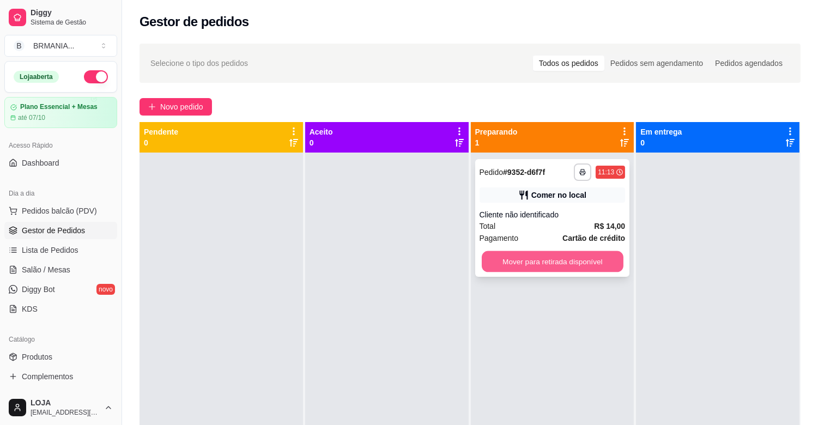
click at [500, 259] on button "Mover para retirada disponível" at bounding box center [553, 261] width 142 height 21
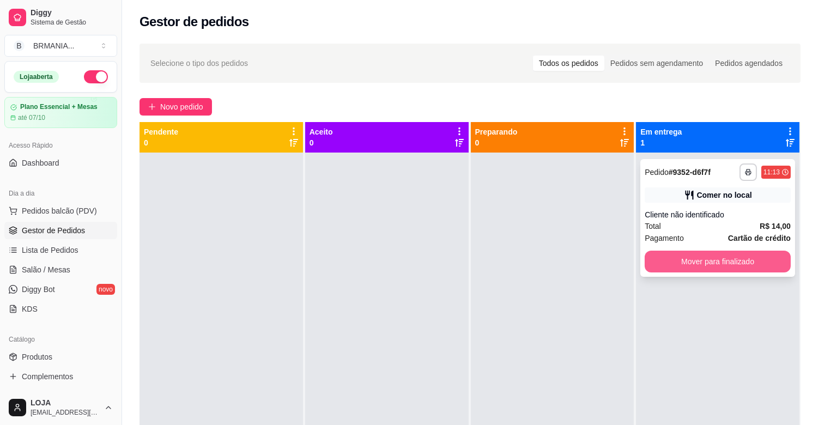
click at [678, 262] on button "Mover para finalizado" at bounding box center [718, 262] width 146 height 22
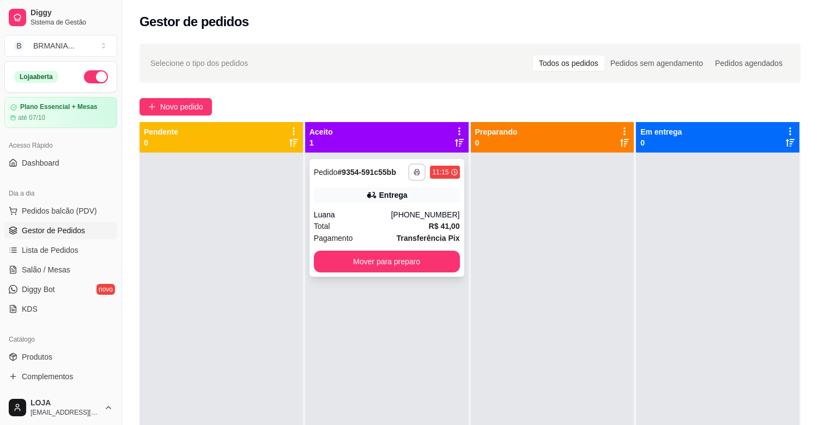
click at [414, 173] on icon "button" at bounding box center [417, 172] width 7 height 7
click at [405, 208] on button "IMPRESSORA" at bounding box center [385, 210] width 79 height 17
click at [414, 174] on icon "button" at bounding box center [417, 172] width 7 height 7
click at [390, 210] on button "IMPRESSORA" at bounding box center [385, 210] width 76 height 17
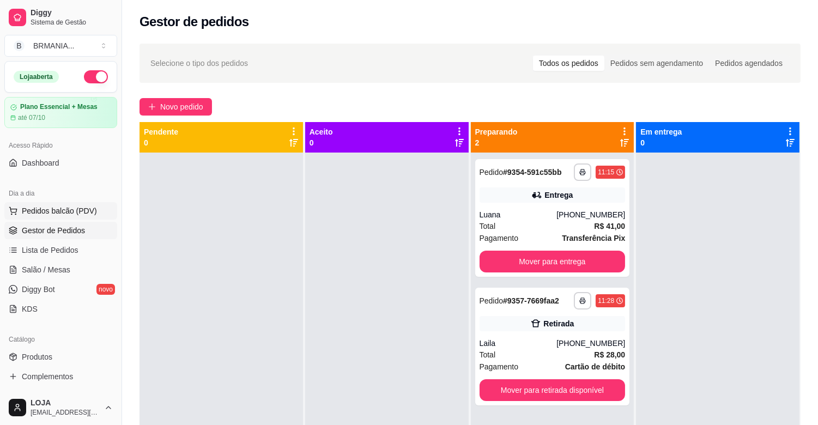
click at [64, 211] on span "Pedidos balcão (PDV)" at bounding box center [59, 211] width 75 height 11
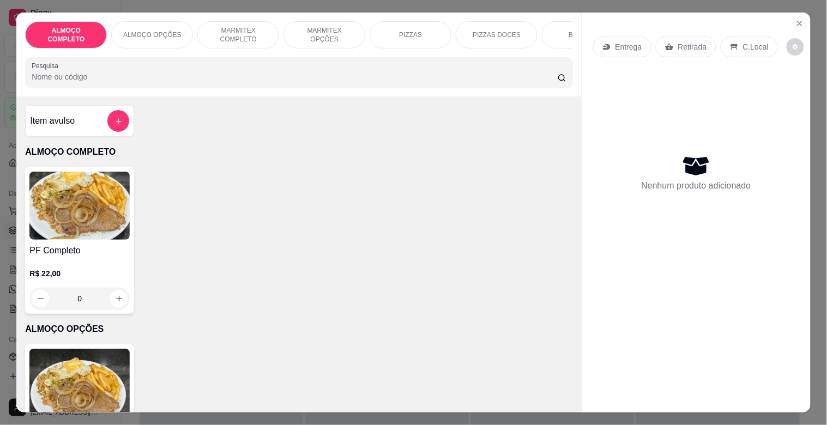
click at [250, 26] on p "MARMITEX COMPLETO" at bounding box center [238, 34] width 63 height 17
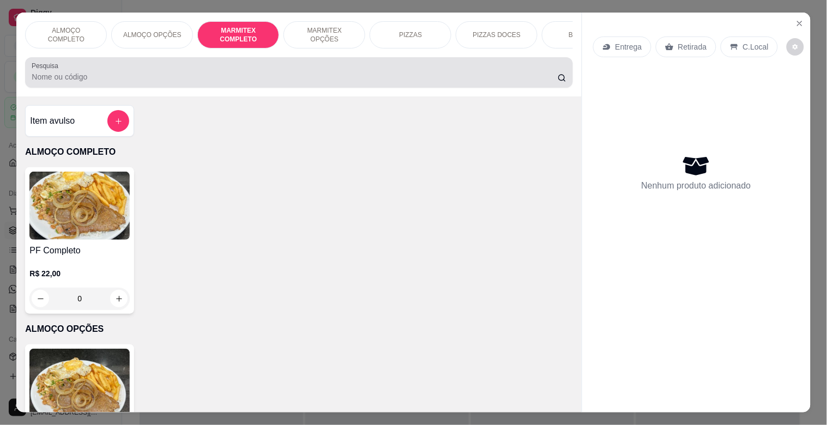
scroll to position [26, 0]
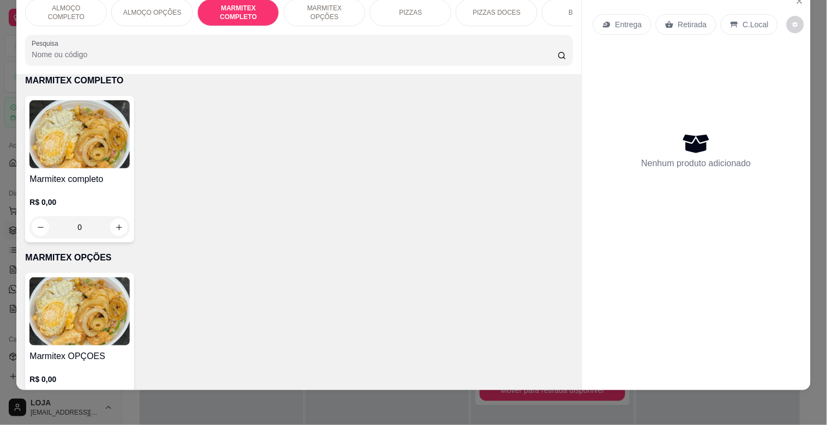
click at [65, 131] on img at bounding box center [79, 134] width 100 height 68
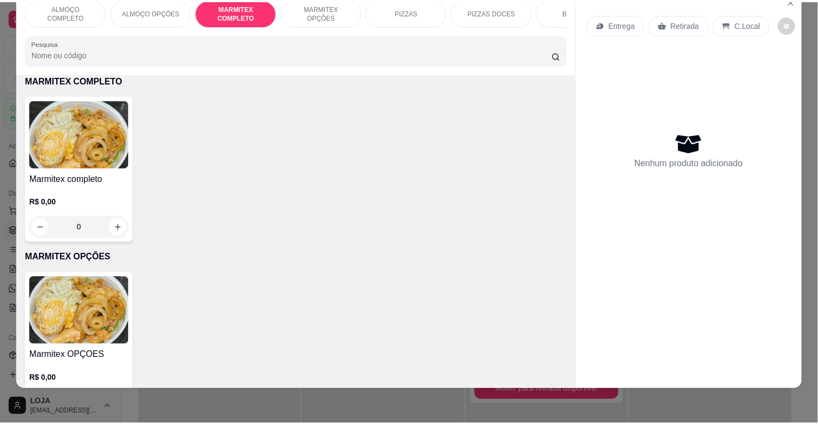
scroll to position [8, 0]
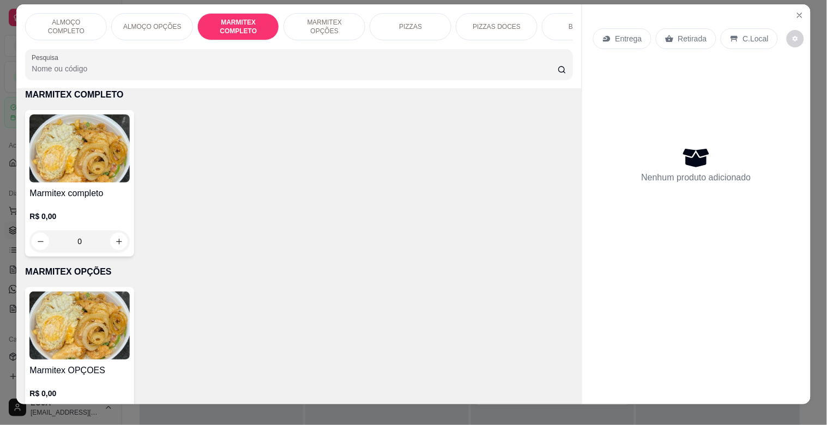
click at [105, 171] on img at bounding box center [79, 148] width 100 height 68
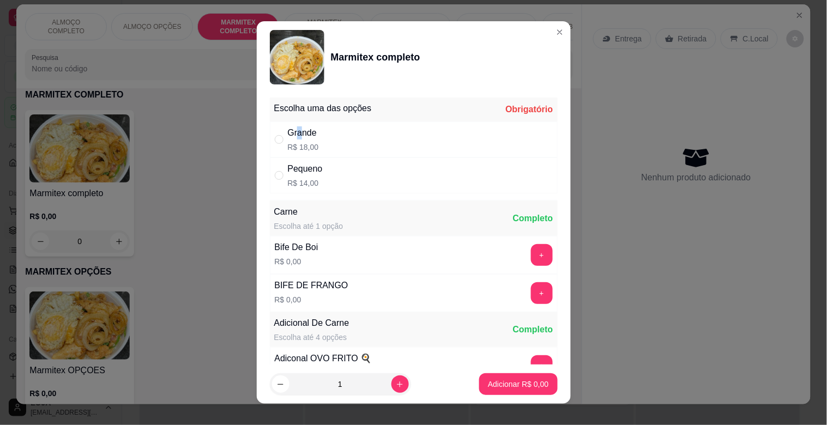
click at [295, 131] on div "Grande" at bounding box center [303, 132] width 31 height 13
radio input "true"
click at [493, 382] on p "Adicionar R$ 18,00" at bounding box center [516, 384] width 65 height 11
type input "1"
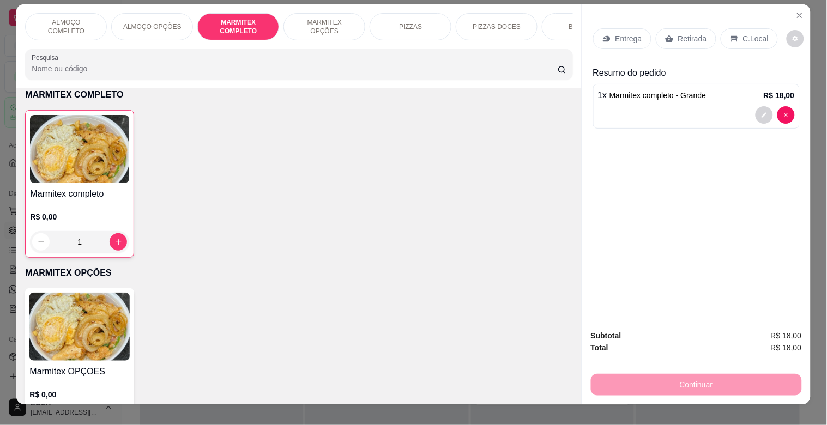
click at [743, 33] on p "C.Local" at bounding box center [756, 38] width 26 height 11
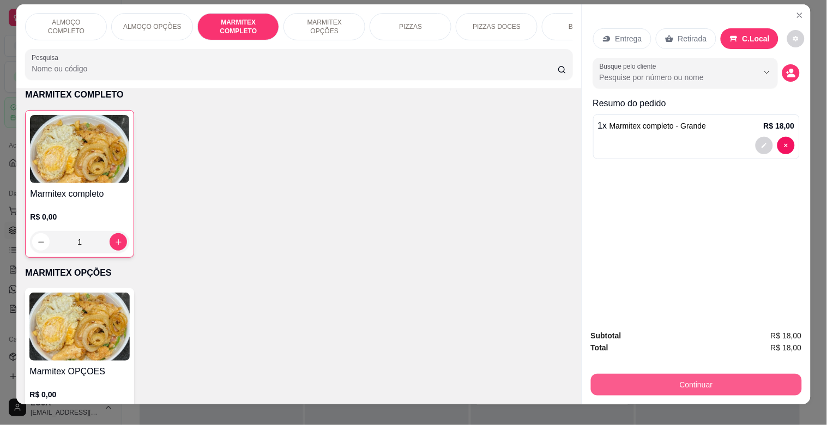
click at [609, 385] on button "Continuar" at bounding box center [696, 385] width 211 height 22
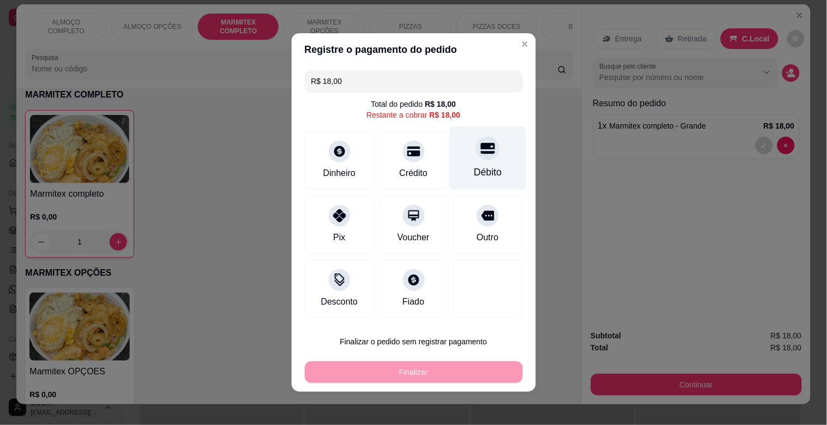
click at [487, 186] on div "Débito" at bounding box center [487, 158] width 77 height 64
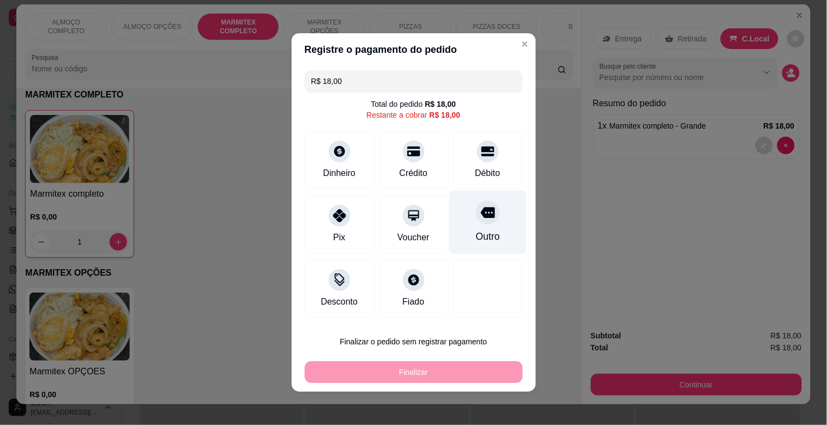
type input "R$ 0,00"
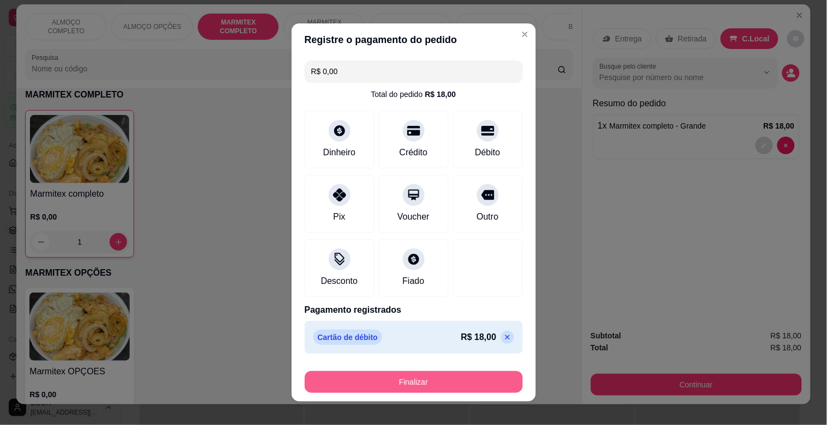
click at [435, 373] on button "Finalizar" at bounding box center [414, 382] width 218 height 22
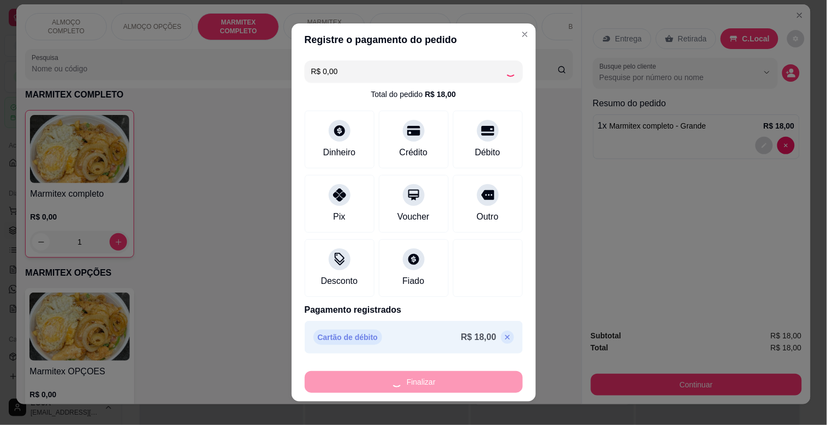
type input "0"
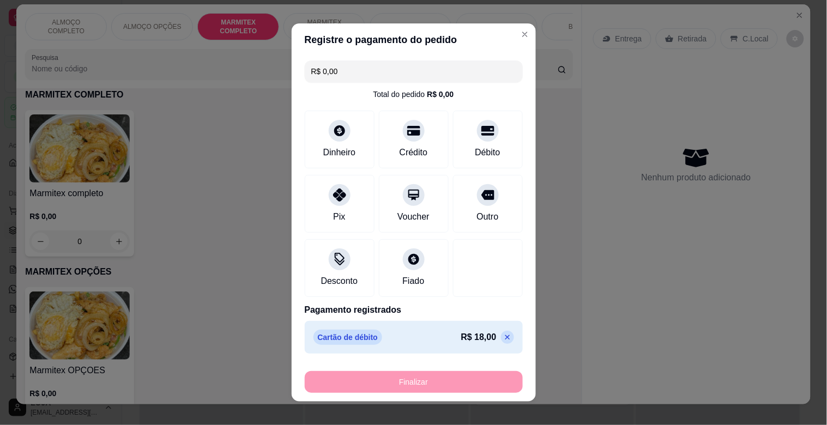
type input "-R$ 18,00"
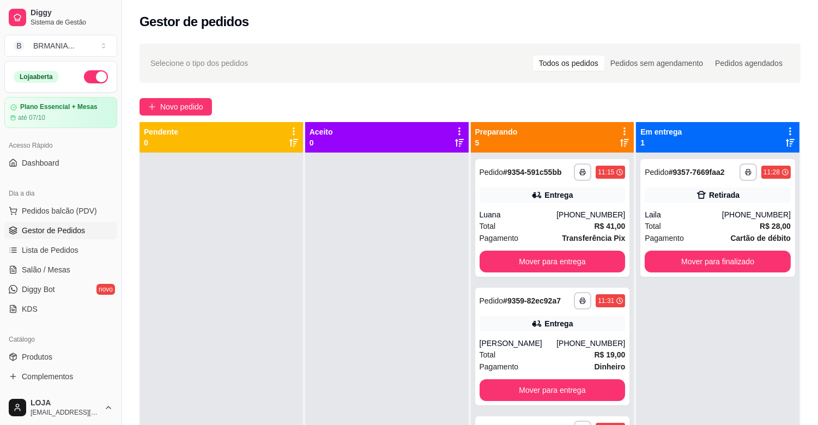
click at [80, 228] on span "Gestor de Pedidos" at bounding box center [53, 230] width 63 height 11
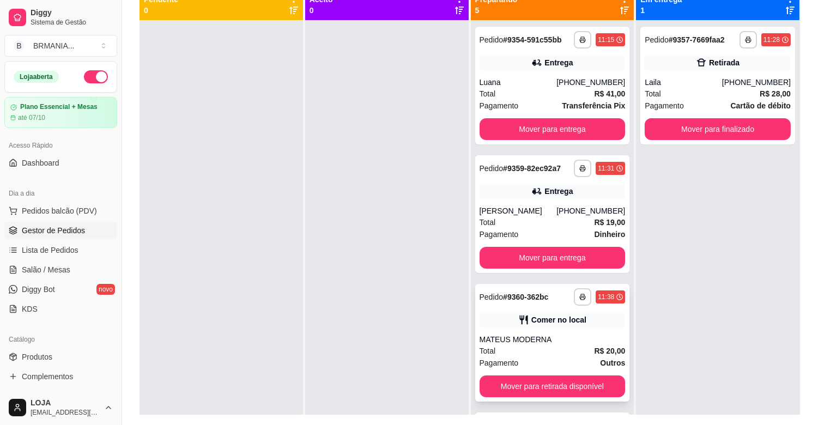
scroll to position [138, 0]
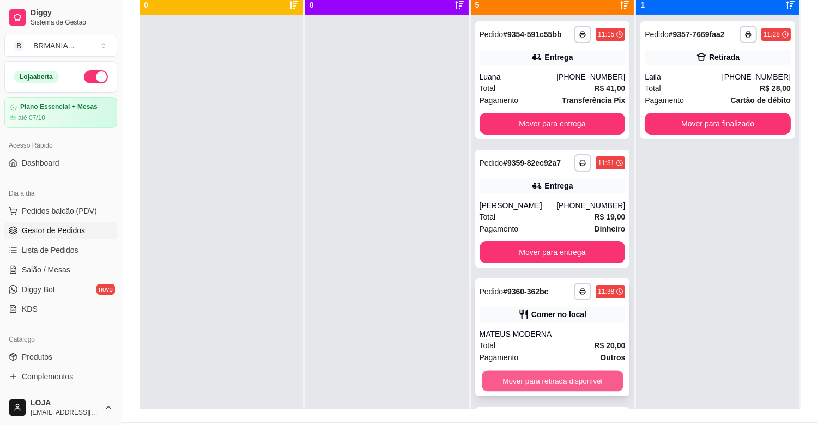
click at [560, 374] on button "Mover para retirada disponível" at bounding box center [553, 381] width 142 height 21
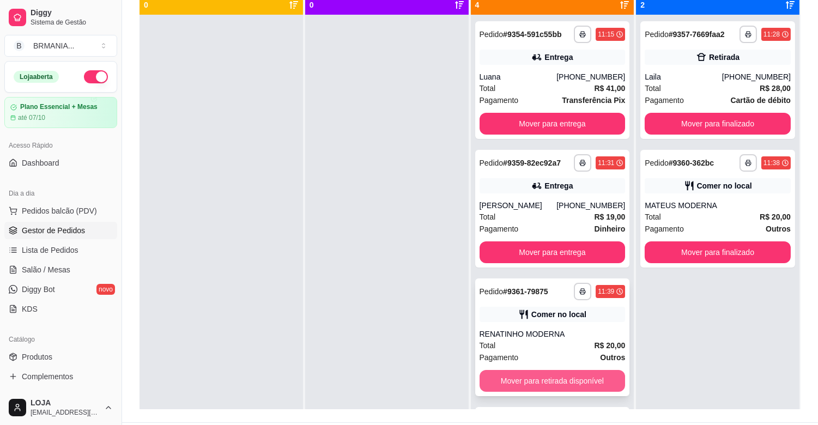
click at [568, 383] on button "Mover para retirada disponível" at bounding box center [553, 381] width 146 height 22
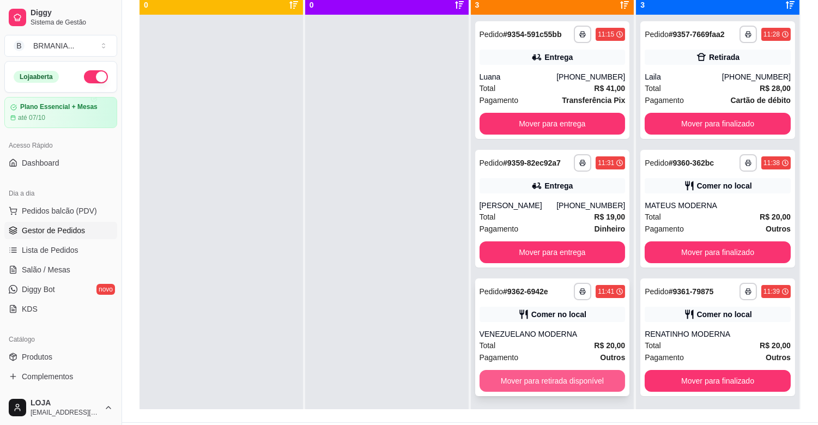
click at [569, 382] on button "Mover para retirada disponível" at bounding box center [553, 381] width 146 height 22
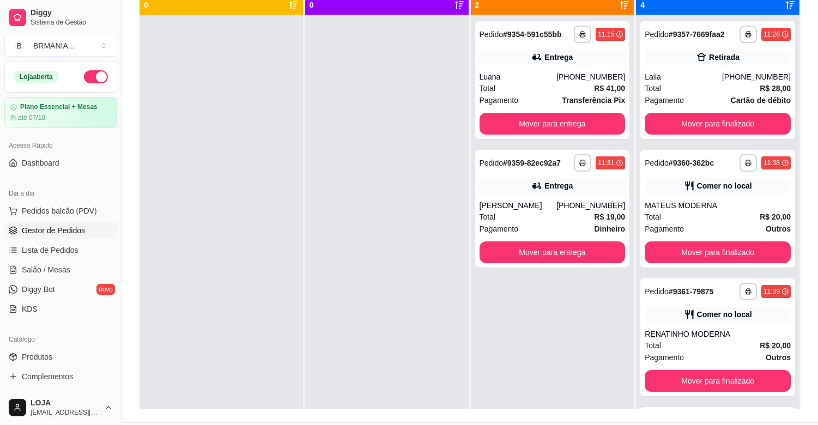
click at [569, 382] on div "**********" at bounding box center [553, 227] width 164 height 425
click at [706, 373] on button "Mover para finalizado" at bounding box center [718, 381] width 142 height 21
click at [707, 250] on button "Mover para finalizado" at bounding box center [718, 253] width 146 height 22
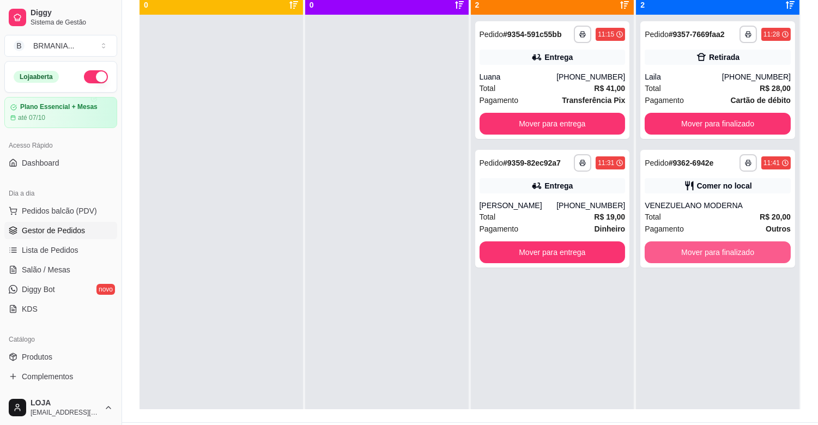
click at [707, 251] on button "Mover para finalizado" at bounding box center [718, 253] width 146 height 22
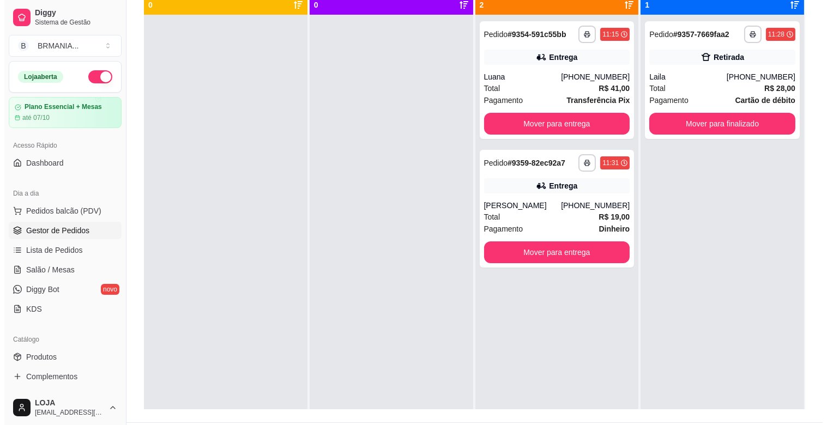
scroll to position [0, 0]
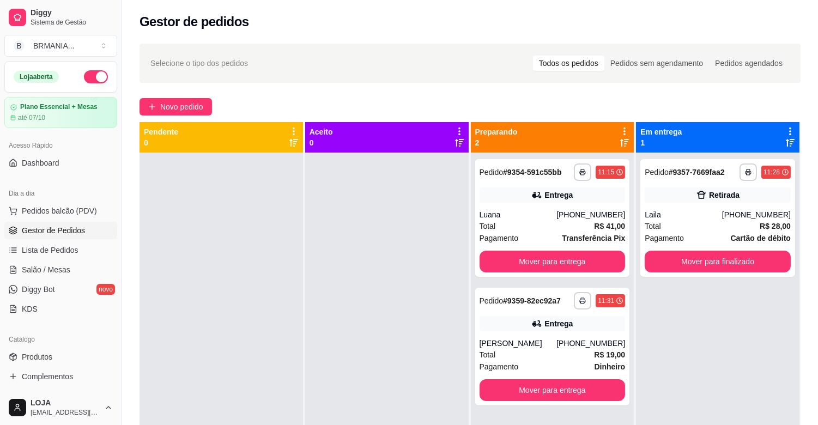
click at [45, 233] on span "Gestor de Pedidos" at bounding box center [53, 230] width 63 height 11
click at [61, 207] on span "Pedidos balcão (PDV)" at bounding box center [59, 211] width 75 height 11
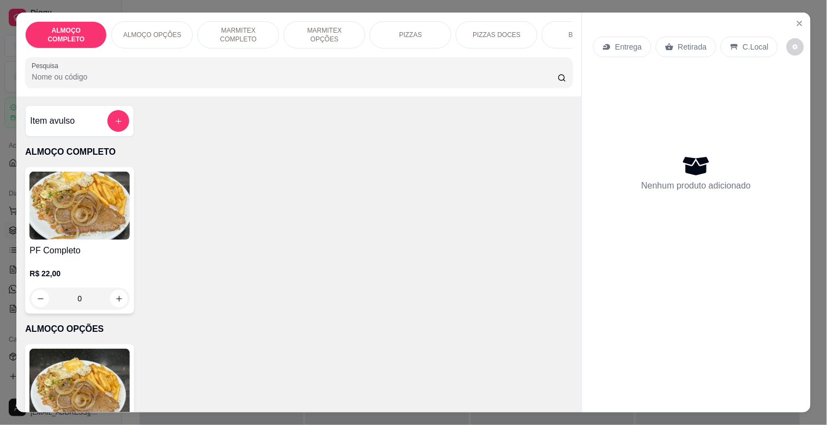
click at [327, 13] on div "ALMOÇO COMPLETO ALMOÇO OPÇÕES MARMITEX COMPLETO MARMITEX OPÇÕES PIZZAS PIZZAS D…" at bounding box center [298, 55] width 565 height 84
click at [227, 28] on p "MARMITEX COMPLETO" at bounding box center [238, 34] width 63 height 17
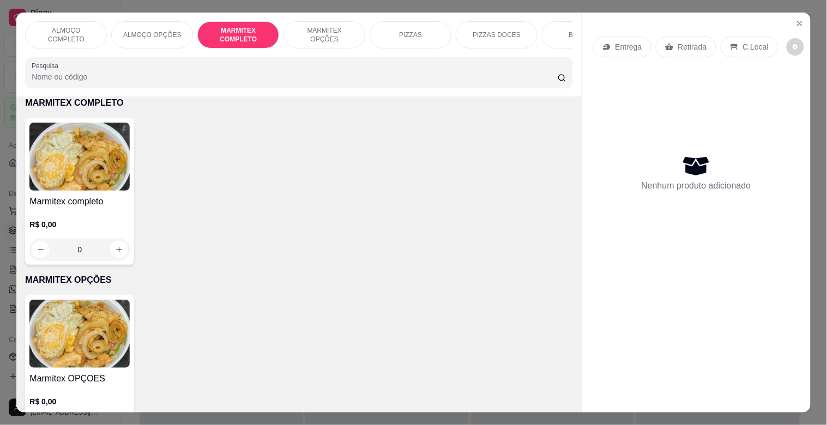
scroll to position [26, 0]
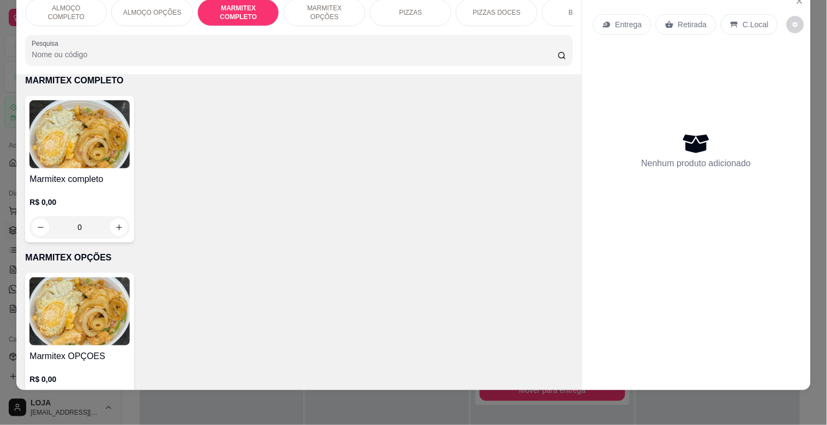
click at [95, 143] on img at bounding box center [79, 134] width 100 height 68
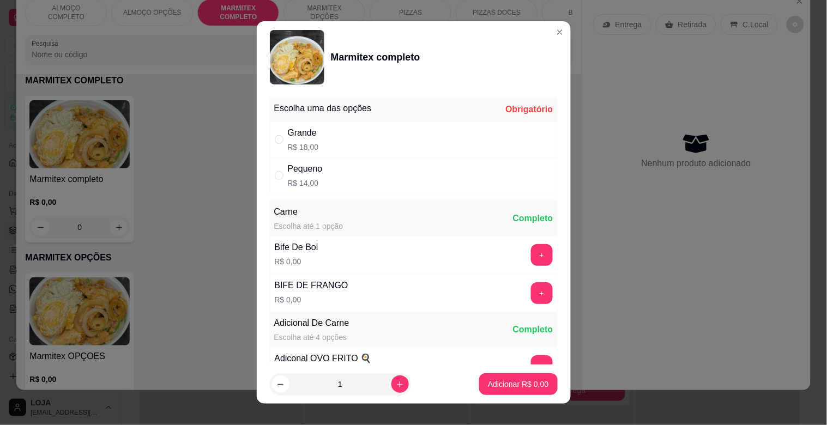
click at [347, 182] on div "Pequeno R$ 14,00" at bounding box center [414, 176] width 288 height 36
radio input "true"
click at [531, 258] on button "+" at bounding box center [542, 255] width 22 height 22
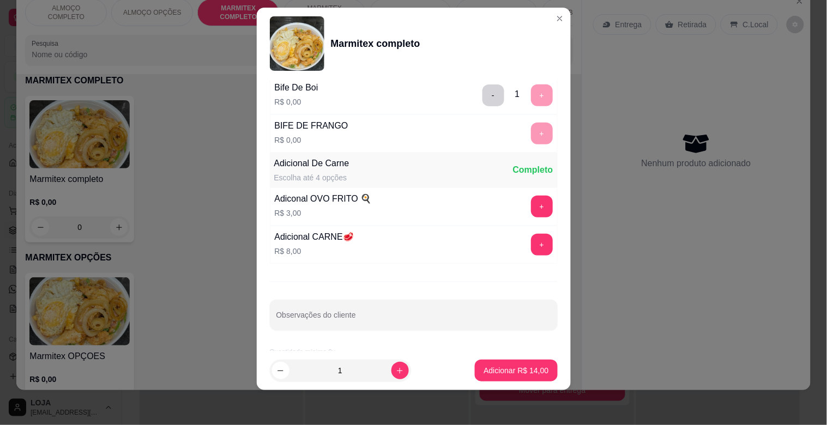
scroll to position [153, 0]
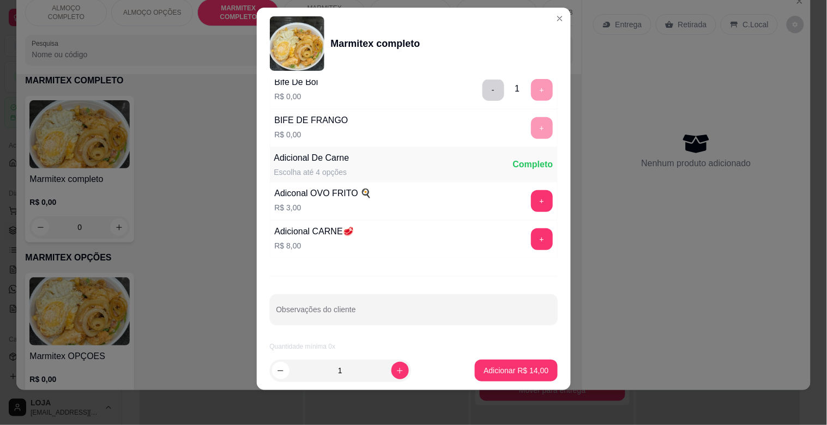
click at [505, 382] on footer "1 Adicionar R$ 14,00" at bounding box center [414, 370] width 314 height 39
click at [505, 370] on p "Adicionar R$ 14,00" at bounding box center [516, 370] width 65 height 11
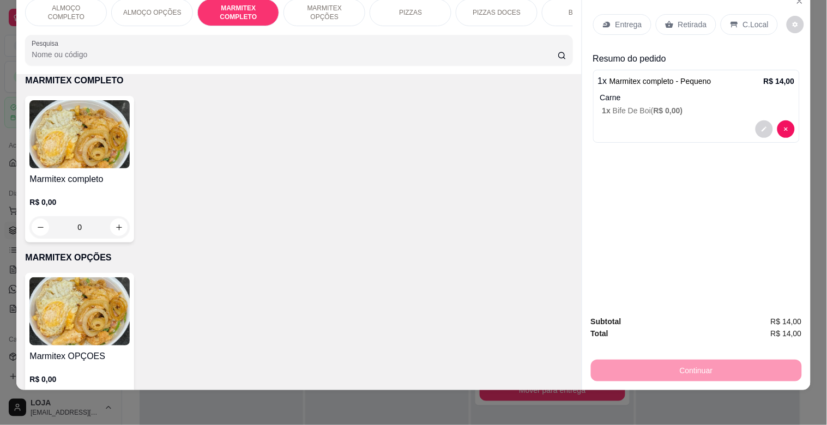
drag, startPoint x: 684, startPoint y: 9, endPoint x: 711, endPoint y: 93, distance: 88.3
click at [684, 14] on div "Retirada" at bounding box center [686, 24] width 61 height 21
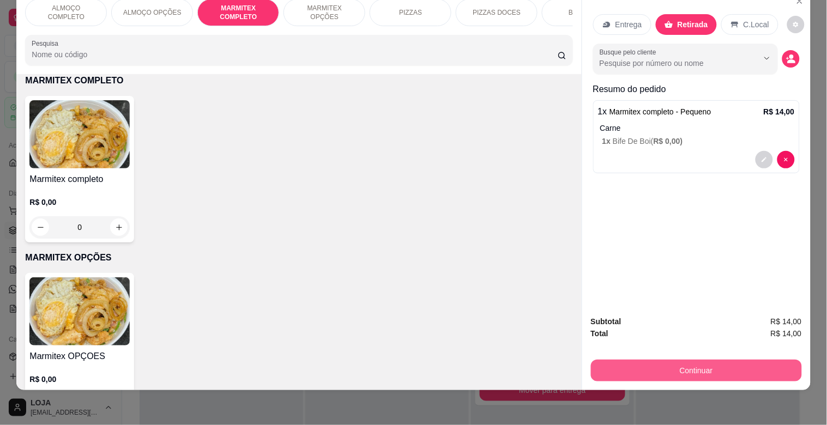
click at [698, 367] on button "Continuar" at bounding box center [696, 371] width 211 height 22
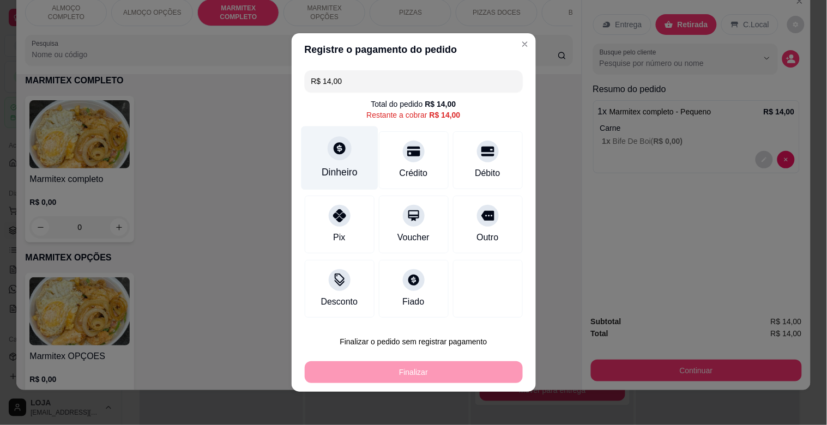
click at [325, 162] on div "Dinheiro" at bounding box center [339, 158] width 77 height 64
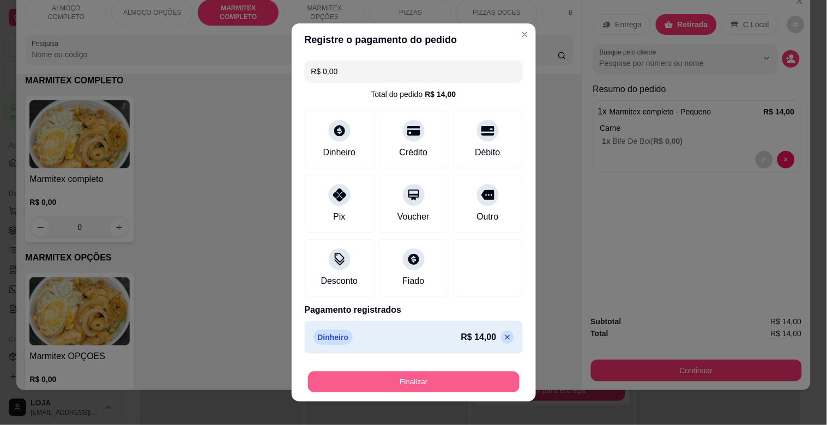
click at [439, 378] on button "Finalizar" at bounding box center [414, 382] width 212 height 21
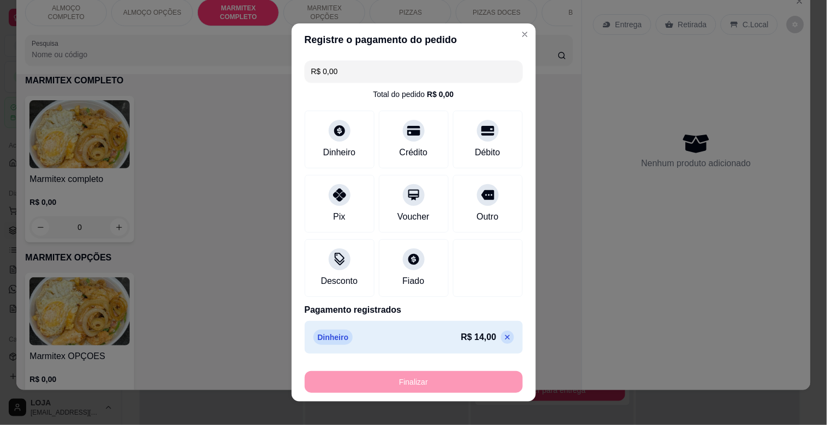
type input "-R$ 14,00"
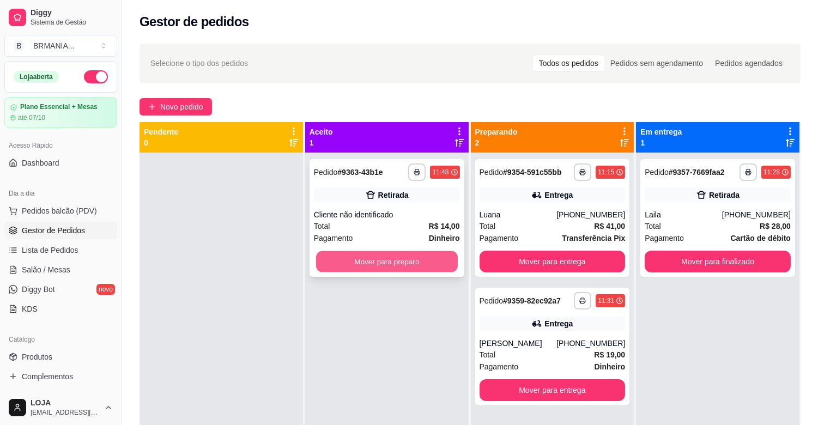
click at [385, 254] on button "Mover para preparo" at bounding box center [387, 261] width 142 height 21
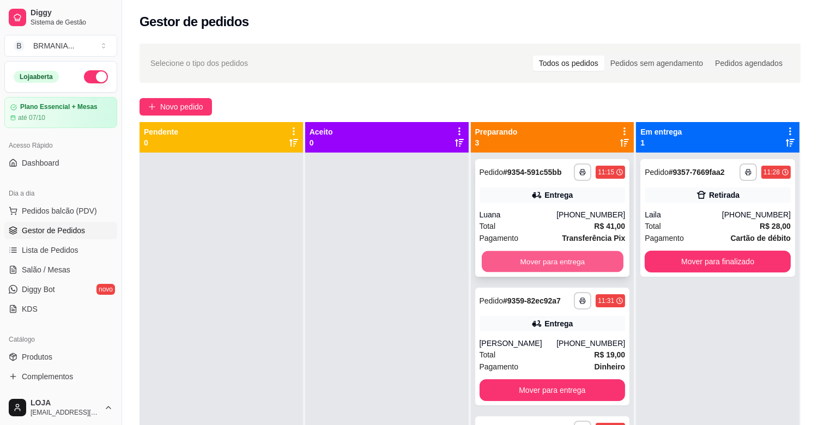
click at [547, 263] on button "Mover para entrega" at bounding box center [553, 261] width 142 height 21
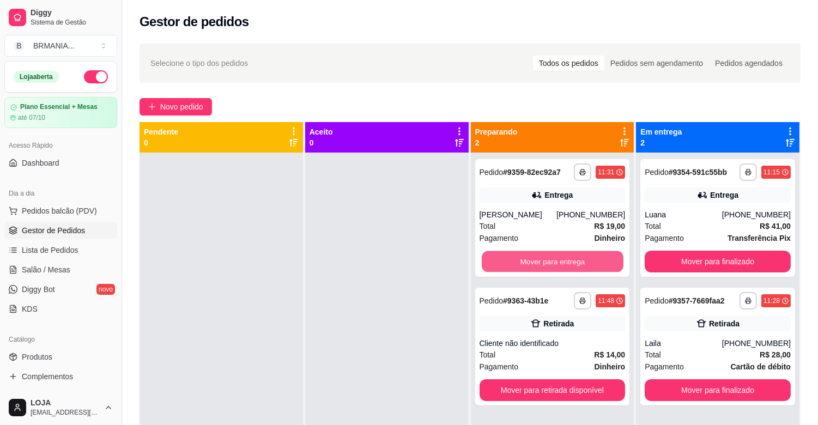
click at [549, 262] on button "Mover para entrega" at bounding box center [553, 261] width 142 height 21
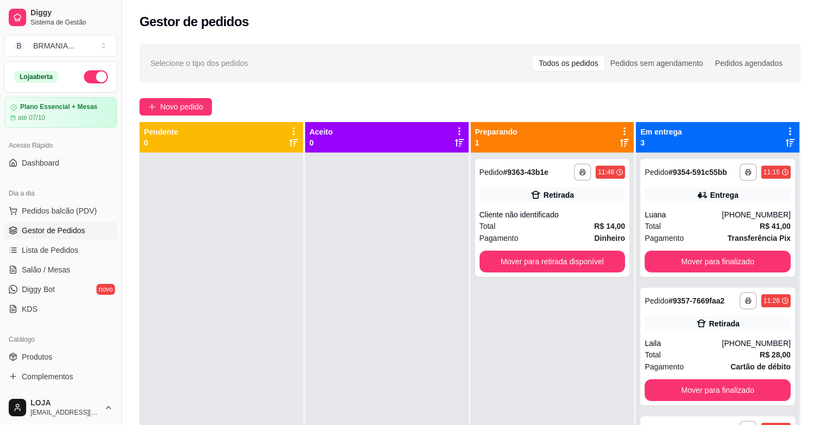
click at [549, 262] on button "Mover para retirada disponível" at bounding box center [553, 262] width 146 height 22
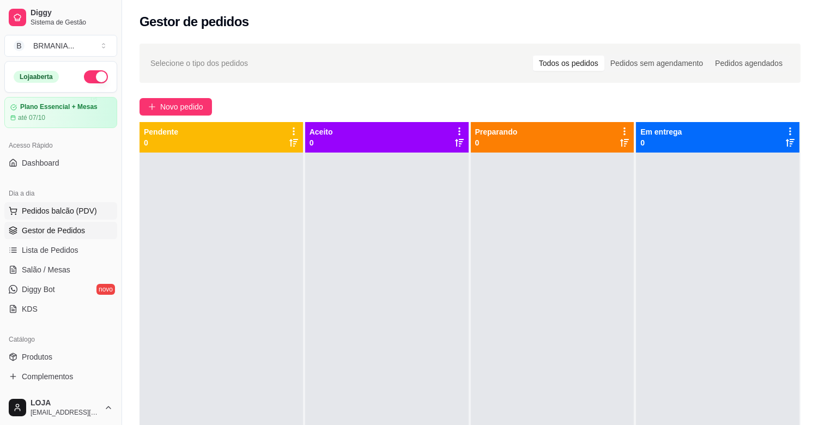
click at [70, 210] on span "Pedidos balcão (PDV)" at bounding box center [59, 211] width 75 height 11
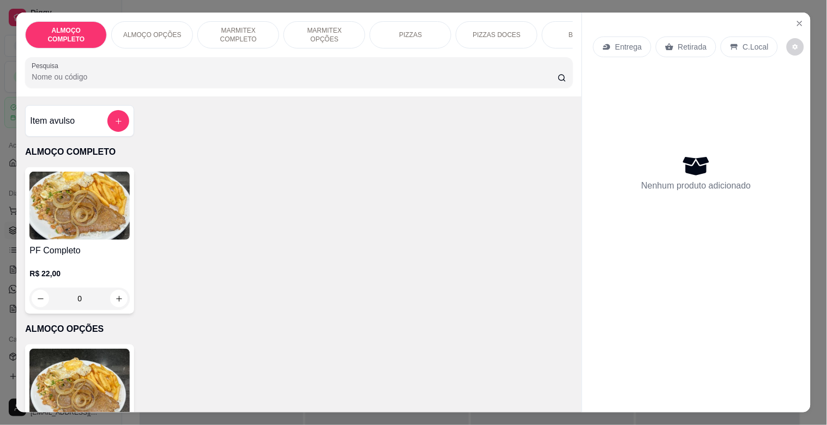
click at [91, 247] on div "PF Completo R$ 22,00 0" at bounding box center [79, 240] width 109 height 147
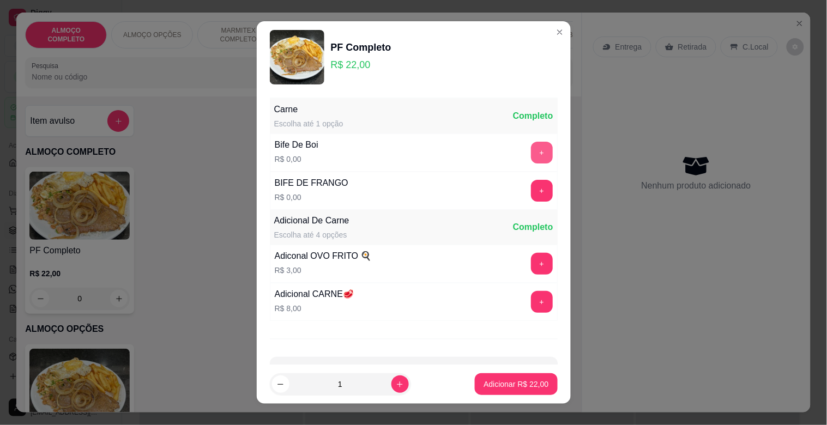
click at [531, 155] on button "+" at bounding box center [542, 153] width 22 height 22
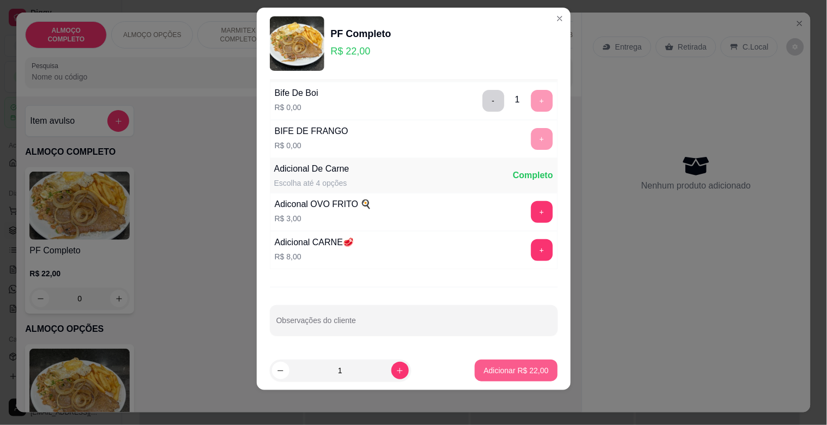
click at [504, 373] on p "Adicionar R$ 22,00" at bounding box center [516, 370] width 65 height 11
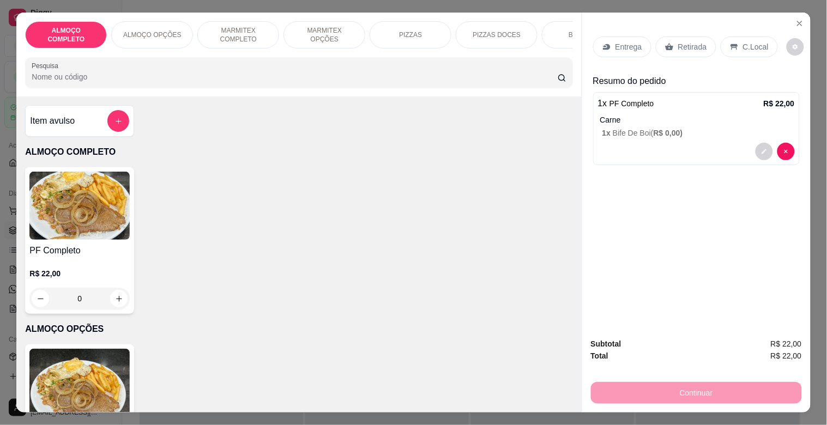
click at [680, 41] on p "Retirada" at bounding box center [692, 46] width 29 height 11
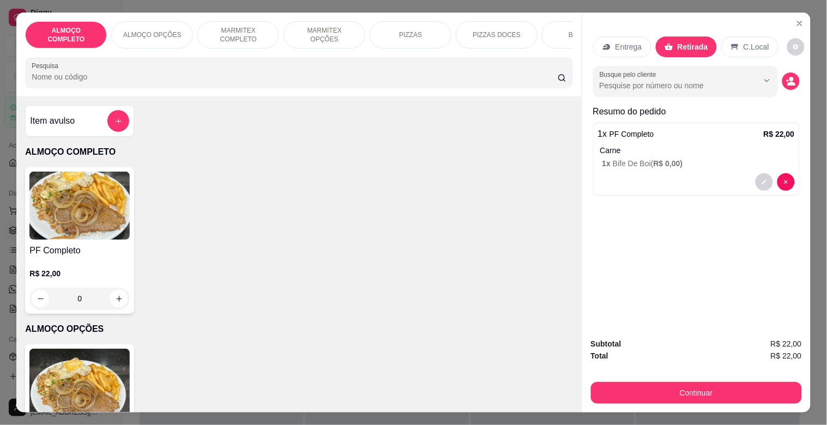
click at [722, 44] on div "C.Local" at bounding box center [749, 47] width 57 height 21
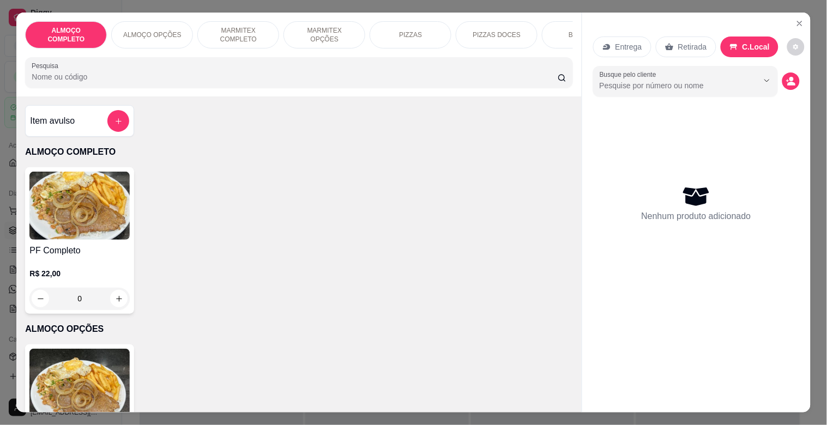
click at [246, 29] on p "MARMITEX COMPLETO" at bounding box center [238, 34] width 63 height 17
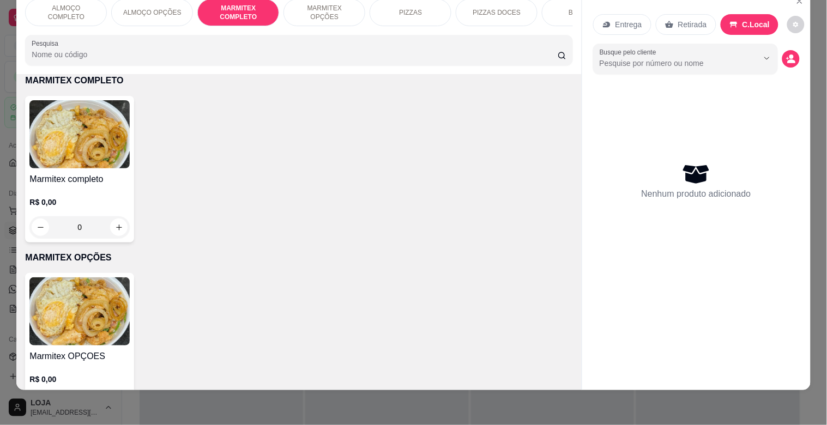
click at [106, 167] on img at bounding box center [79, 134] width 100 height 68
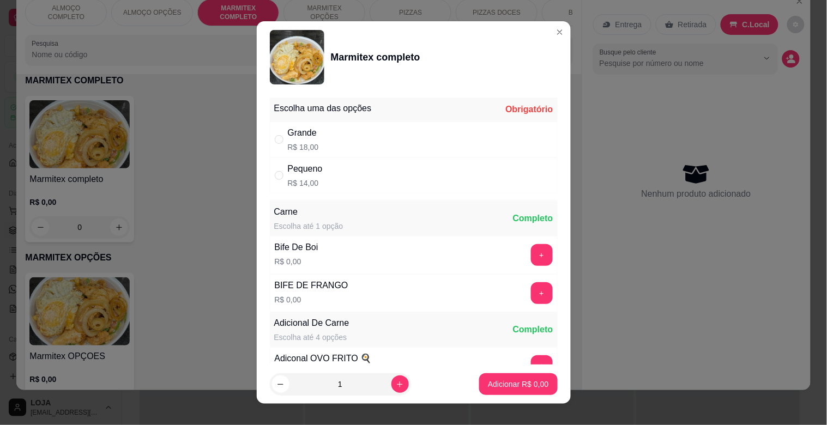
click at [386, 142] on div "Grande R$ 18,00" at bounding box center [414, 140] width 288 height 36
radio input "true"
click at [531, 255] on button "+" at bounding box center [542, 255] width 22 height 22
click at [510, 255] on div "Carne Escolha até 1 opção Completo Bife De Boi R$ 0,00 - 1 + BIFE DE FRANGO R$ …" at bounding box center [414, 312] width 288 height 224
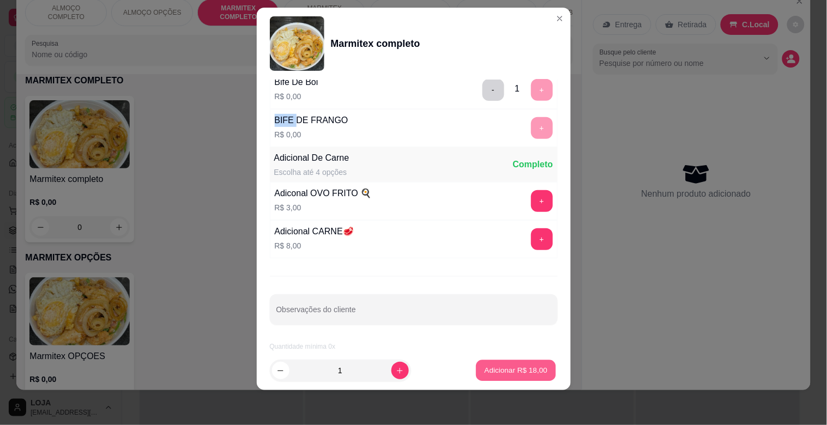
click at [503, 373] on p "Adicionar R$ 18,00" at bounding box center [516, 370] width 63 height 10
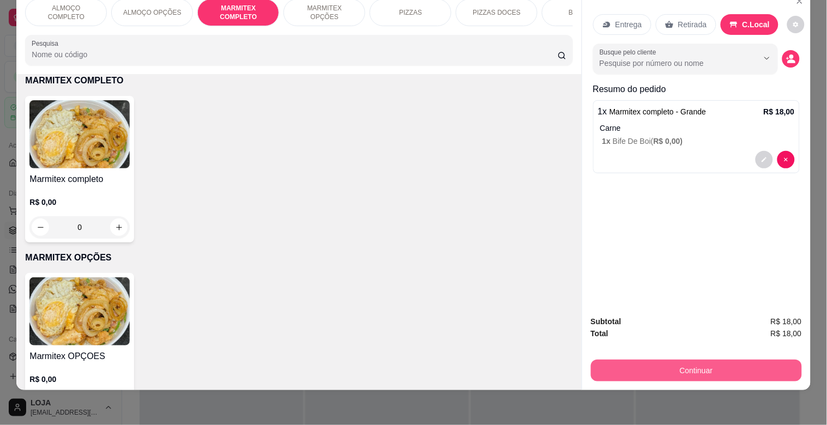
click at [708, 360] on button "Continuar" at bounding box center [696, 371] width 211 height 22
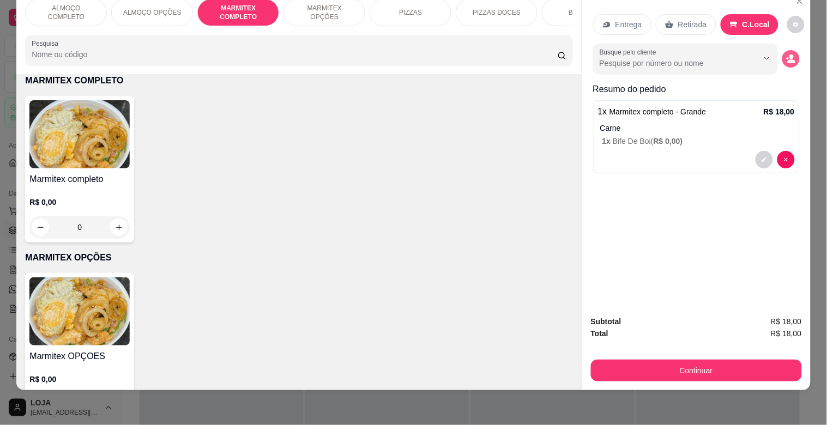
click at [789, 50] on button "decrease-product-quantity" at bounding box center [790, 58] width 17 height 17
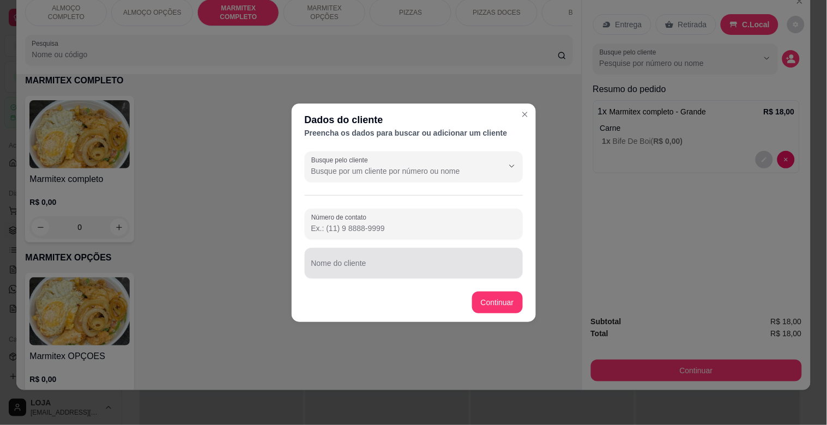
click at [409, 269] on input "Nome do cliente" at bounding box center [413, 267] width 205 height 11
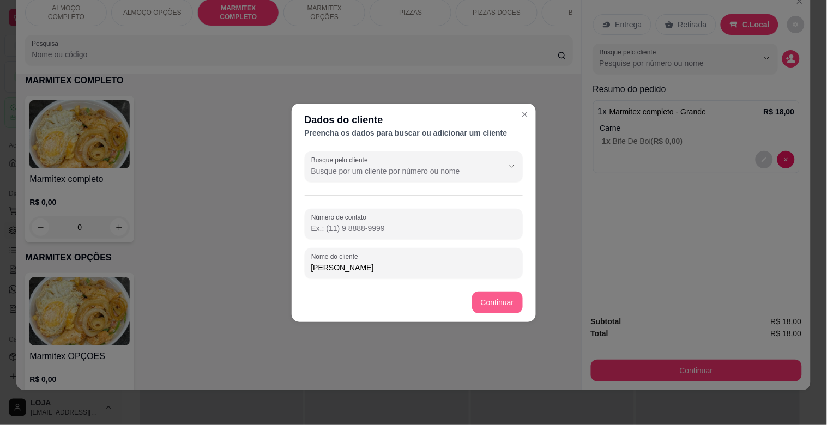
type input "[PERSON_NAME]"
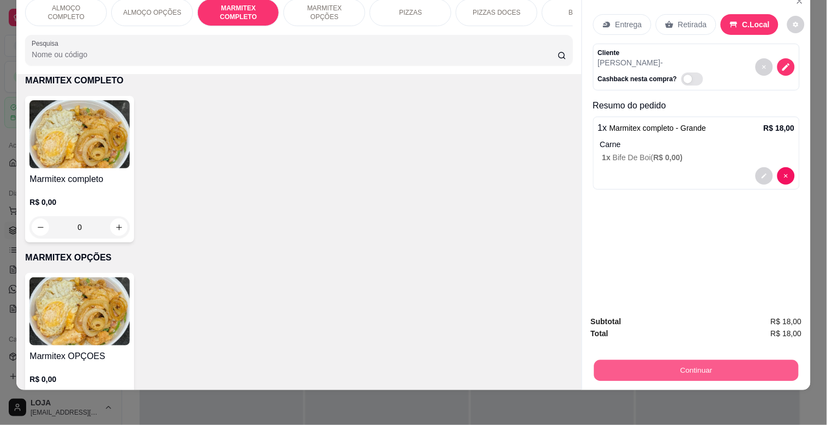
click at [744, 366] on button "Continuar" at bounding box center [696, 370] width 204 height 21
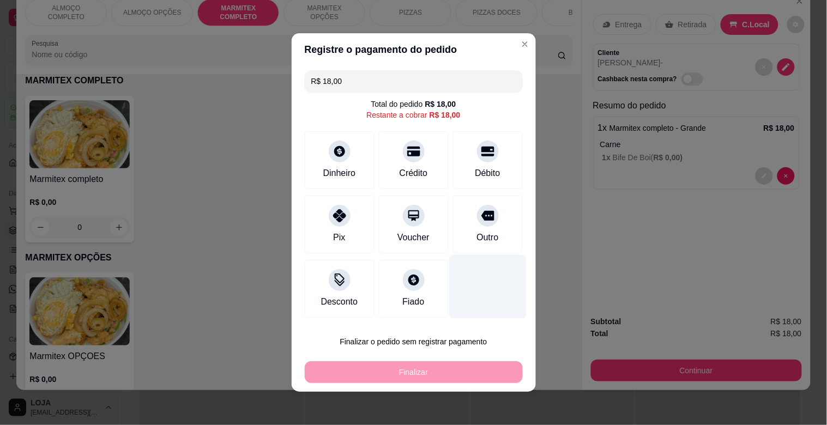
drag, startPoint x: 494, startPoint y: 232, endPoint x: 492, endPoint y: 268, distance: 35.5
click at [493, 232] on div "Outro" at bounding box center [488, 225] width 70 height 58
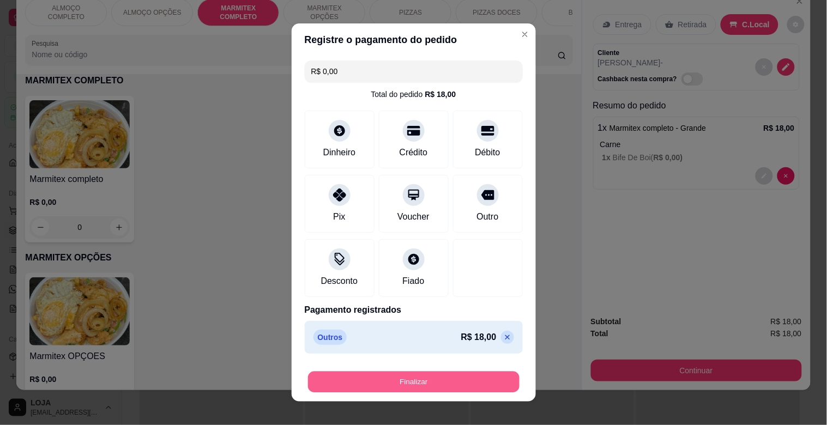
click at [430, 372] on button "Finalizar" at bounding box center [414, 382] width 212 height 21
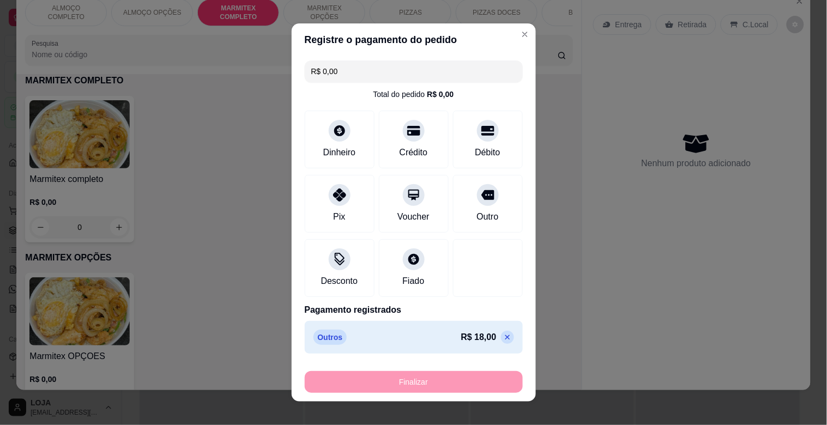
type input "-R$ 18,00"
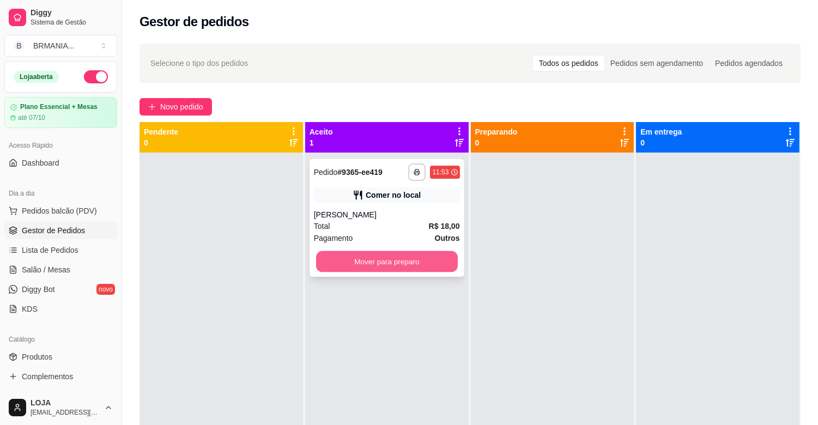
click at [401, 260] on button "Mover para preparo" at bounding box center [387, 261] width 142 height 21
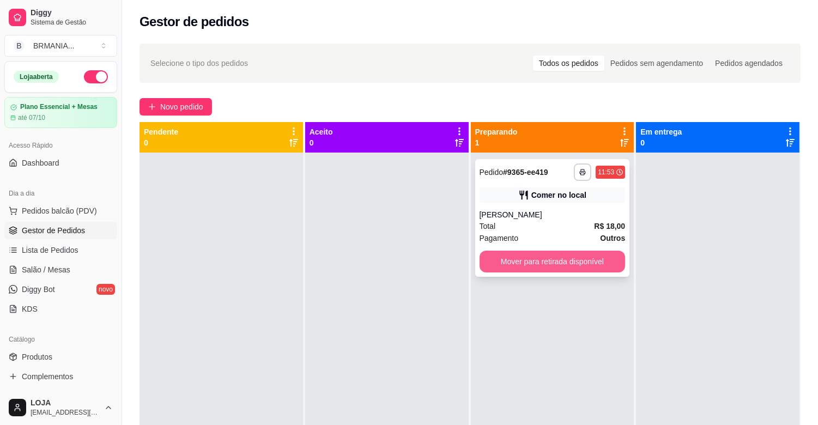
click at [533, 258] on button "Mover para retirada disponível" at bounding box center [553, 262] width 146 height 22
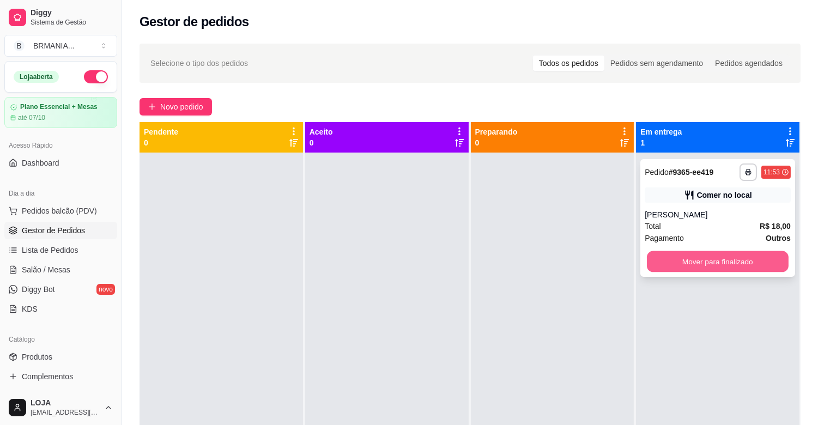
click at [702, 259] on button "Mover para finalizado" at bounding box center [718, 261] width 142 height 21
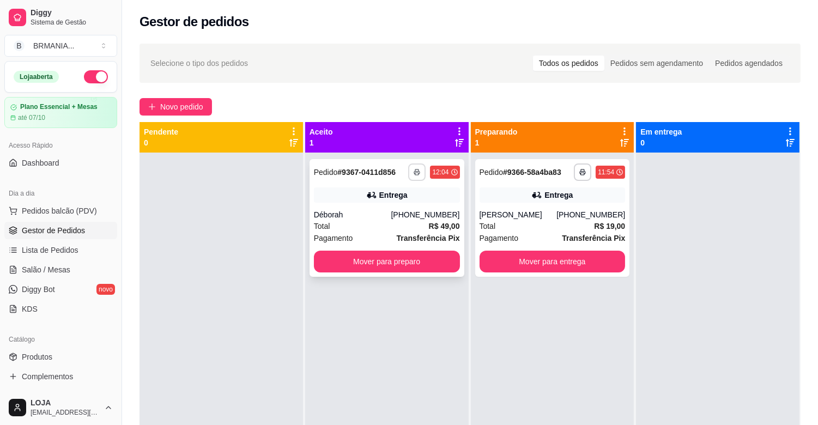
click at [414, 174] on icon "button" at bounding box center [417, 172] width 7 height 7
click at [402, 204] on button "IMPRESSORA" at bounding box center [385, 210] width 79 height 17
drag, startPoint x: 758, startPoint y: 275, endPoint x: 755, endPoint y: 270, distance: 6.2
click at [753, 282] on div at bounding box center [718, 365] width 164 height 425
click at [41, 210] on span "Pedidos balcão (PDV)" at bounding box center [59, 211] width 75 height 11
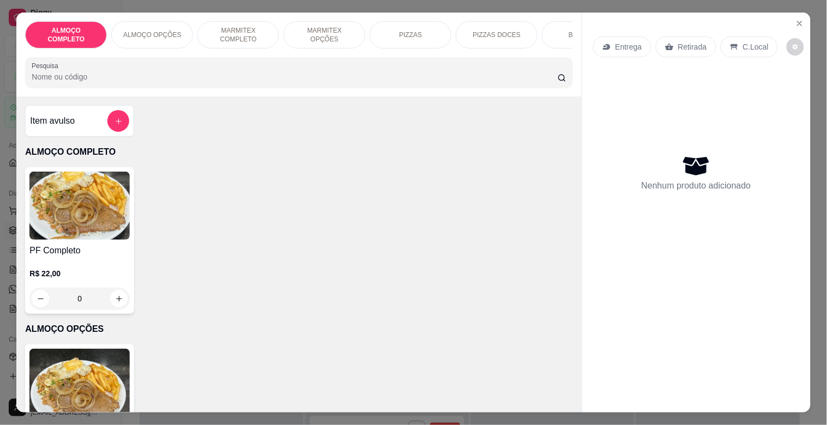
click at [106, 257] on h4 "PF Completo" at bounding box center [79, 250] width 100 height 13
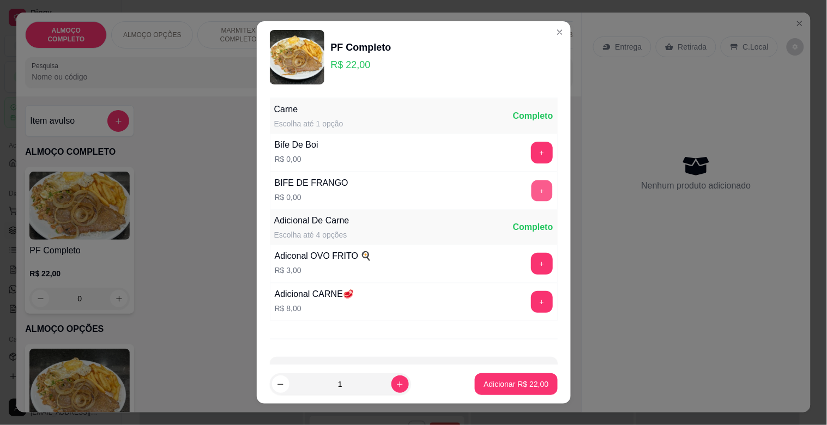
click at [531, 185] on button "+" at bounding box center [541, 190] width 21 height 21
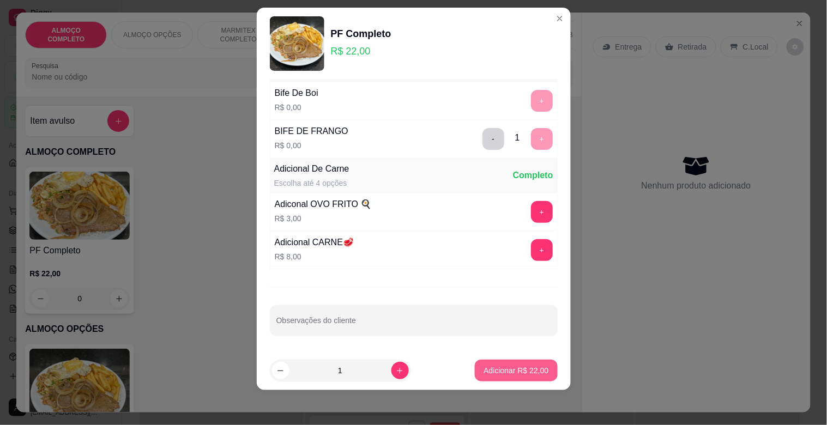
click at [513, 377] on button "Adicionar R$ 22,00" at bounding box center [516, 371] width 82 height 22
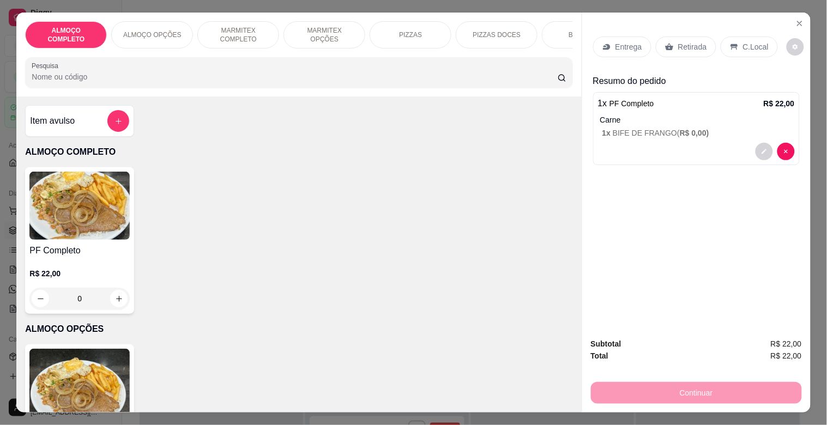
click at [749, 41] on p "C.Local" at bounding box center [756, 46] width 26 height 11
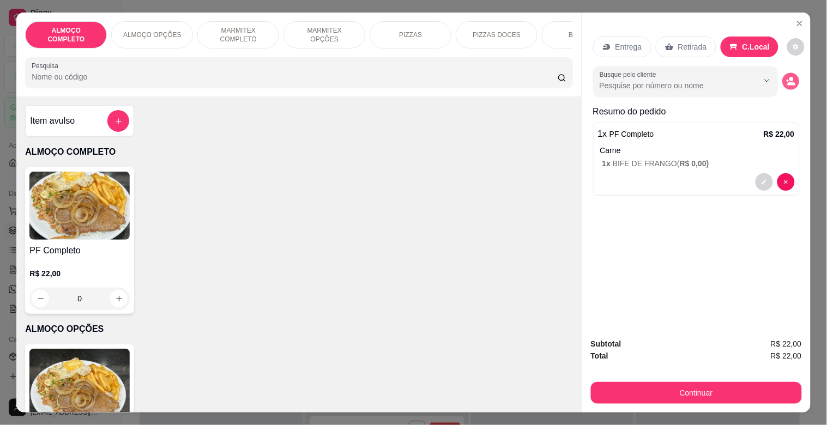
click at [789, 77] on icon "decrease-product-quantity" at bounding box center [790, 81] width 9 height 9
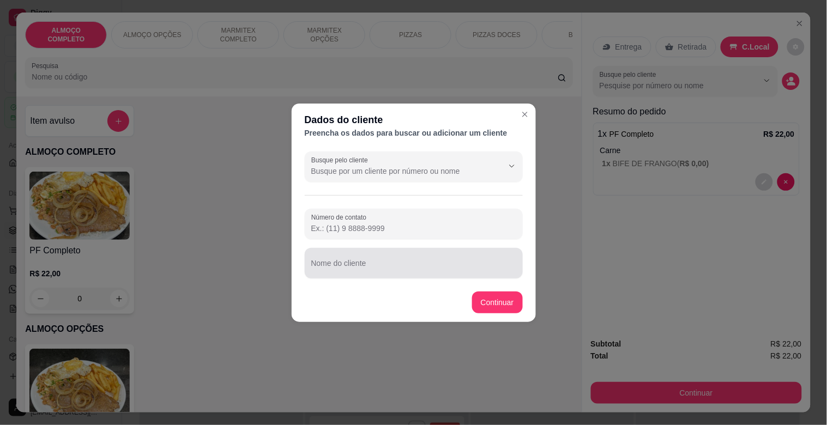
click at [390, 281] on div "Busque pelo cliente Número de contato Nome do cliente" at bounding box center [414, 215] width 244 height 136
click at [384, 264] on input "Nome do cliente" at bounding box center [413, 267] width 205 height 11
type input "l"
type input "[PERSON_NAME]"
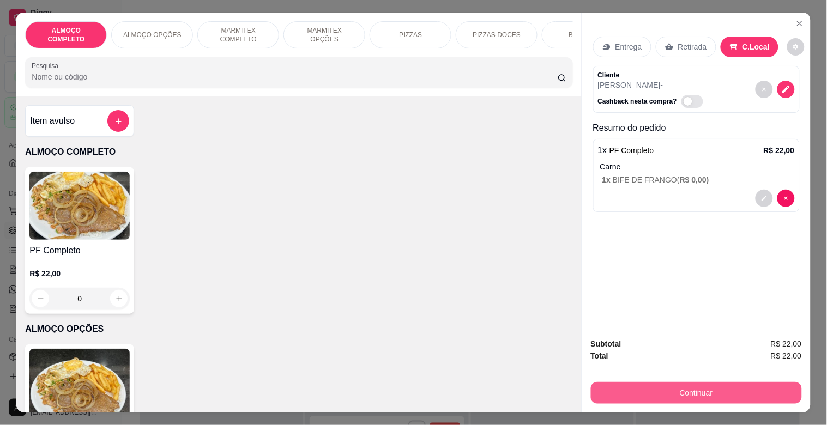
click at [709, 390] on button "Continuar" at bounding box center [696, 393] width 211 height 22
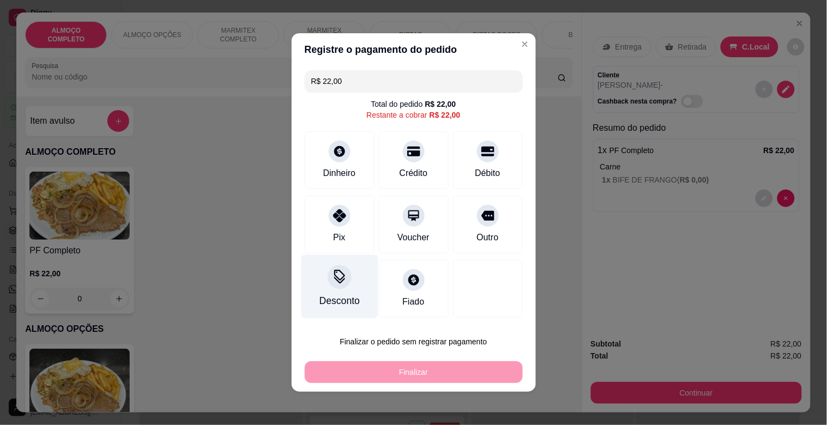
click at [351, 292] on div "Desconto" at bounding box center [339, 287] width 77 height 64
click at [360, 243] on input at bounding box center [413, 243] width 218 height 22
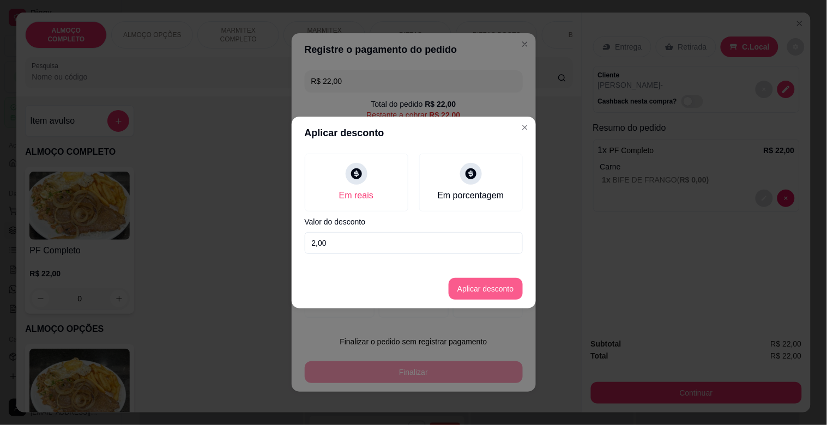
type input "2,00"
click at [496, 290] on button "Aplicar desconto" at bounding box center [486, 289] width 74 height 22
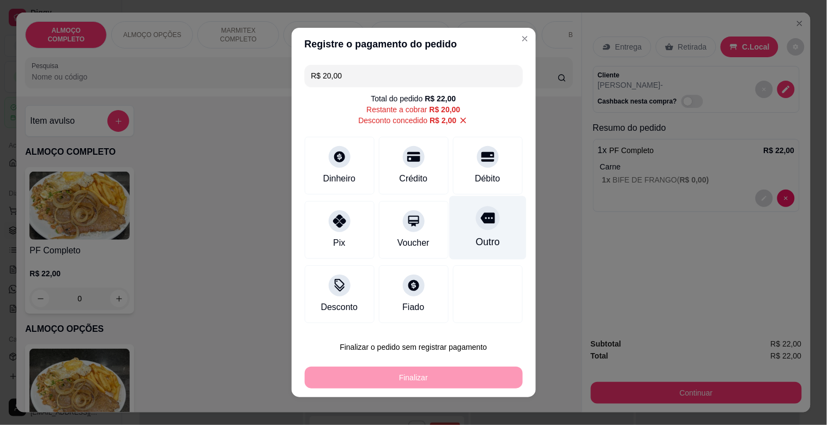
drag, startPoint x: 477, startPoint y: 238, endPoint x: 458, endPoint y: 279, distance: 45.1
click at [477, 240] on div "Outro" at bounding box center [487, 242] width 24 height 14
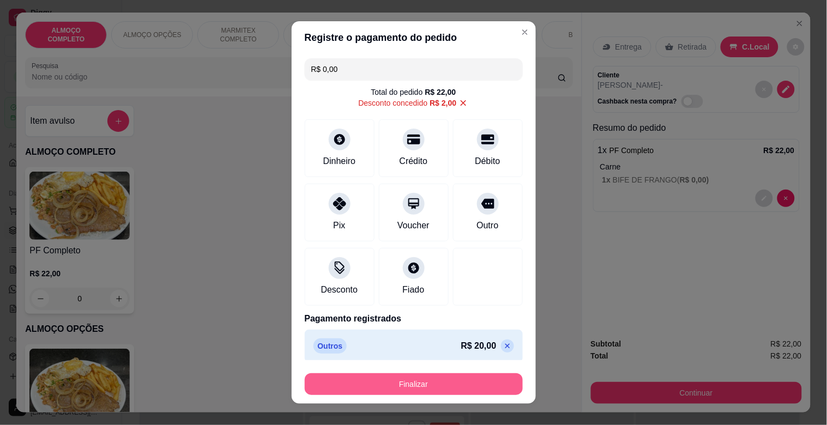
click at [431, 389] on button "Finalizar" at bounding box center [414, 384] width 218 height 22
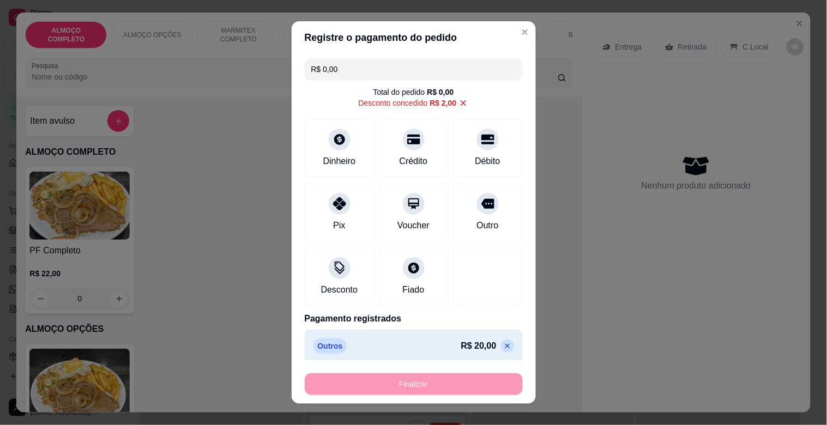
type input "-R$ 22,00"
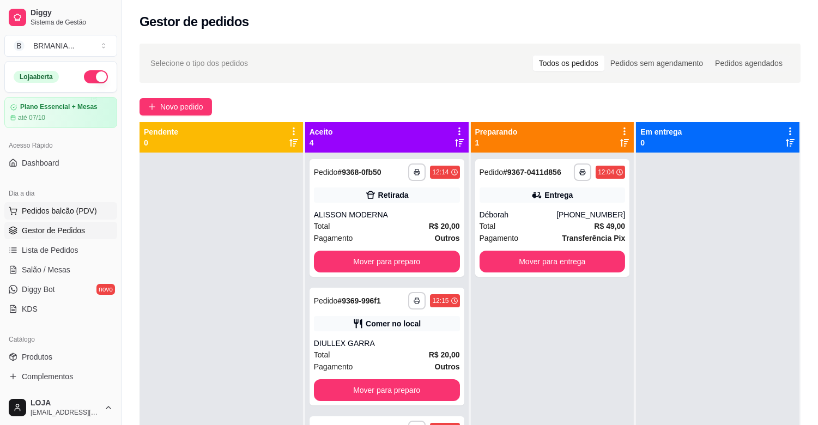
click at [51, 206] on span "Pedidos balcão (PDV)" at bounding box center [59, 211] width 75 height 11
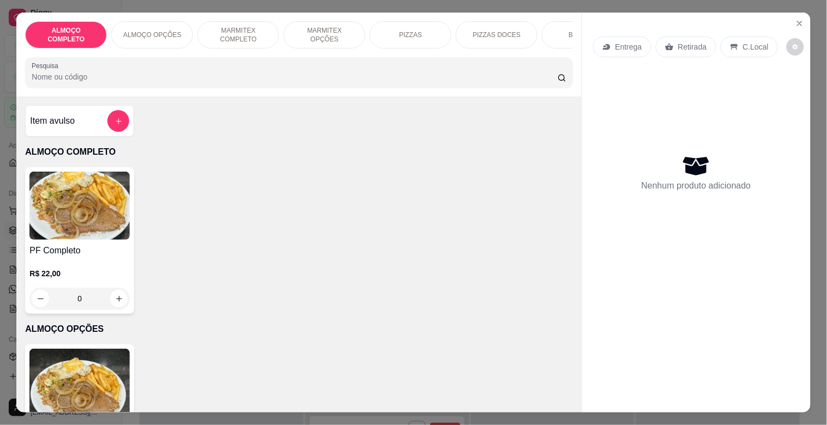
click at [84, 220] on img at bounding box center [79, 206] width 100 height 68
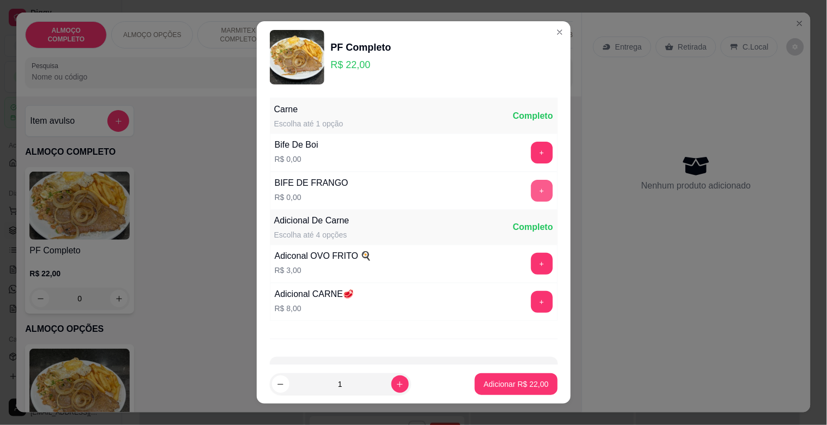
click at [531, 191] on button "+" at bounding box center [542, 191] width 22 height 22
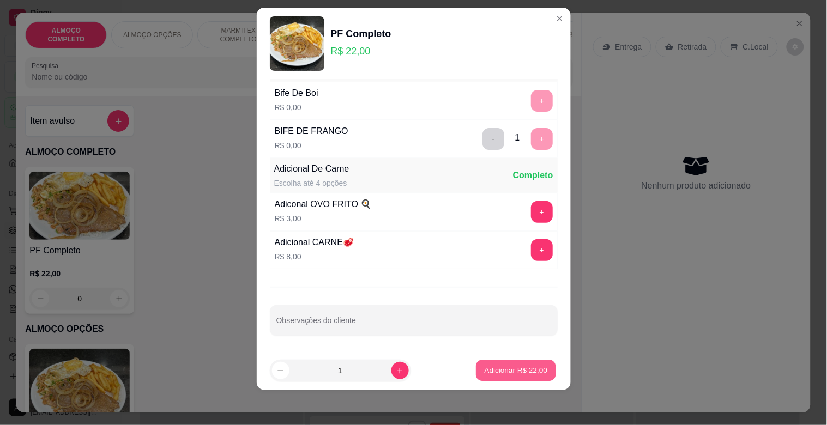
click at [497, 362] on button "Adicionar R$ 22,00" at bounding box center [517, 370] width 80 height 21
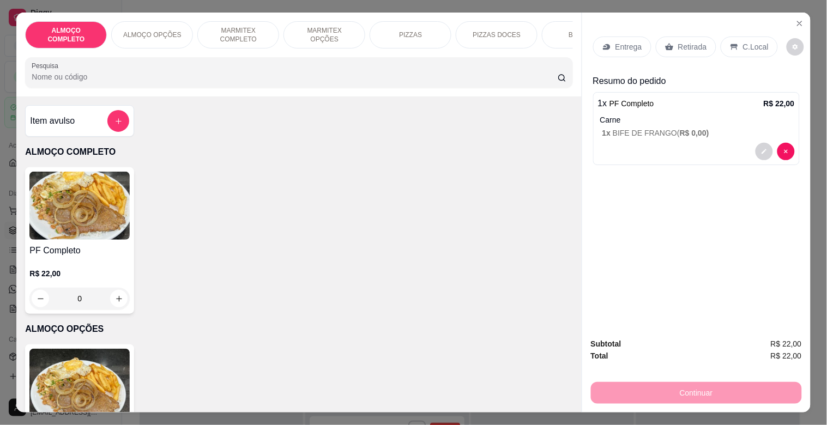
click at [757, 41] on p "C.Local" at bounding box center [756, 46] width 26 height 11
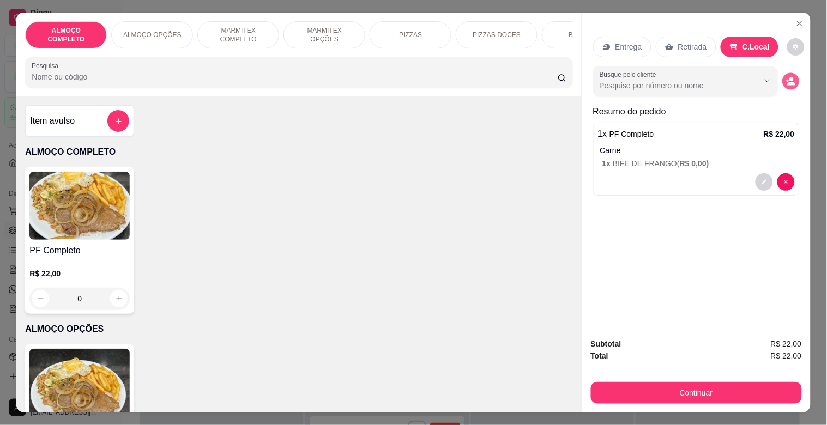
click at [791, 82] on icon "decrease-product-quantity" at bounding box center [792, 84] width 8 height 4
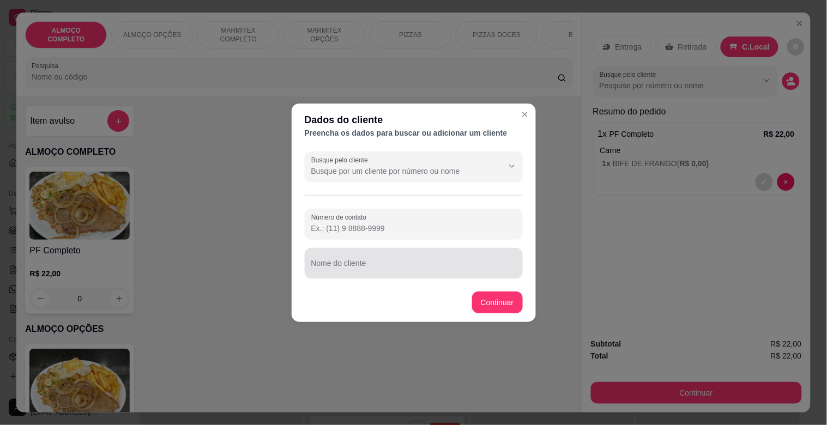
click at [351, 267] on input "Nome do cliente" at bounding box center [413, 267] width 205 height 11
type input "BRUNO MODERNA"
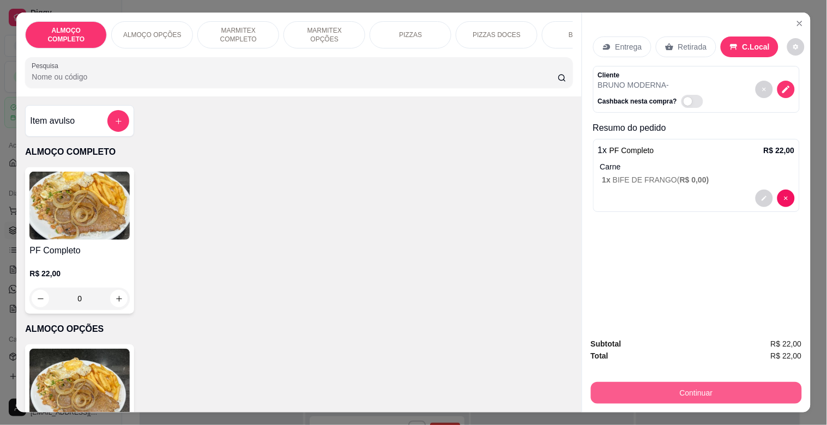
click at [708, 382] on button "Continuar" at bounding box center [696, 393] width 211 height 22
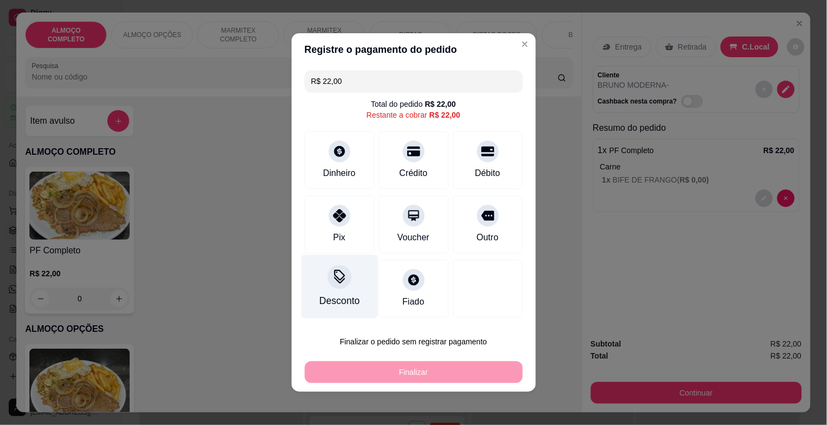
click at [330, 290] on div "Desconto" at bounding box center [339, 287] width 77 height 64
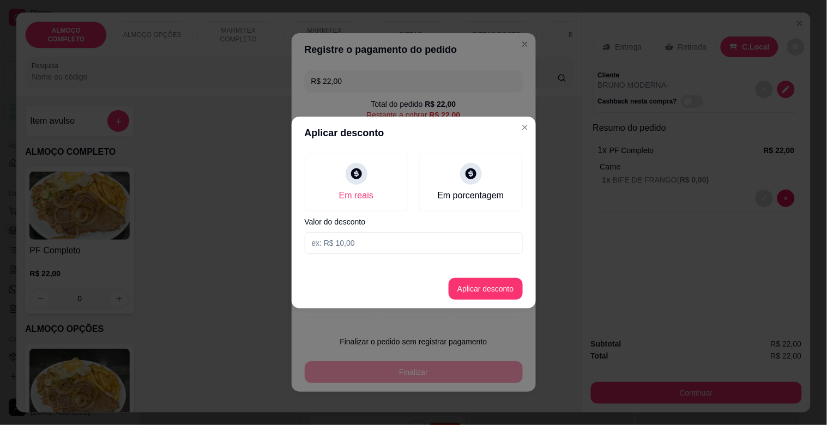
click at [348, 250] on input at bounding box center [414, 243] width 218 height 22
type input "2,00"
click at [473, 284] on button "Aplicar desconto" at bounding box center [486, 289] width 74 height 22
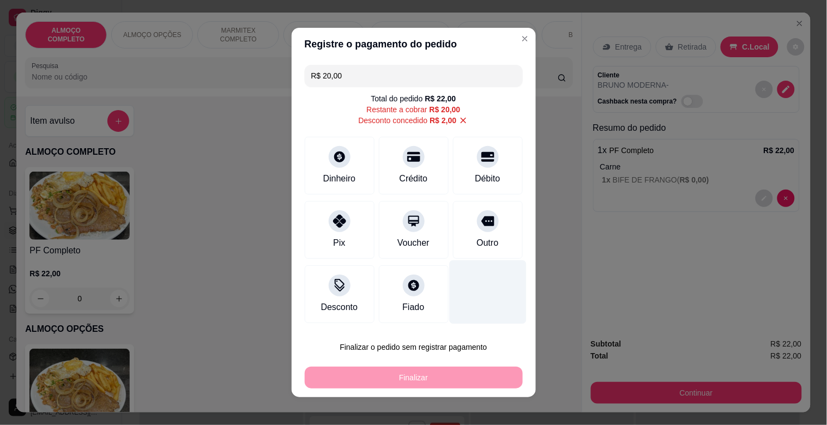
drag, startPoint x: 481, startPoint y: 234, endPoint x: 476, endPoint y: 248, distance: 14.5
click at [480, 235] on div "Outro" at bounding box center [488, 230] width 70 height 58
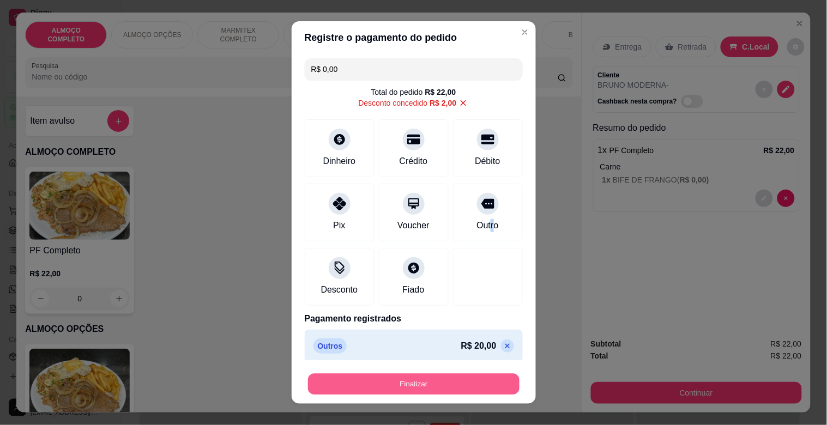
click at [438, 390] on button "Finalizar" at bounding box center [414, 384] width 212 height 21
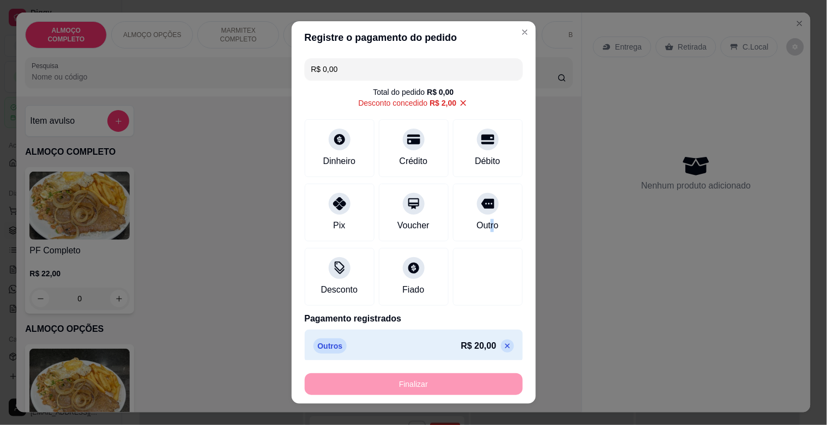
type input "-R$ 22,00"
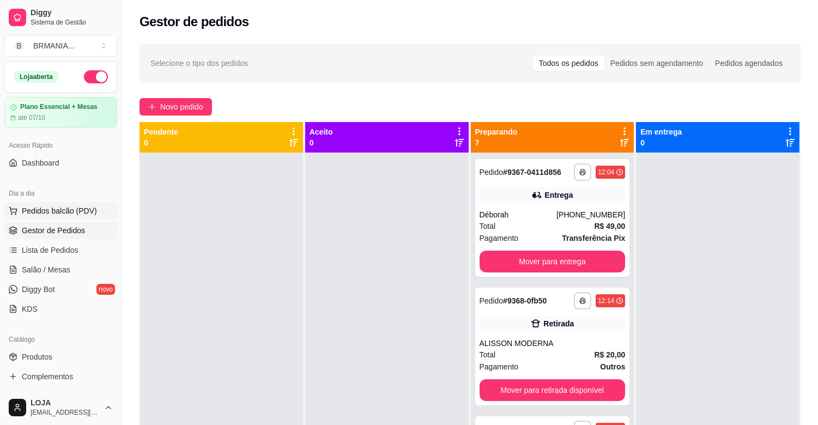
click at [78, 211] on span "Pedidos balcão (PDV)" at bounding box center [59, 211] width 75 height 11
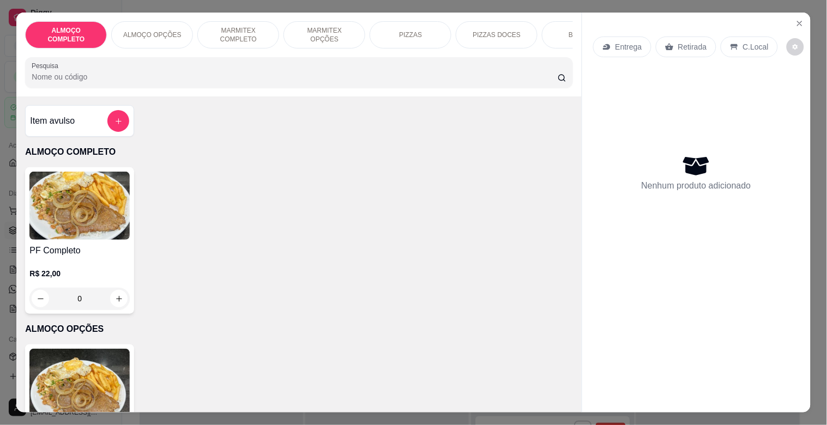
click at [90, 216] on img at bounding box center [79, 206] width 100 height 68
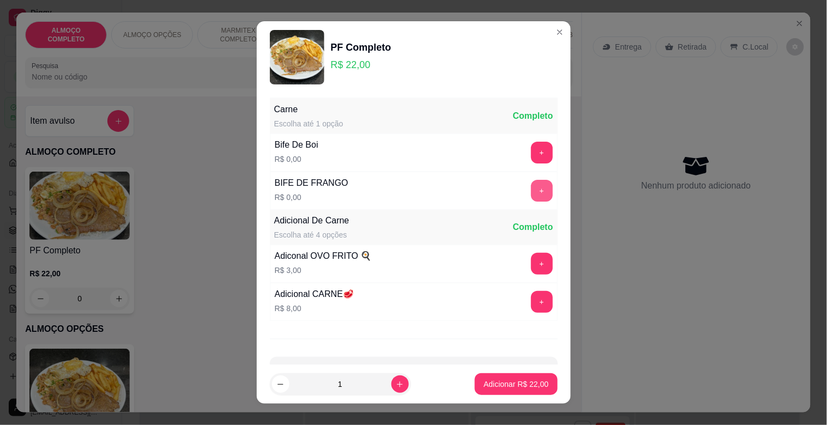
click at [531, 192] on button "+" at bounding box center [542, 191] width 22 height 22
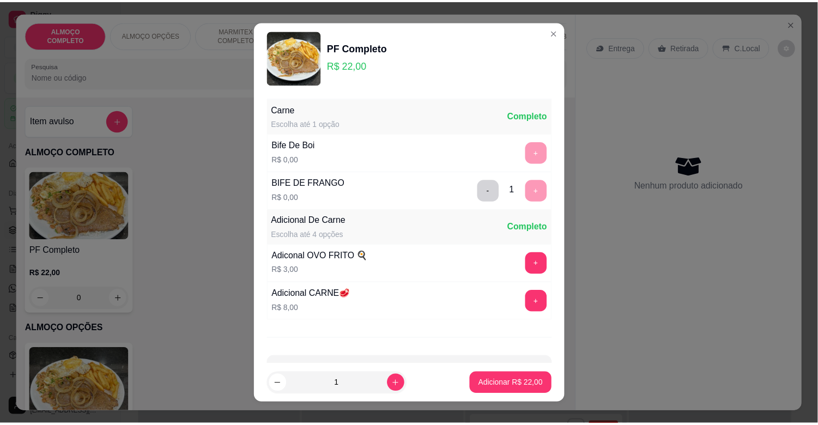
scroll to position [39, 0]
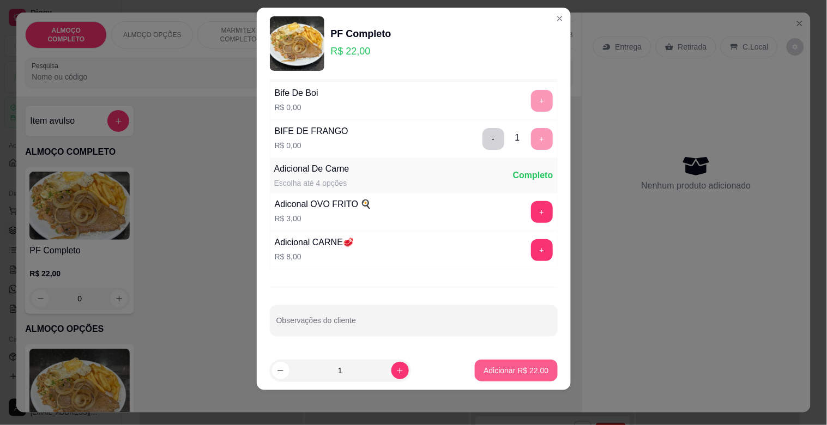
click at [515, 369] on p "Adicionar R$ 22,00" at bounding box center [516, 370] width 65 height 11
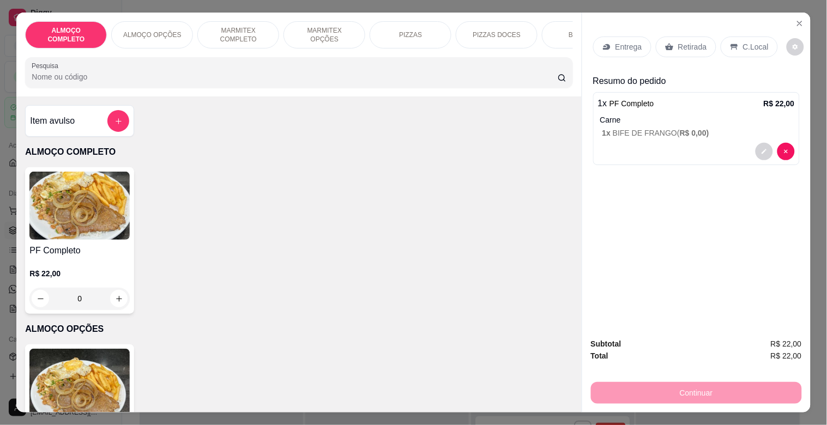
click at [748, 41] on p "C.Local" at bounding box center [756, 46] width 26 height 11
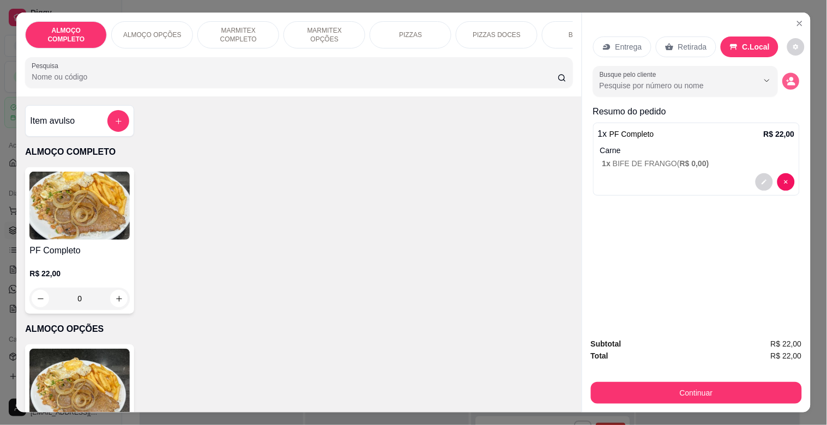
click at [792, 79] on button "decrease-product-quantity" at bounding box center [790, 81] width 17 height 17
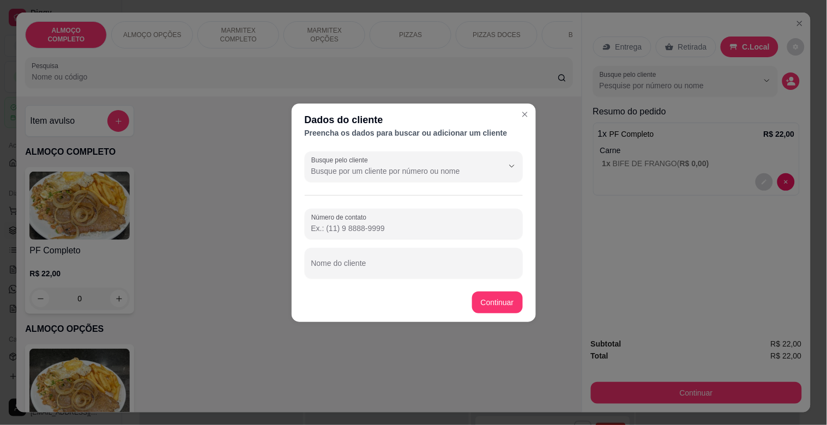
click at [442, 260] on div at bounding box center [413, 263] width 205 height 22
type input "[PERSON_NAME] ([PERSON_NAME])"
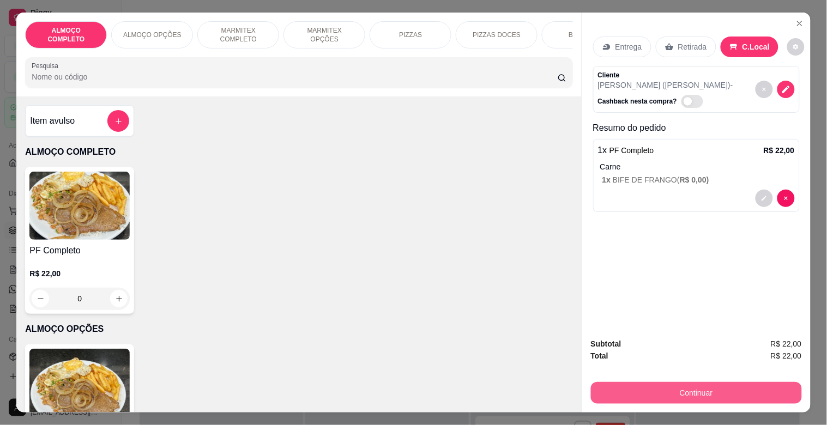
click at [673, 399] on button "Continuar" at bounding box center [696, 393] width 211 height 22
click at [686, 383] on button "Continuar" at bounding box center [696, 393] width 211 height 22
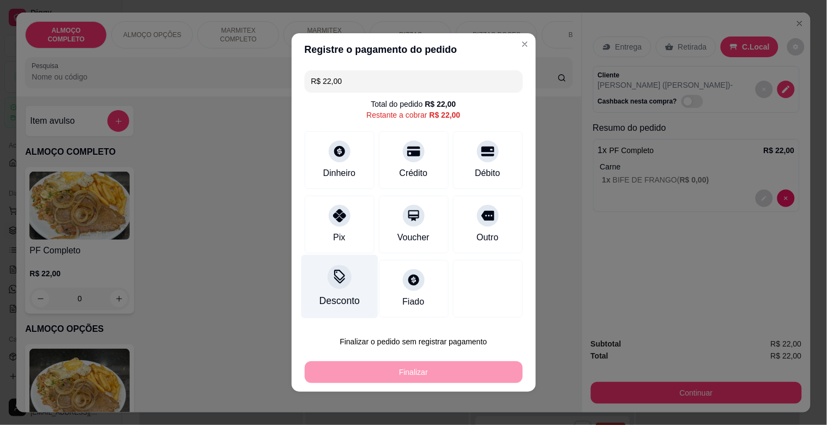
click at [340, 269] on div at bounding box center [340, 277] width 24 height 24
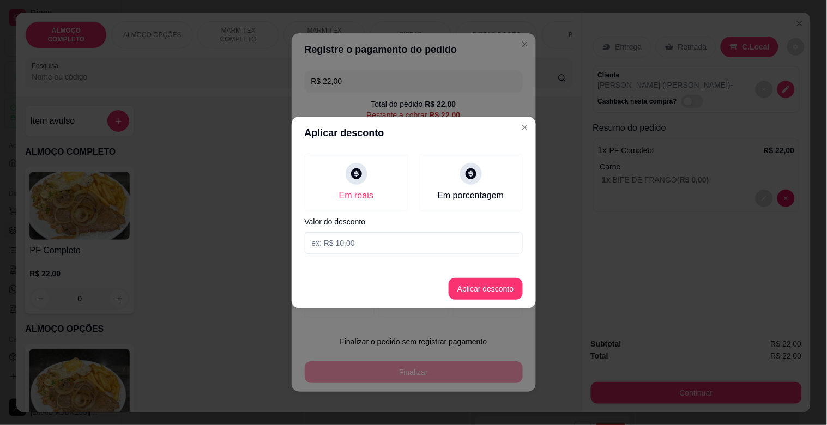
click at [358, 249] on input at bounding box center [414, 243] width 218 height 22
type input "2,00"
click at [484, 285] on button "Aplicar desconto" at bounding box center [486, 289] width 74 height 22
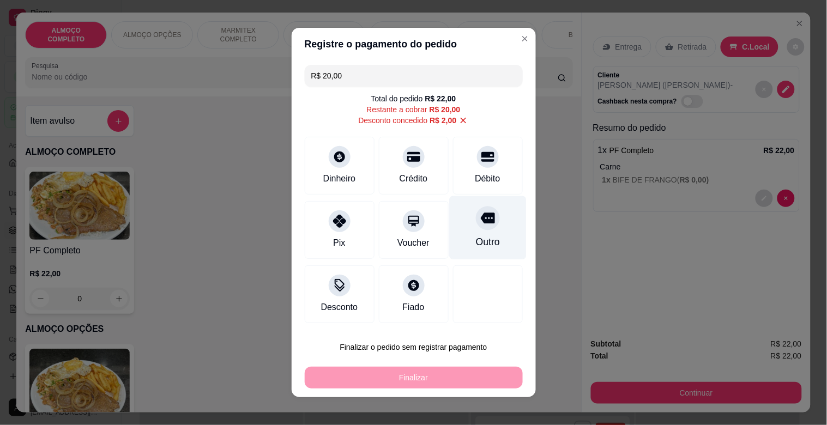
click at [475, 248] on div "Outro" at bounding box center [487, 242] width 24 height 14
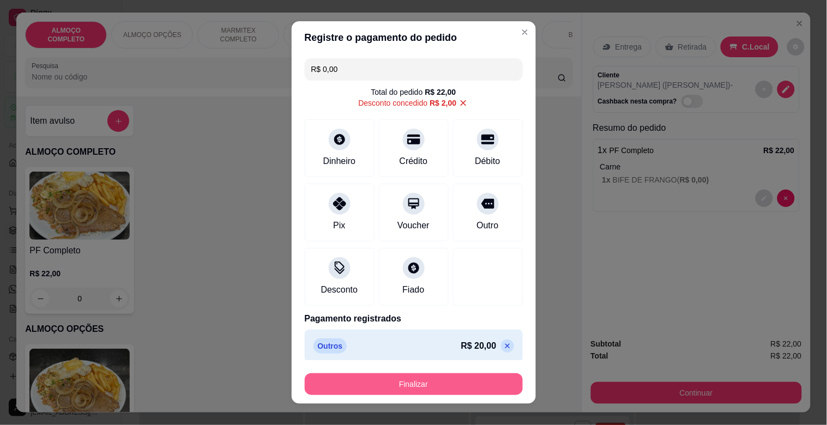
click at [434, 388] on button "Finalizar" at bounding box center [414, 384] width 218 height 22
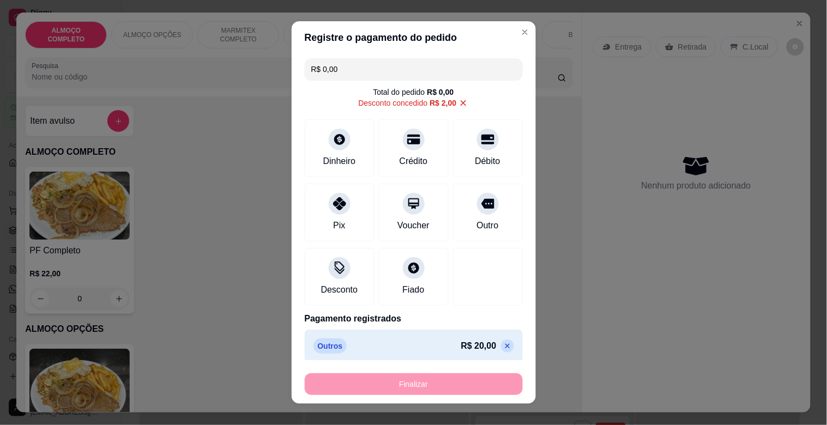
type input "-R$ 22,00"
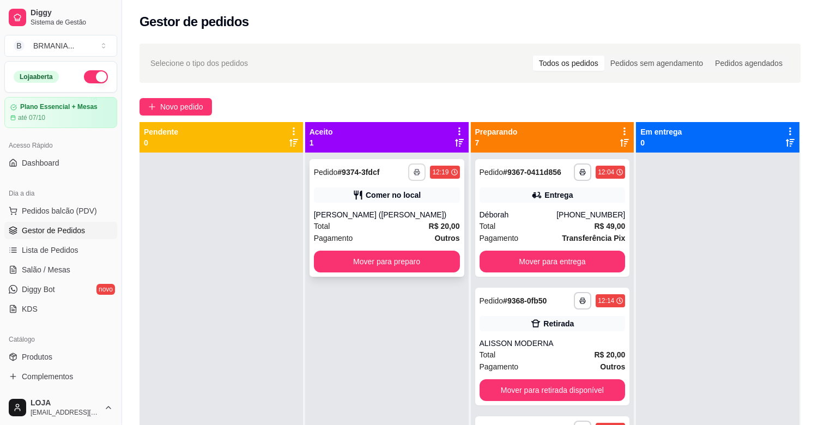
click at [415, 173] on icon "button" at bounding box center [417, 172] width 7 height 7
click at [398, 211] on button "IMPRESSORA" at bounding box center [385, 210] width 76 height 17
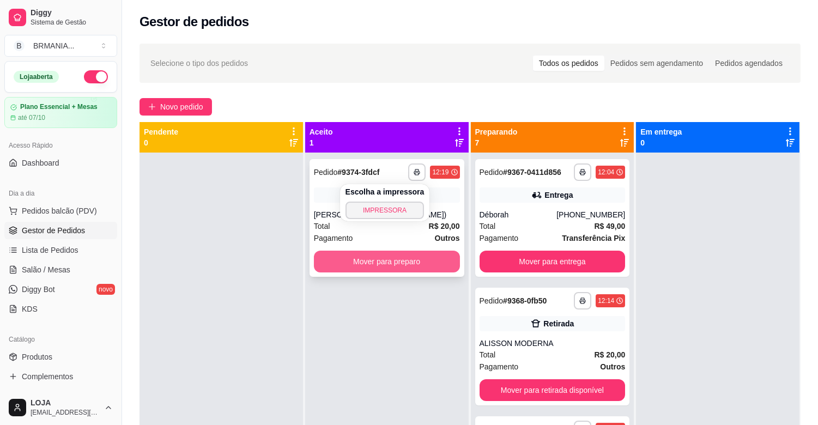
click at [414, 263] on button "Mover para preparo" at bounding box center [387, 262] width 146 height 22
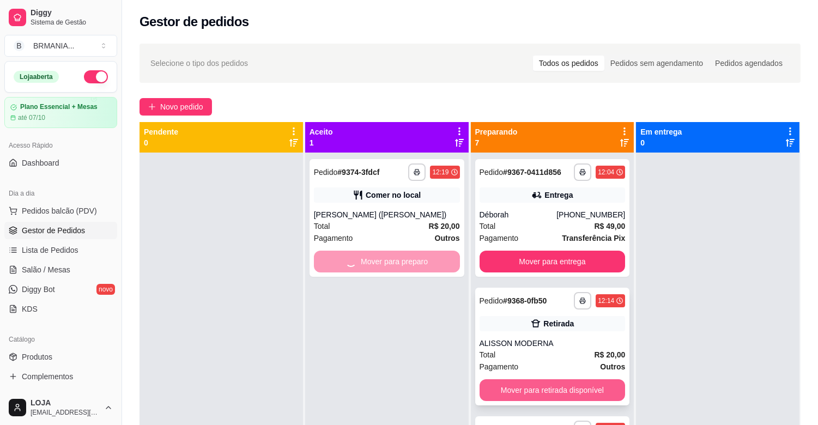
click at [553, 382] on button "Mover para retirada disponível" at bounding box center [553, 390] width 146 height 22
click at [556, 385] on div "Mover para retirada disponível" at bounding box center [553, 390] width 146 height 22
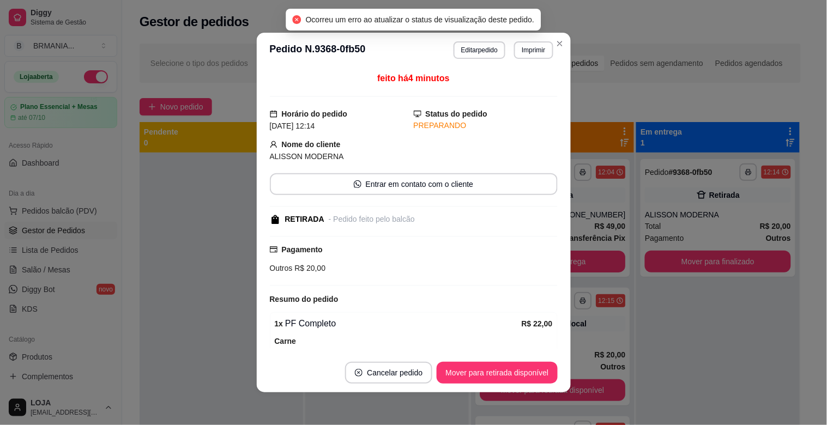
click at [582, 388] on button "Mover para retirada disponível" at bounding box center [553, 390] width 146 height 22
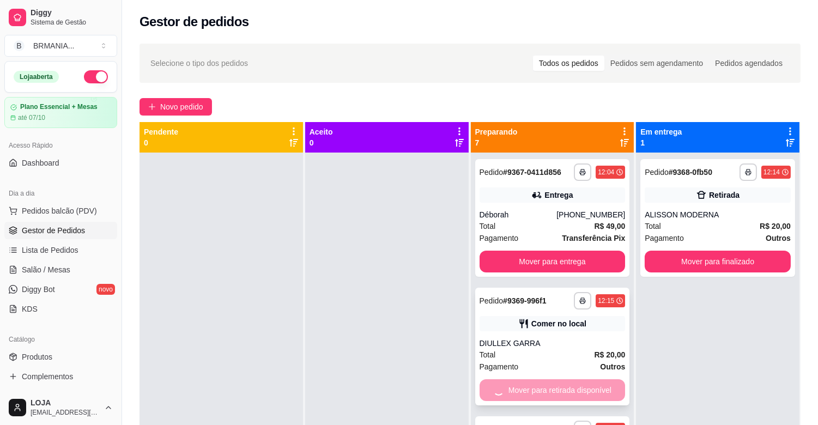
click at [540, 385] on div "Mover para retirada disponível" at bounding box center [553, 390] width 146 height 22
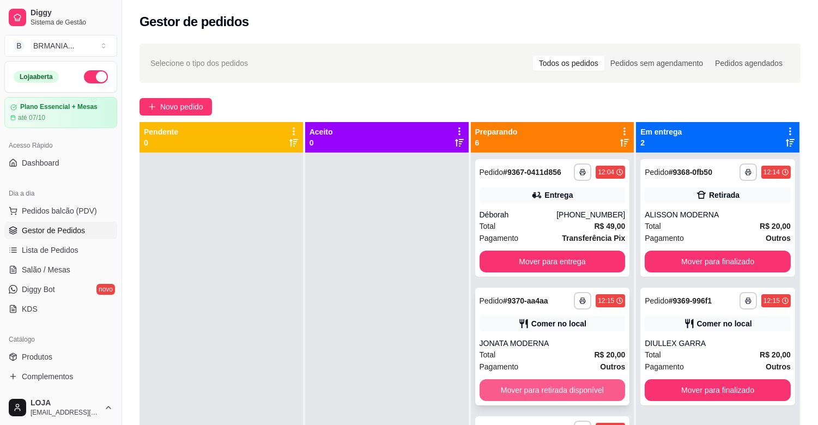
click at [570, 390] on button "Mover para retirada disponível" at bounding box center [553, 390] width 146 height 22
click at [570, 390] on div "Mover para retirada disponível" at bounding box center [553, 390] width 146 height 22
click at [582, 390] on button "Mover para retirada disponível" at bounding box center [553, 390] width 146 height 22
click at [582, 390] on button "Mover para retirada disponível" at bounding box center [553, 390] width 142 height 21
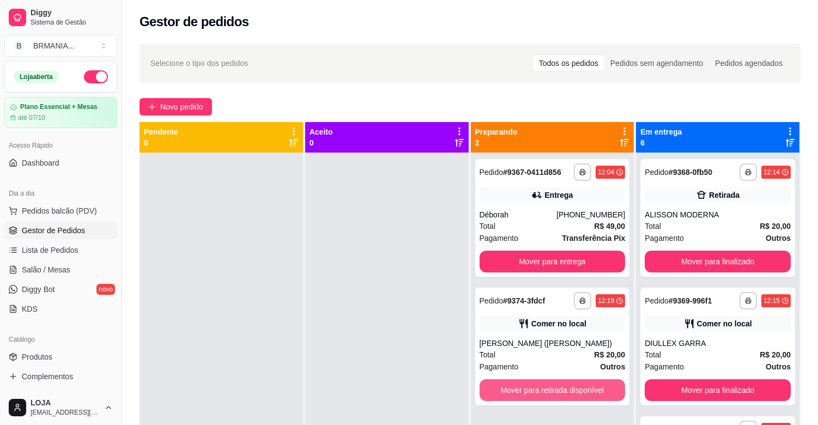
click at [582, 390] on button "Mover para retirada disponível" at bounding box center [553, 390] width 146 height 22
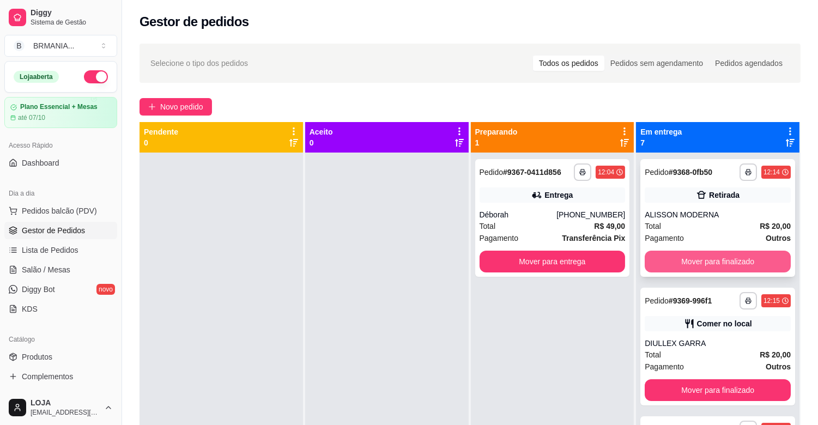
click at [706, 259] on button "Mover para finalizado" at bounding box center [718, 262] width 146 height 22
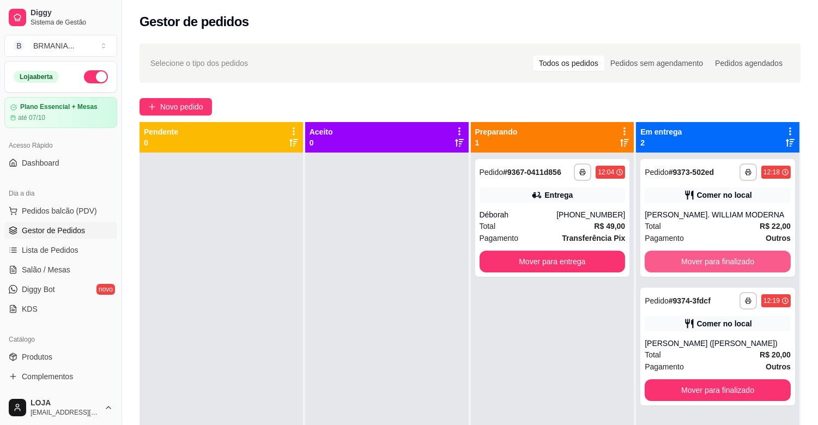
click at [706, 259] on button "Mover para finalizado" at bounding box center [718, 262] width 146 height 22
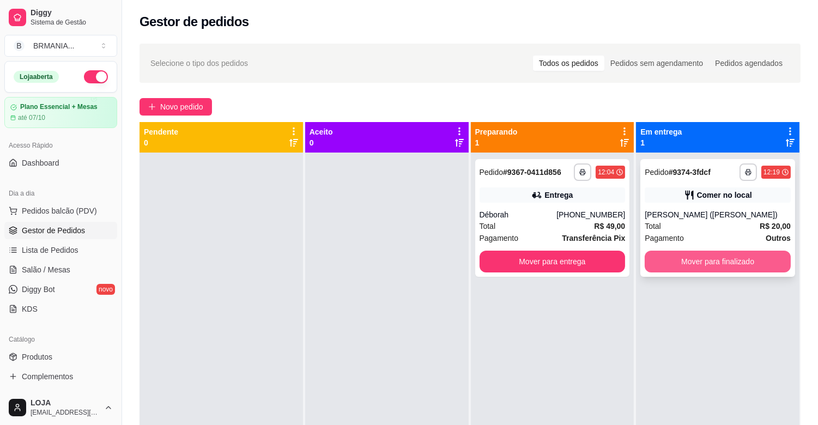
click at [705, 259] on button "Mover para finalizado" at bounding box center [718, 262] width 146 height 22
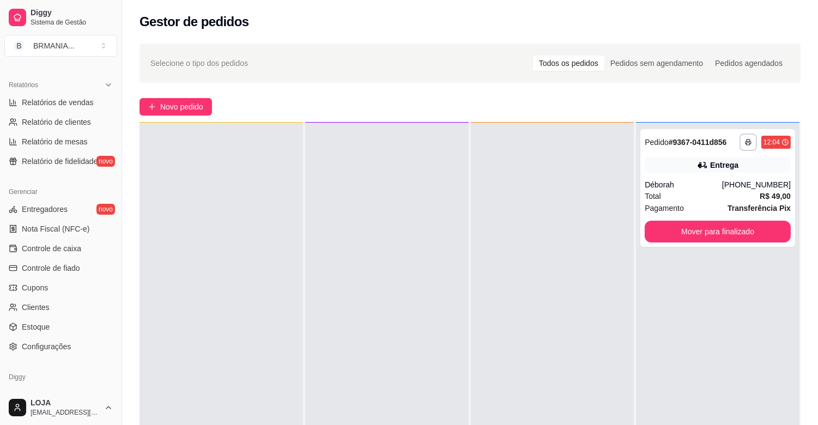
scroll to position [339, 0]
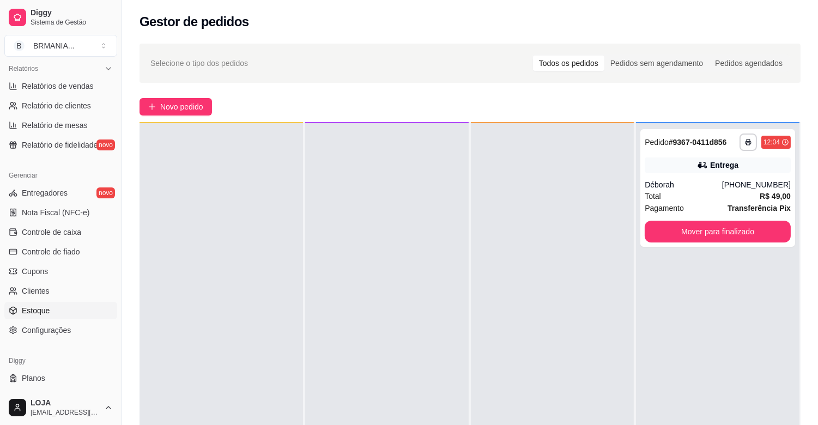
click at [26, 313] on span "Estoque" at bounding box center [36, 310] width 28 height 11
